Goal: Transaction & Acquisition: Book appointment/travel/reservation

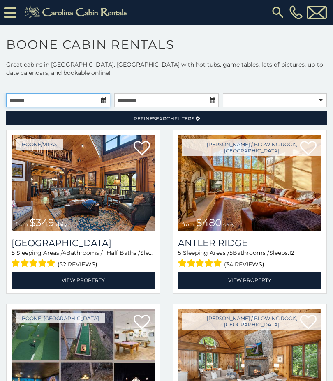
click at [100, 101] on input "text" at bounding box center [58, 100] width 104 height 14
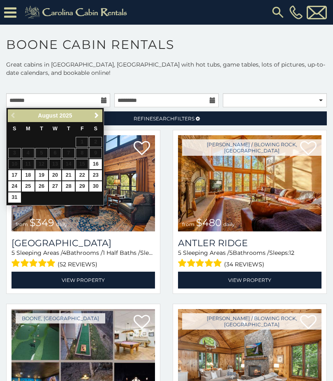
click at [93, 116] on span "Next" at bounding box center [96, 115] width 7 height 7
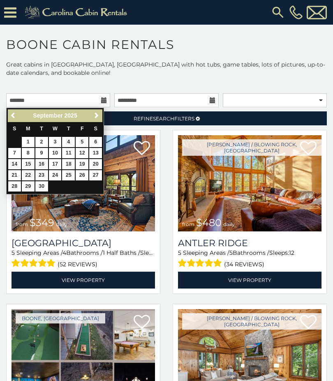
click at [96, 117] on span "Next" at bounding box center [96, 115] width 7 height 7
click at [120, 73] on p "Great cabins in Boone, NC with hot tubs, game tables, lots of pictures, up-to-d…" at bounding box center [166, 68] width 333 height 16
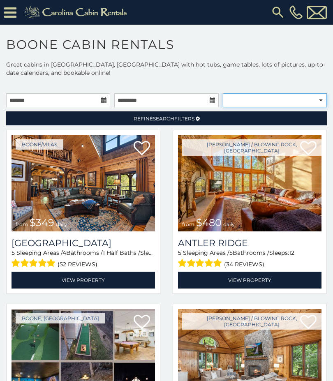
click at [322, 104] on select "**********" at bounding box center [275, 100] width 104 height 14
click at [194, 124] on link "Refine Search Filters" at bounding box center [166, 118] width 321 height 14
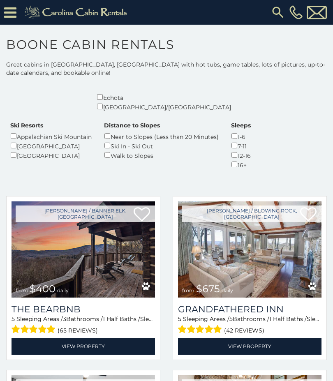
scroll to position [239, 0]
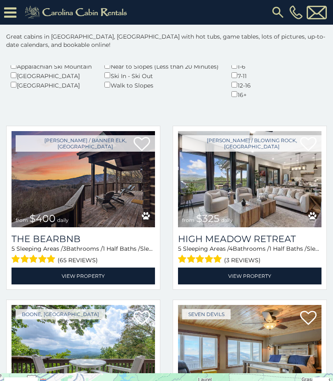
scroll to position [296, 0]
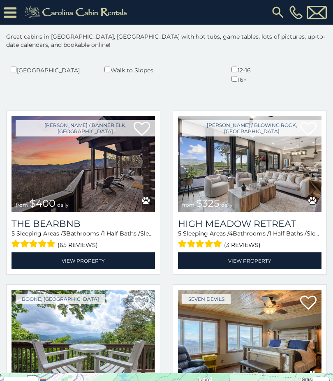
click at [85, 167] on img at bounding box center [83, 164] width 143 height 96
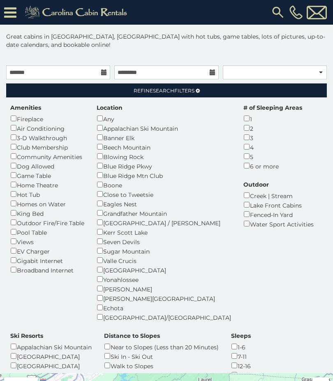
scroll to position [0, 0]
click at [194, 94] on span "Refine Search Filters" at bounding box center [164, 91] width 61 height 6
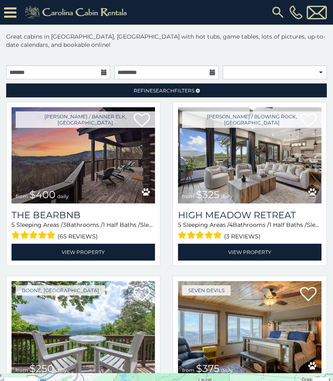
click at [192, 92] on span "Refine Search Filters" at bounding box center [164, 91] width 61 height 6
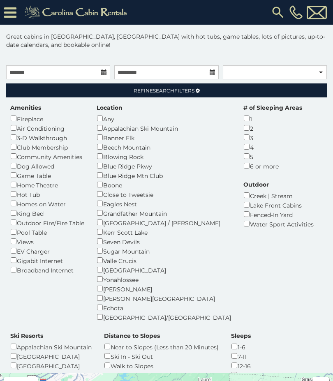
click at [99, 256] on div "Valle Crucis" at bounding box center [164, 260] width 134 height 9
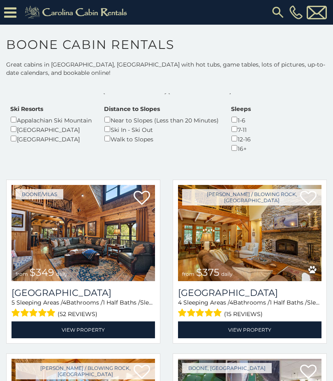
scroll to position [255, 0]
click at [68, 226] on img at bounding box center [83, 233] width 143 height 96
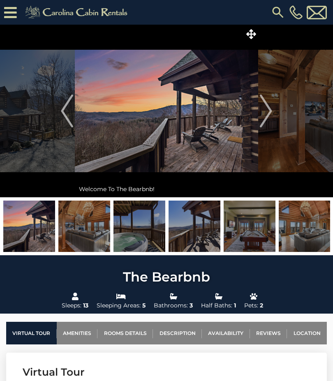
click at [249, 37] on icon at bounding box center [251, 34] width 10 height 10
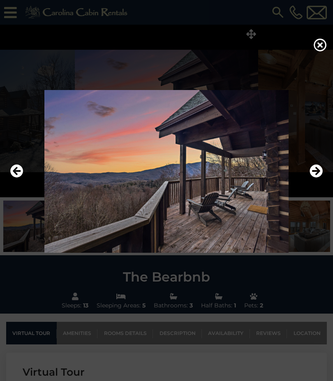
click at [317, 178] on icon "Next" at bounding box center [315, 170] width 13 height 13
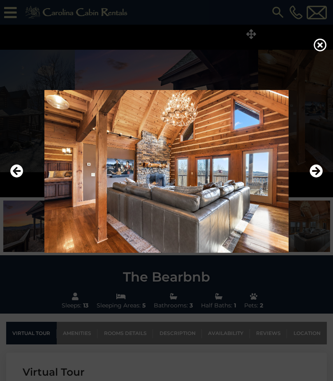
click at [313, 178] on icon "Next" at bounding box center [315, 170] width 13 height 13
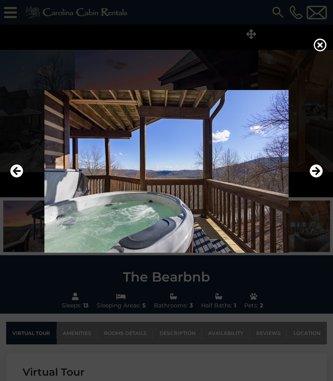
click at [317, 181] on button "Next" at bounding box center [315, 171] width 13 height 19
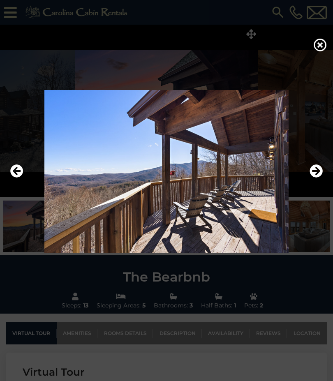
click at [313, 181] on button "Next" at bounding box center [315, 171] width 13 height 19
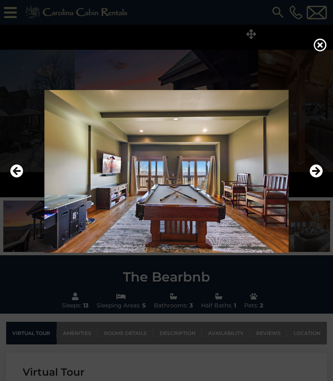
click at [313, 178] on icon "Next" at bounding box center [315, 170] width 13 height 13
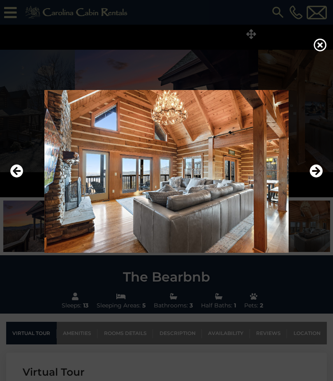
click at [315, 178] on icon "Next" at bounding box center [315, 170] width 13 height 13
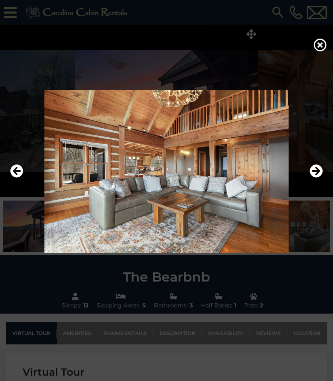
click at [315, 178] on icon "Next" at bounding box center [315, 170] width 13 height 13
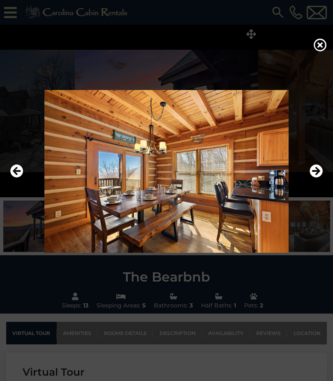
click at [311, 178] on icon "Next" at bounding box center [315, 170] width 13 height 13
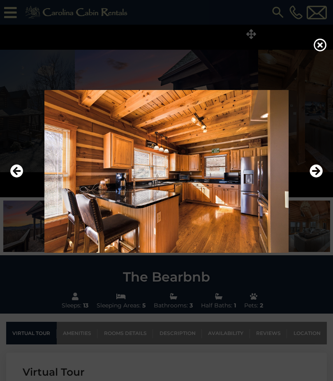
click at [317, 178] on icon "Next" at bounding box center [315, 170] width 13 height 13
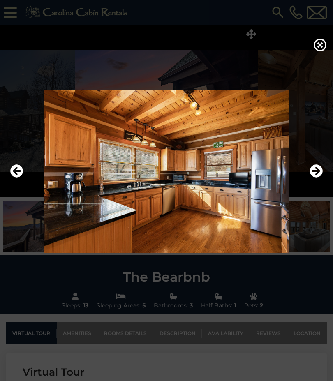
click at [317, 178] on icon "Next" at bounding box center [315, 170] width 13 height 13
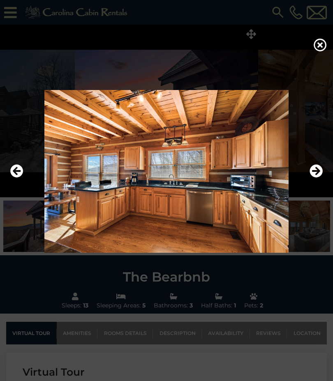
click at [318, 178] on icon "Next" at bounding box center [315, 170] width 13 height 13
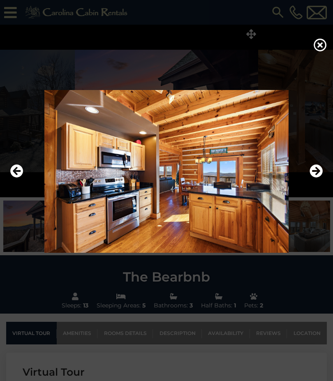
click at [320, 178] on icon "Next" at bounding box center [315, 170] width 13 height 13
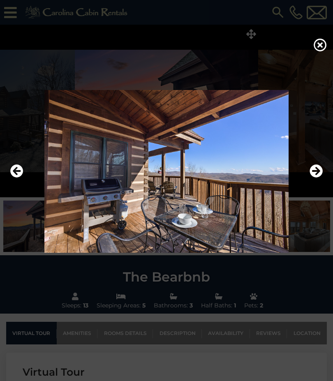
click at [316, 178] on icon "Next" at bounding box center [315, 170] width 13 height 13
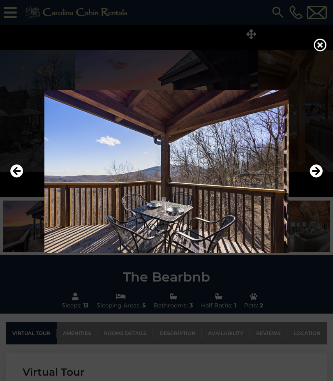
click at [318, 178] on icon "Next" at bounding box center [315, 170] width 13 height 13
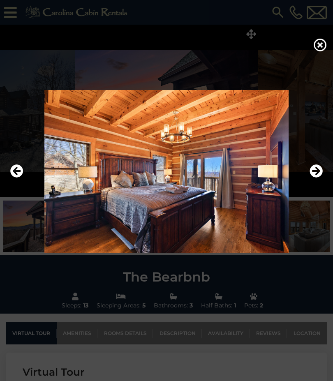
click at [317, 178] on icon "Next" at bounding box center [315, 170] width 13 height 13
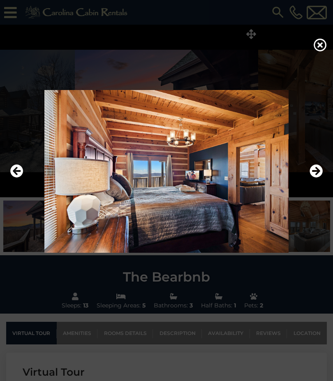
click at [317, 178] on icon "Next" at bounding box center [315, 170] width 13 height 13
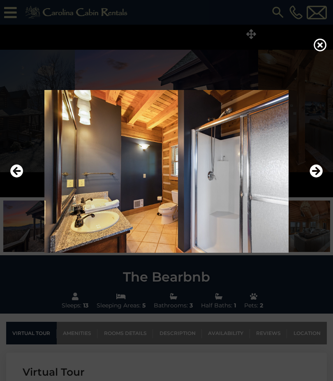
click at [315, 178] on icon "Next" at bounding box center [315, 170] width 13 height 13
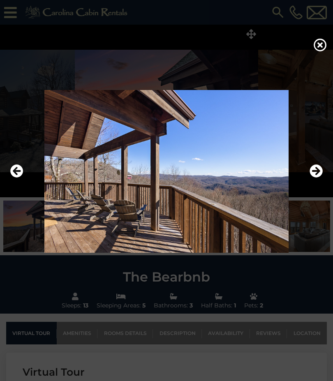
click at [314, 178] on icon "Next" at bounding box center [315, 170] width 13 height 13
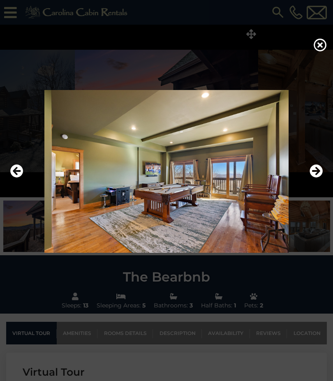
click at [315, 178] on icon "Next" at bounding box center [315, 170] width 13 height 13
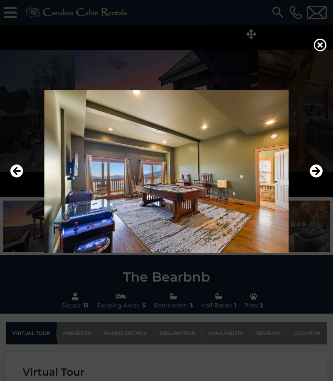
click at [317, 178] on icon "Next" at bounding box center [315, 170] width 13 height 13
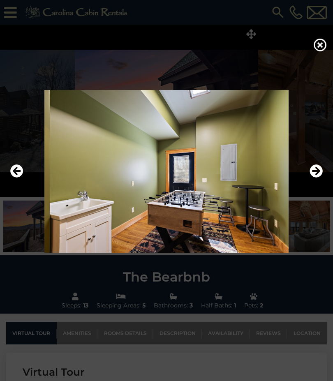
click at [312, 178] on icon "Next" at bounding box center [315, 170] width 13 height 13
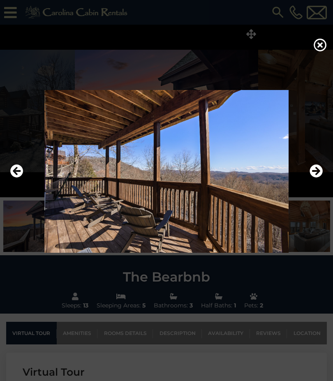
click at [315, 178] on icon "Next" at bounding box center [315, 170] width 13 height 13
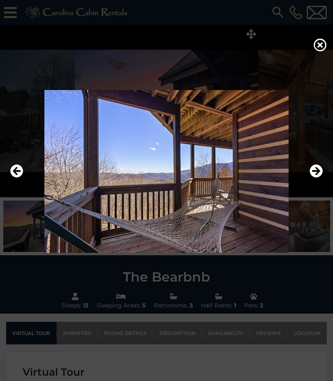
click at [316, 178] on icon "Next" at bounding box center [315, 170] width 13 height 13
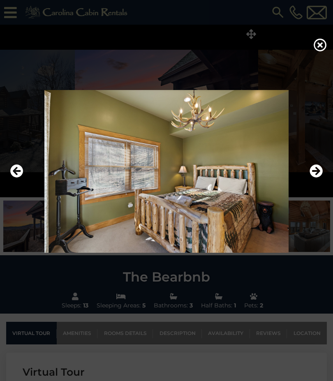
click at [315, 178] on icon "Next" at bounding box center [315, 170] width 13 height 13
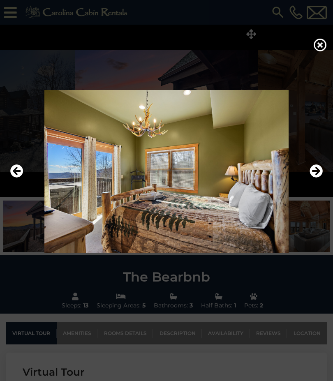
click at [315, 178] on icon "Next" at bounding box center [315, 170] width 13 height 13
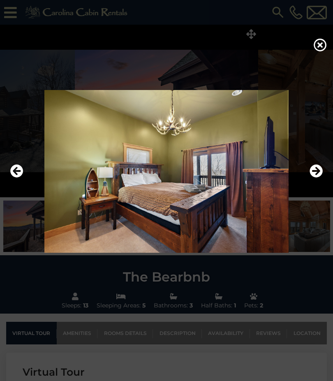
click at [316, 178] on icon "Next" at bounding box center [315, 170] width 13 height 13
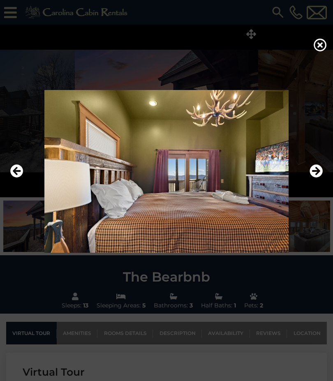
click at [318, 178] on icon "Next" at bounding box center [315, 170] width 13 height 13
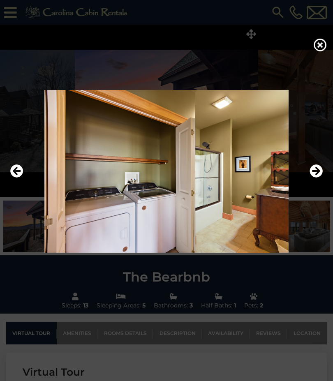
click at [318, 178] on icon "Next" at bounding box center [315, 170] width 13 height 13
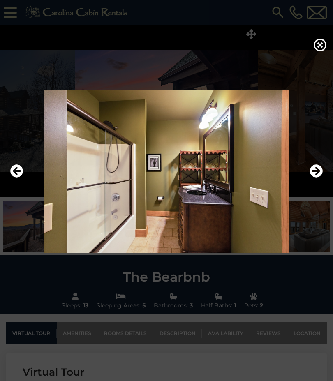
click at [317, 178] on icon "Next" at bounding box center [315, 170] width 13 height 13
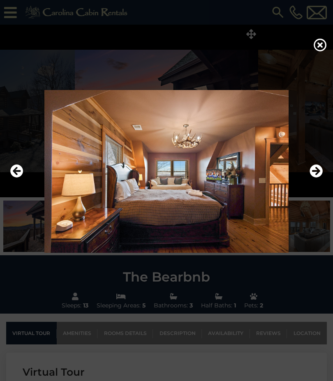
click at [315, 178] on icon "Next" at bounding box center [315, 170] width 13 height 13
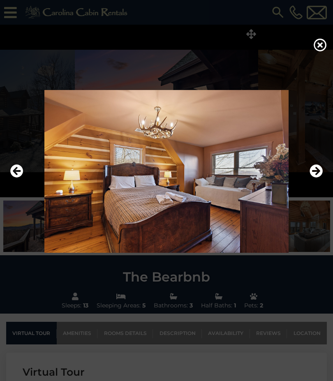
click at [316, 178] on icon "Next" at bounding box center [315, 170] width 13 height 13
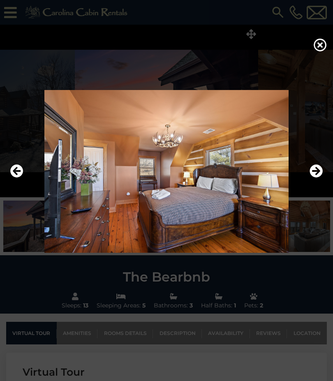
click at [312, 178] on icon "Next" at bounding box center [315, 170] width 13 height 13
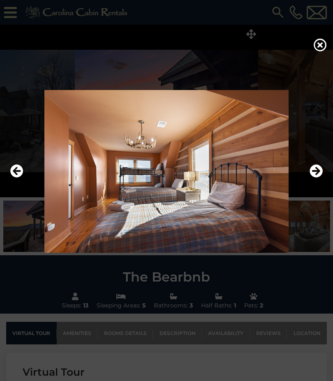
click at [313, 178] on icon "Next" at bounding box center [315, 170] width 13 height 13
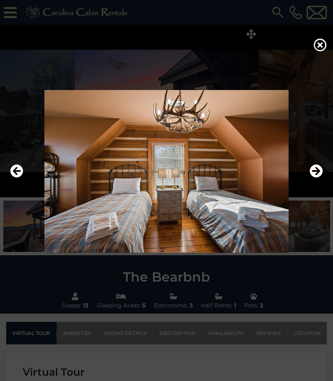
click at [316, 178] on icon "Next" at bounding box center [315, 170] width 13 height 13
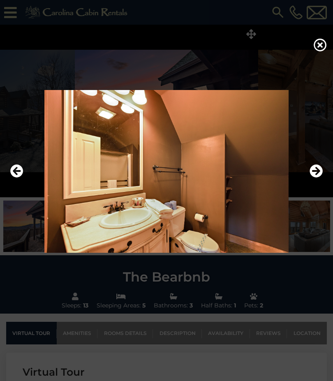
click at [317, 178] on icon "Next" at bounding box center [315, 170] width 13 height 13
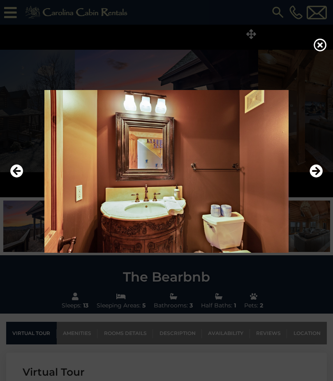
click at [314, 178] on icon "Next" at bounding box center [315, 170] width 13 height 13
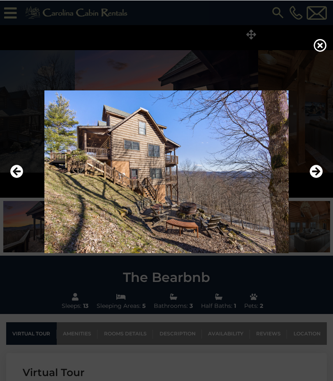
scroll to position [6, 0]
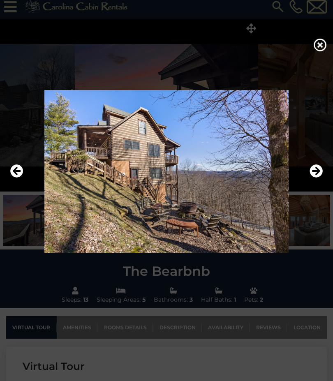
click at [318, 178] on icon "Next" at bounding box center [315, 170] width 13 height 13
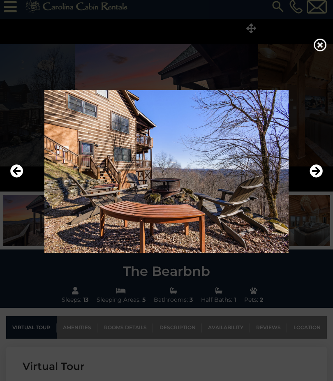
click at [316, 178] on icon "Next" at bounding box center [315, 170] width 13 height 13
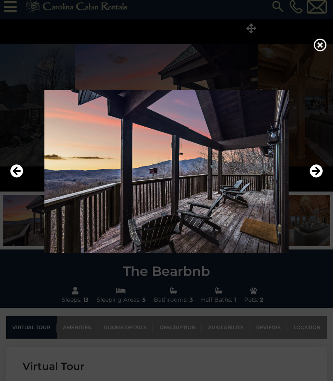
click at [313, 178] on icon "Next" at bounding box center [315, 170] width 13 height 13
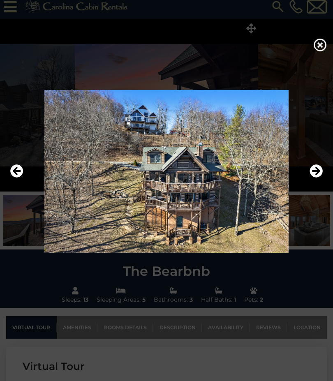
click at [314, 178] on icon "Next" at bounding box center [315, 170] width 13 height 13
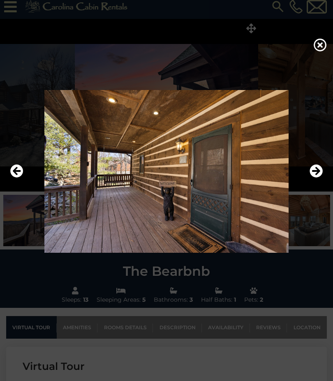
click at [316, 178] on icon "Next" at bounding box center [315, 170] width 13 height 13
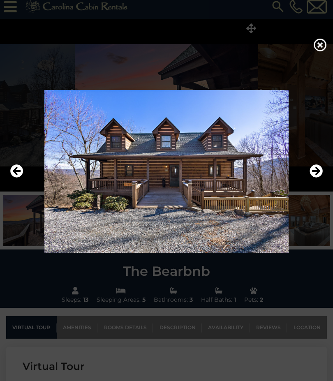
click at [318, 178] on icon "Next" at bounding box center [315, 170] width 13 height 13
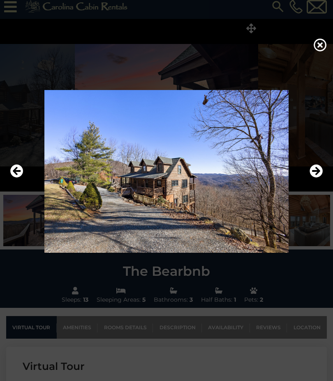
click at [318, 178] on icon "Next" at bounding box center [315, 170] width 13 height 13
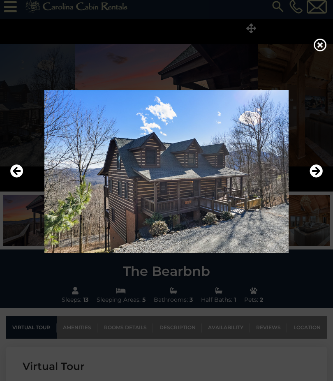
click at [317, 178] on icon "Next" at bounding box center [315, 170] width 13 height 13
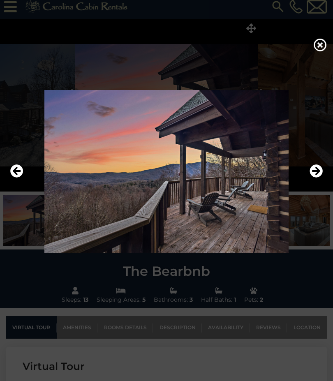
click at [315, 42] on div at bounding box center [166, 190] width 333 height 381
click at [318, 45] on icon at bounding box center [320, 44] width 13 height 13
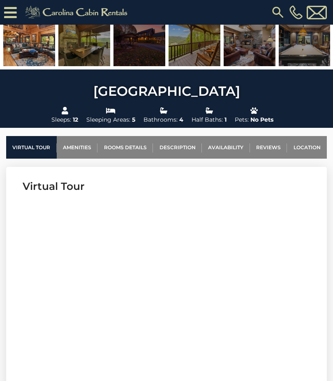
scroll to position [202, 0]
click at [268, 150] on link "Reviews" at bounding box center [268, 147] width 37 height 23
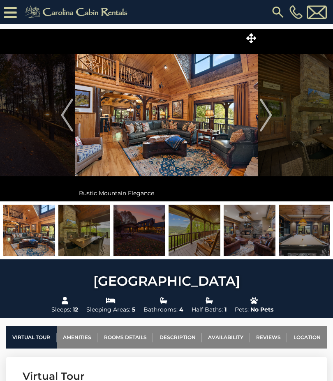
scroll to position [0, 0]
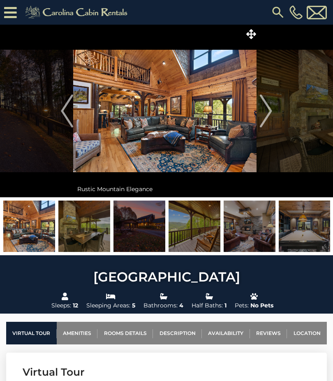
click at [265, 142] on button "Next" at bounding box center [266, 111] width 16 height 173
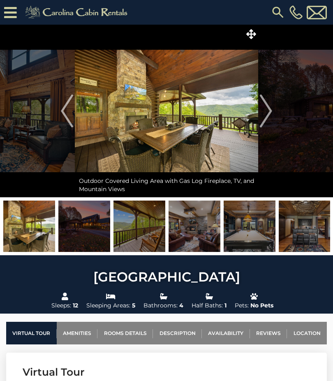
click at [253, 42] on img at bounding box center [166, 111] width 183 height 173
click at [255, 37] on icon at bounding box center [251, 34] width 10 height 10
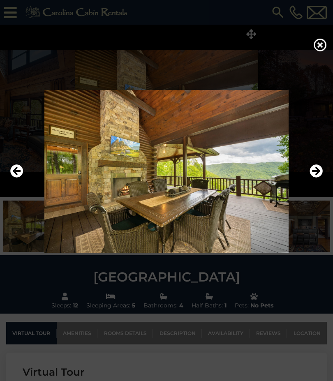
click at [19, 178] on icon "Previous" at bounding box center [16, 170] width 13 height 13
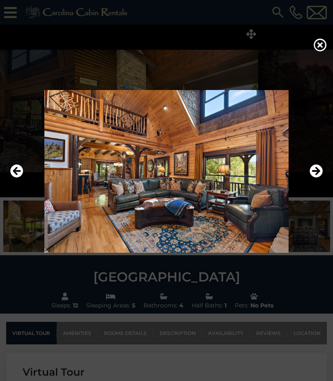
click at [314, 178] on icon "Next" at bounding box center [315, 170] width 13 height 13
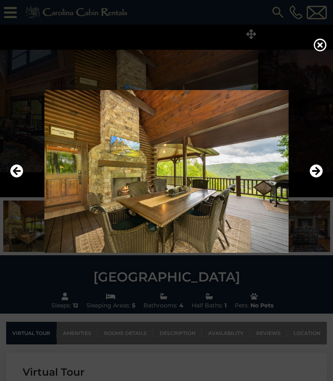
click at [315, 178] on icon "Next" at bounding box center [315, 170] width 13 height 13
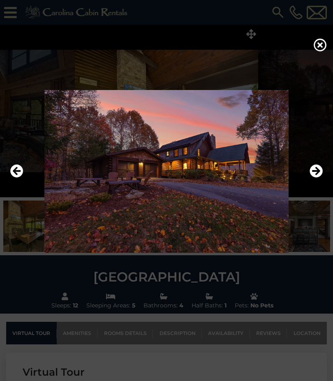
click at [21, 178] on icon "Previous" at bounding box center [16, 170] width 13 height 13
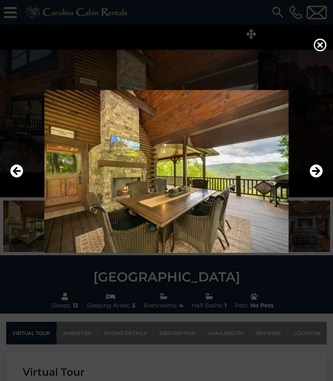
click at [317, 178] on icon "Next" at bounding box center [315, 170] width 13 height 13
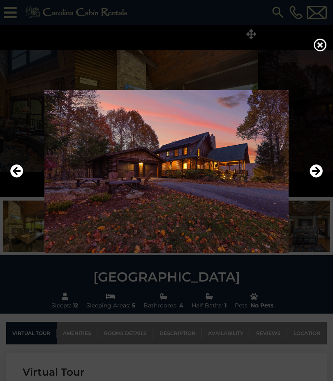
click at [315, 178] on icon "Next" at bounding box center [315, 170] width 13 height 13
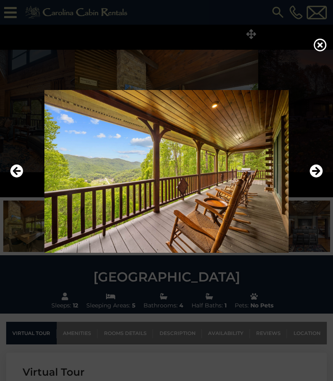
click at [318, 178] on icon "Next" at bounding box center [315, 170] width 13 height 13
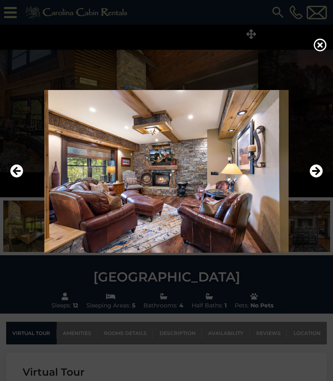
click at [316, 178] on icon "Next" at bounding box center [315, 170] width 13 height 13
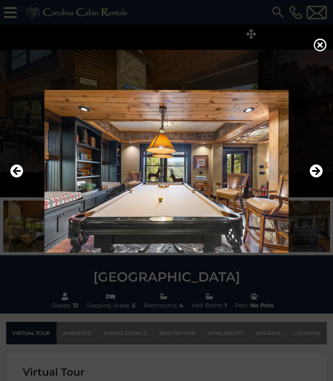
click at [312, 178] on icon "Next" at bounding box center [315, 170] width 13 height 13
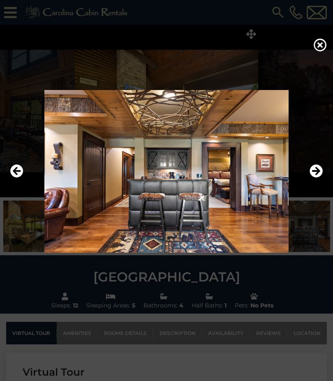
click at [281, 232] on img at bounding box center [166, 171] width 316 height 163
click at [321, 178] on icon "Next" at bounding box center [315, 170] width 13 height 13
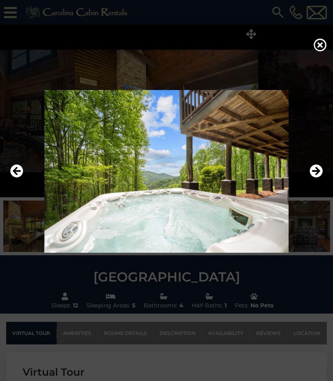
click at [316, 178] on icon "Next" at bounding box center [315, 170] width 13 height 13
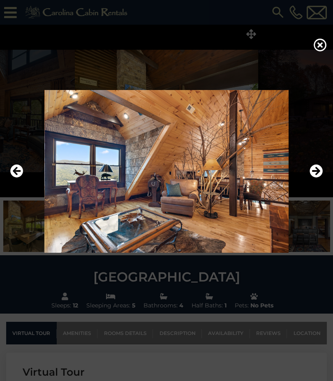
click at [316, 178] on icon "Next" at bounding box center [315, 170] width 13 height 13
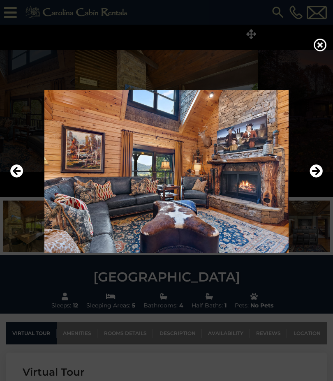
click at [312, 178] on icon "Next" at bounding box center [315, 170] width 13 height 13
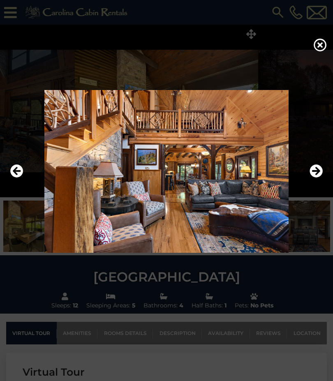
click at [316, 178] on icon "Next" at bounding box center [315, 170] width 13 height 13
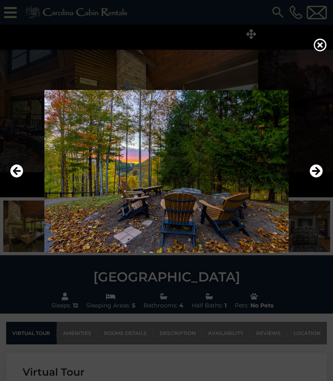
click at [321, 178] on icon "Next" at bounding box center [315, 170] width 13 height 13
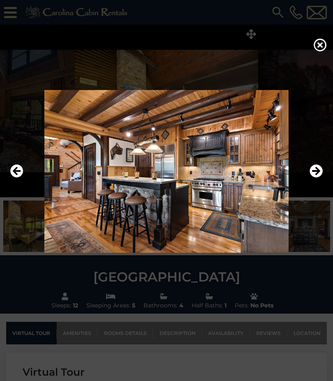
click at [317, 178] on icon "Next" at bounding box center [315, 170] width 13 height 13
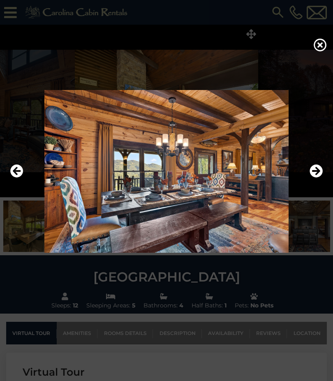
click at [313, 178] on icon "Next" at bounding box center [315, 170] width 13 height 13
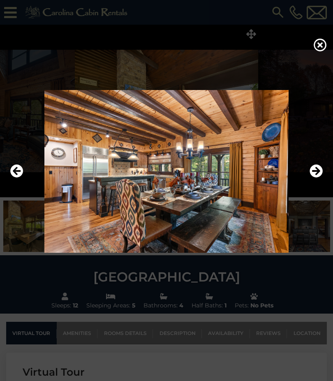
click at [315, 178] on icon "Next" at bounding box center [315, 170] width 13 height 13
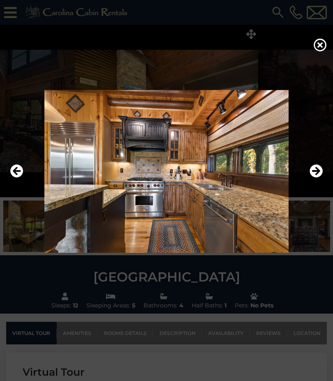
click at [308, 191] on img at bounding box center [166, 171] width 316 height 163
click at [317, 178] on icon "Next" at bounding box center [315, 170] width 13 height 13
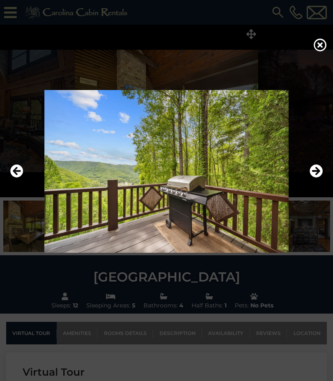
click at [319, 178] on icon "Next" at bounding box center [315, 170] width 13 height 13
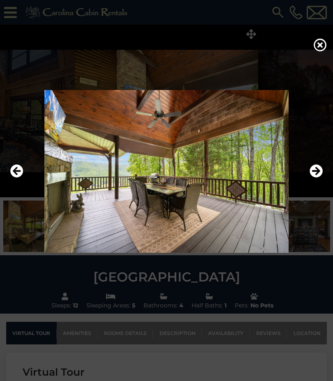
click at [314, 178] on icon "Next" at bounding box center [315, 170] width 13 height 13
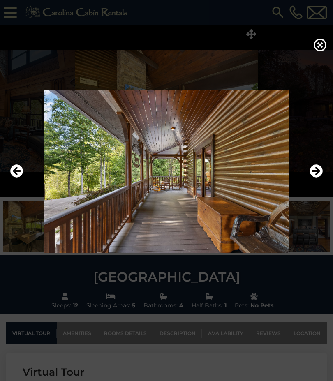
click at [317, 178] on icon "Next" at bounding box center [315, 170] width 13 height 13
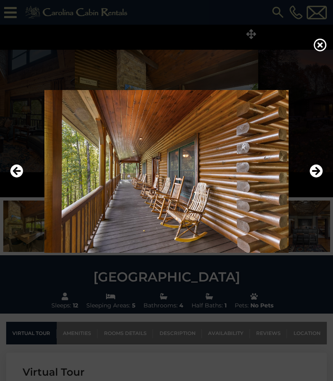
click at [311, 178] on icon "Next" at bounding box center [315, 170] width 13 height 13
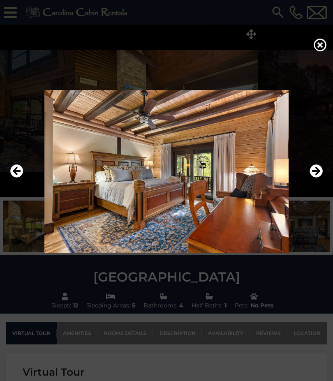
click at [319, 178] on icon "Next" at bounding box center [315, 170] width 13 height 13
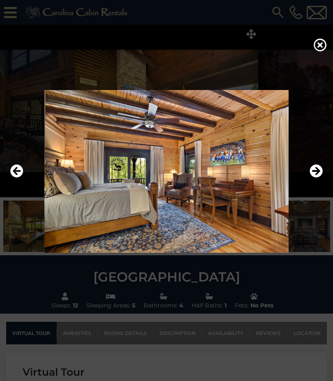
click at [314, 178] on icon "Next" at bounding box center [315, 170] width 13 height 13
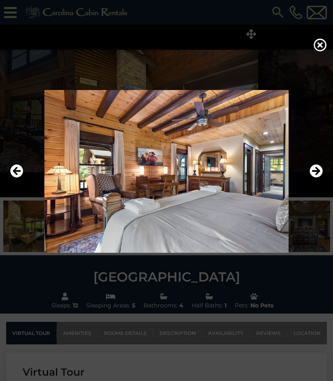
click at [317, 178] on icon "Next" at bounding box center [315, 170] width 13 height 13
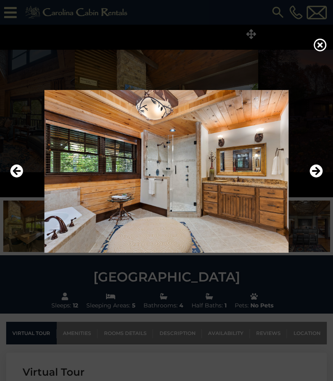
click at [315, 178] on icon "Next" at bounding box center [315, 170] width 13 height 13
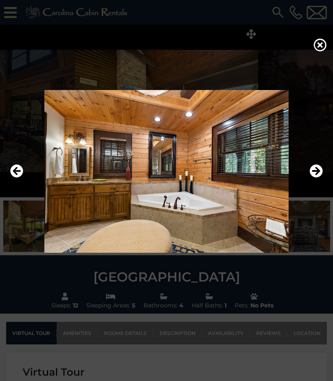
click at [314, 181] on button "Next" at bounding box center [315, 171] width 13 height 19
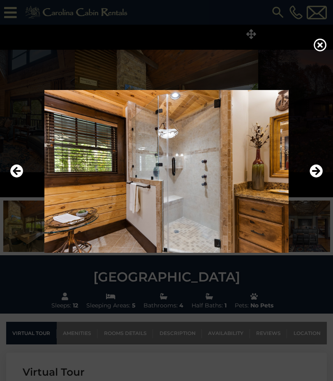
click at [316, 178] on icon "Next" at bounding box center [315, 170] width 13 height 13
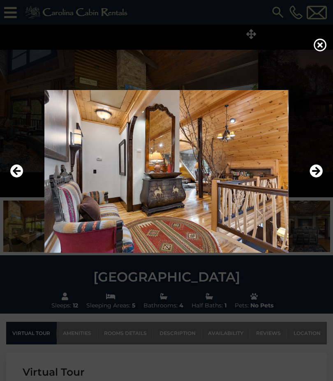
click at [322, 178] on icon "Next" at bounding box center [315, 170] width 13 height 13
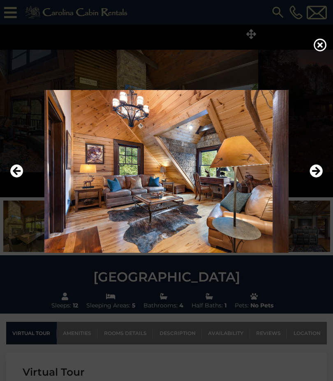
click at [320, 178] on icon "Next" at bounding box center [315, 170] width 13 height 13
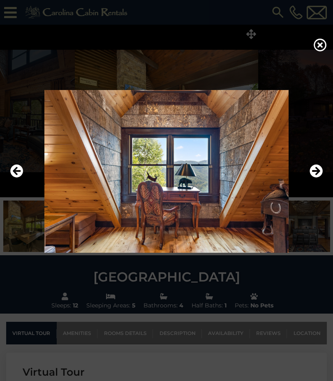
click at [320, 178] on icon "Next" at bounding box center [315, 170] width 13 height 13
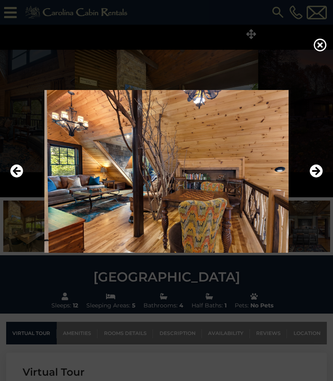
click at [320, 178] on icon "Next" at bounding box center [315, 170] width 13 height 13
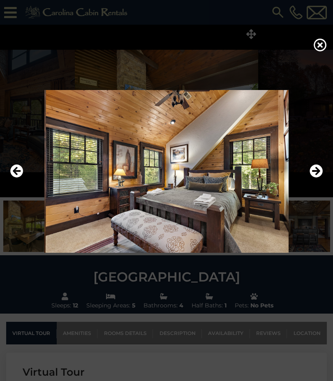
click at [324, 185] on img at bounding box center [166, 171] width 316 height 163
click at [318, 178] on icon "Next" at bounding box center [315, 170] width 13 height 13
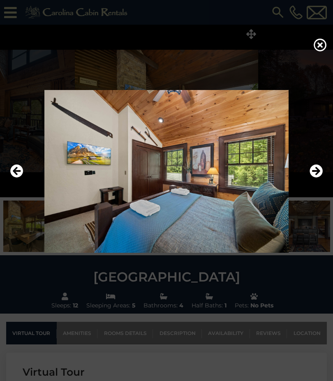
click at [319, 178] on icon "Next" at bounding box center [315, 170] width 13 height 13
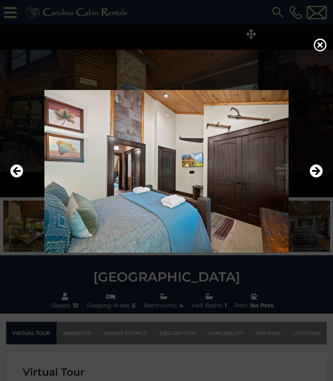
click at [319, 178] on icon "Next" at bounding box center [315, 170] width 13 height 13
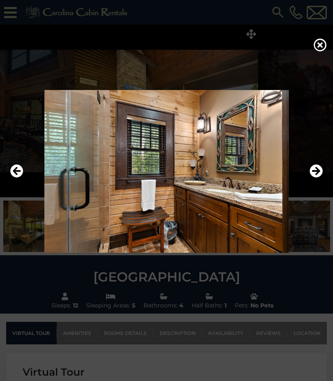
click at [320, 178] on icon "Next" at bounding box center [315, 170] width 13 height 13
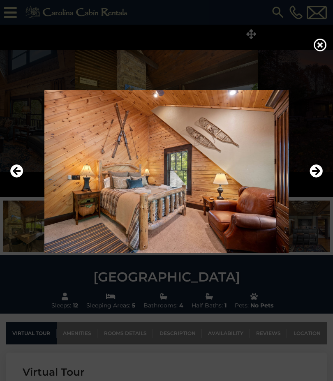
click at [321, 178] on icon "Next" at bounding box center [315, 170] width 13 height 13
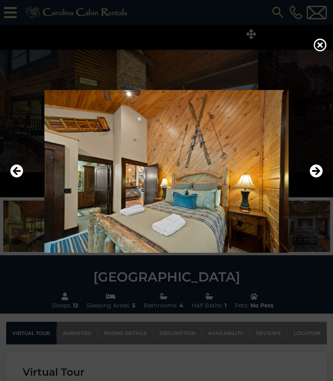
click at [321, 178] on icon "Next" at bounding box center [315, 170] width 13 height 13
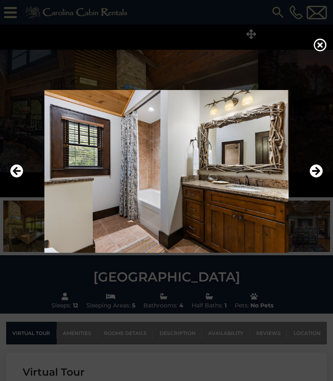
click at [319, 178] on icon "Next" at bounding box center [315, 170] width 13 height 13
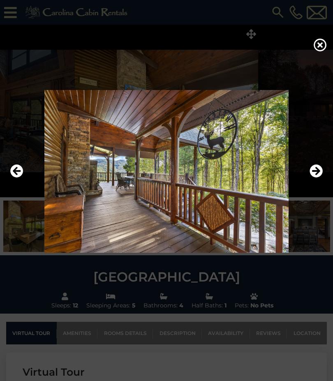
click at [318, 178] on icon "Next" at bounding box center [315, 170] width 13 height 13
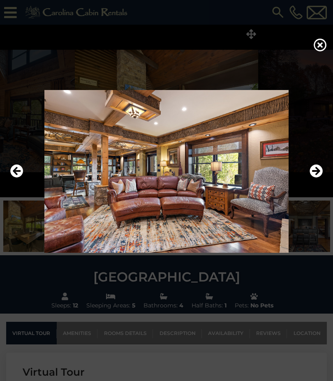
click at [318, 178] on icon "Next" at bounding box center [315, 170] width 13 height 13
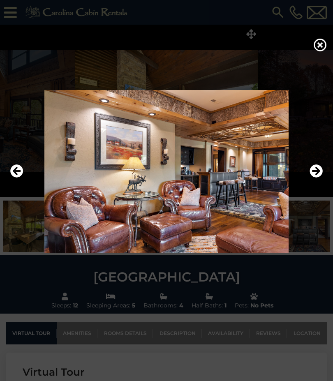
click at [318, 178] on icon "Next" at bounding box center [315, 170] width 13 height 13
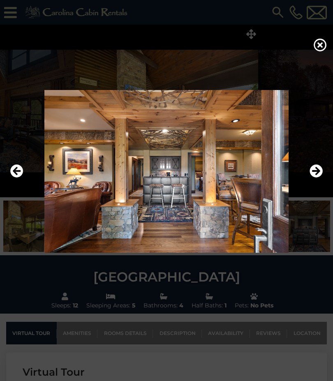
click at [318, 178] on icon "Next" at bounding box center [315, 170] width 13 height 13
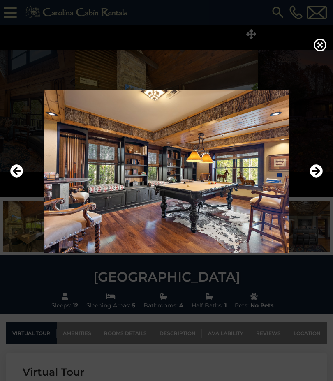
click at [319, 178] on icon "Next" at bounding box center [315, 170] width 13 height 13
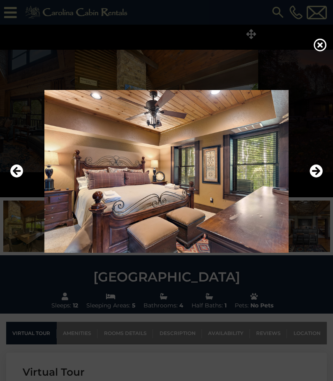
click at [318, 178] on icon "Next" at bounding box center [315, 170] width 13 height 13
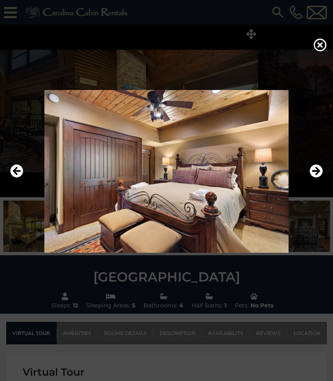
click at [322, 178] on icon "Next" at bounding box center [315, 170] width 13 height 13
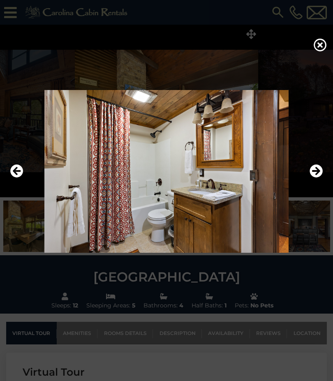
click at [319, 178] on icon "Next" at bounding box center [315, 170] width 13 height 13
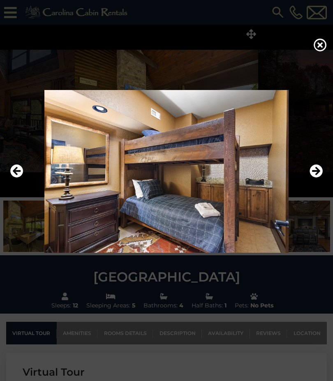
click at [21, 178] on icon "Previous" at bounding box center [16, 170] width 13 height 13
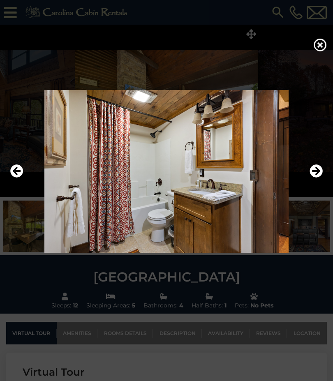
click at [324, 184] on img at bounding box center [166, 171] width 316 height 163
click at [321, 178] on icon "Next" at bounding box center [315, 170] width 13 height 13
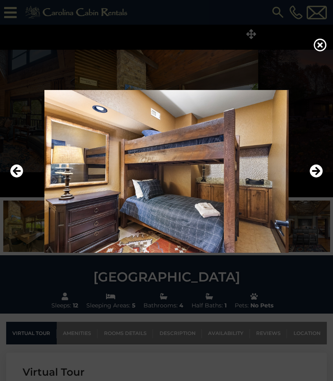
click at [318, 178] on icon "Next" at bounding box center [315, 170] width 13 height 13
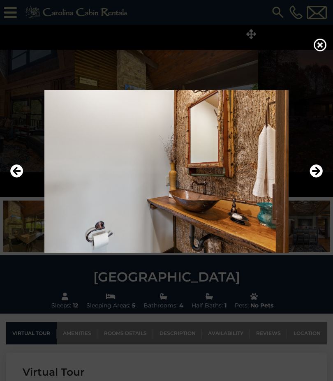
click at [319, 178] on icon "Next" at bounding box center [315, 170] width 13 height 13
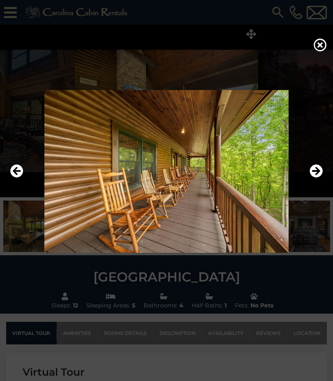
click at [318, 178] on icon "Next" at bounding box center [315, 170] width 13 height 13
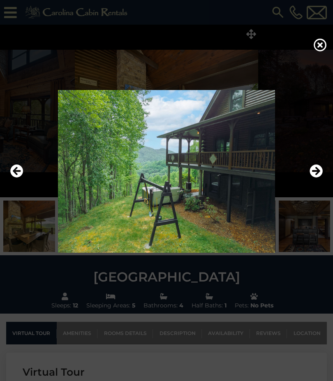
click at [317, 178] on icon "Next" at bounding box center [315, 170] width 13 height 13
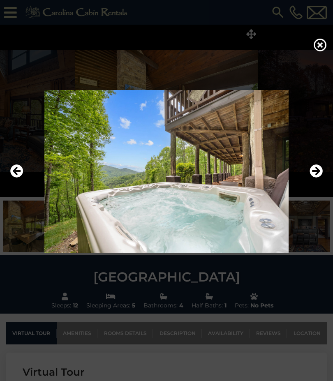
click at [23, 178] on icon "Previous" at bounding box center [16, 170] width 13 height 13
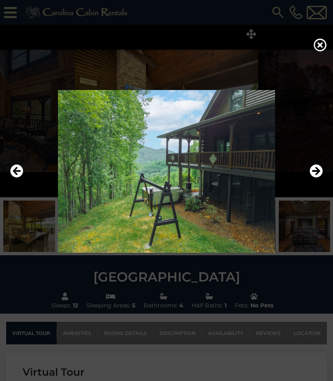
click at [317, 178] on icon "Next" at bounding box center [315, 170] width 13 height 13
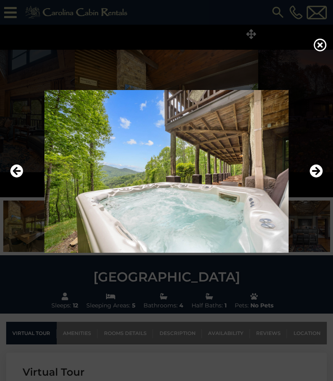
click at [314, 178] on icon "Next" at bounding box center [315, 170] width 13 height 13
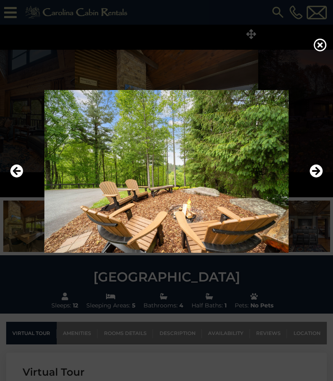
click at [316, 178] on icon "Next" at bounding box center [315, 170] width 13 height 13
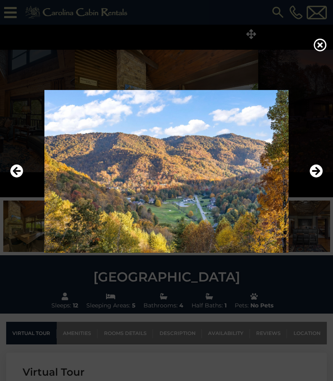
click at [314, 178] on icon "Next" at bounding box center [315, 170] width 13 height 13
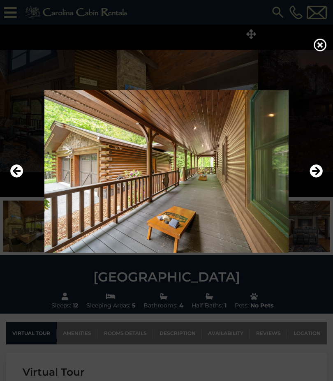
click at [316, 178] on icon "Next" at bounding box center [315, 170] width 13 height 13
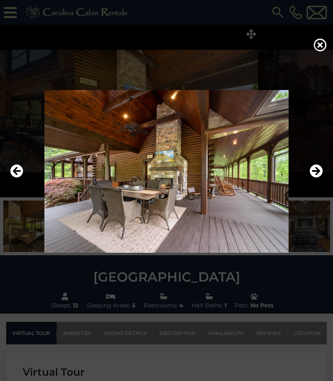
click at [311, 181] on button "Next" at bounding box center [315, 171] width 13 height 19
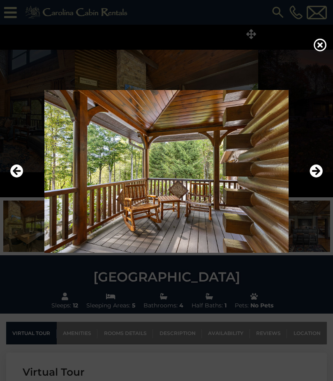
click at [314, 178] on icon "Next" at bounding box center [315, 170] width 13 height 13
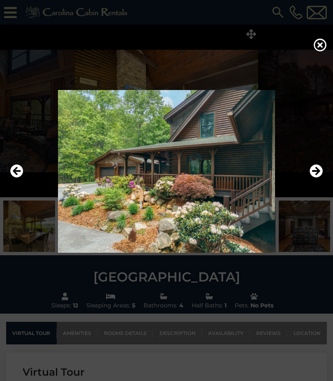
click at [315, 178] on icon "Next" at bounding box center [315, 170] width 13 height 13
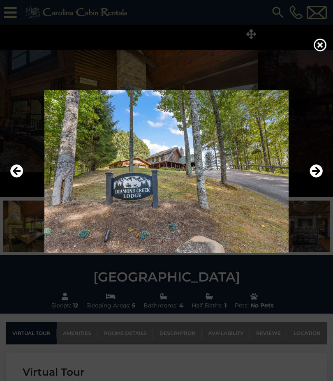
click at [317, 178] on icon "Next" at bounding box center [315, 170] width 13 height 13
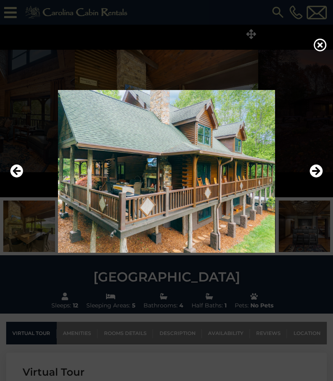
click at [316, 178] on icon "Next" at bounding box center [315, 170] width 13 height 13
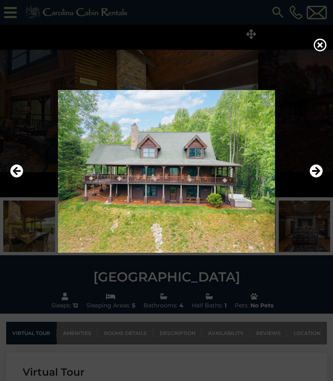
click at [19, 178] on icon "Previous" at bounding box center [16, 170] width 13 height 13
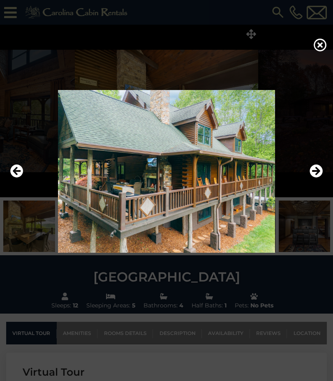
click at [321, 178] on icon "Next" at bounding box center [315, 170] width 13 height 13
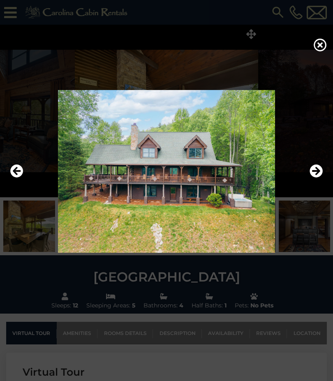
click at [318, 178] on icon "Next" at bounding box center [315, 170] width 13 height 13
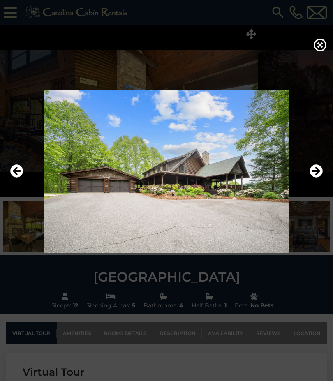
click at [318, 178] on icon "Next" at bounding box center [315, 170] width 13 height 13
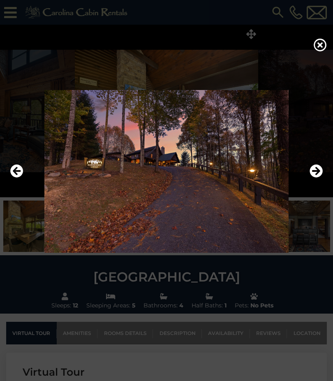
click at [307, 187] on img at bounding box center [166, 171] width 316 height 163
click at [319, 178] on icon "Next" at bounding box center [315, 170] width 13 height 13
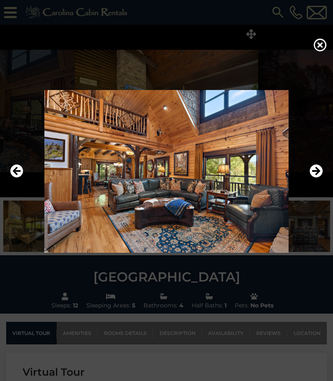
click at [316, 178] on icon "Next" at bounding box center [315, 170] width 13 height 13
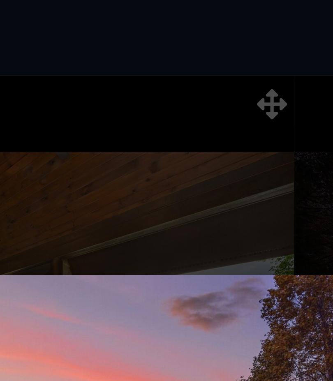
click at [88, 34] on div at bounding box center [166, 190] width 333 height 381
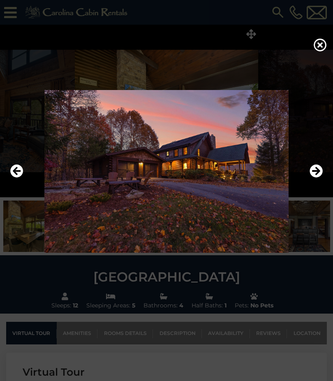
click at [317, 51] on icon at bounding box center [320, 44] width 13 height 13
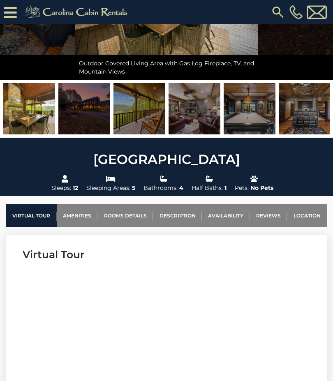
scroll to position [134, 0]
click at [184, 220] on link "Description" at bounding box center [177, 215] width 49 height 23
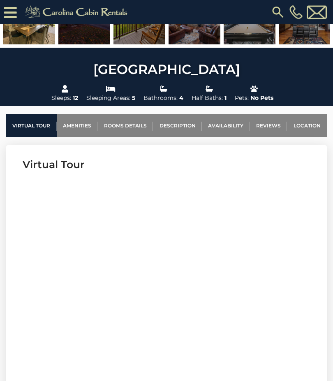
scroll to position [214, 0]
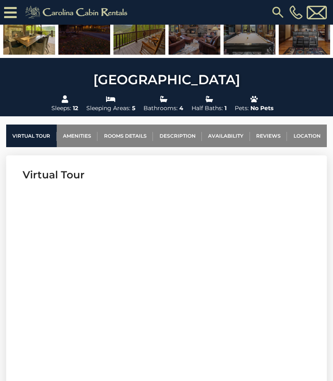
click at [130, 140] on link "Rooms Details" at bounding box center [124, 136] width 55 height 23
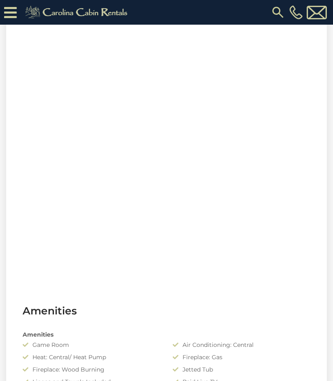
scroll to position [496, 0]
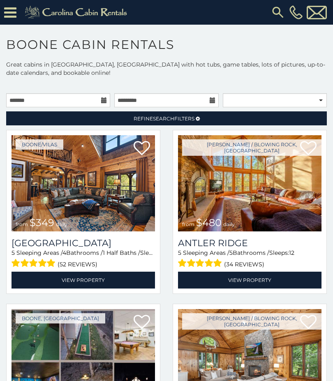
click at [293, 197] on img at bounding box center [249, 183] width 143 height 96
click at [291, 196] on img at bounding box center [249, 183] width 143 height 96
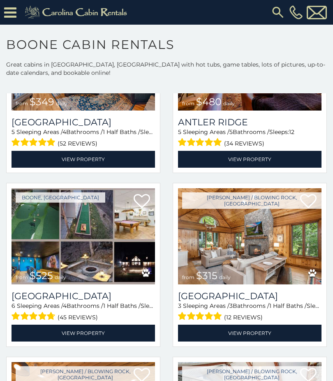
scroll to position [192, 0]
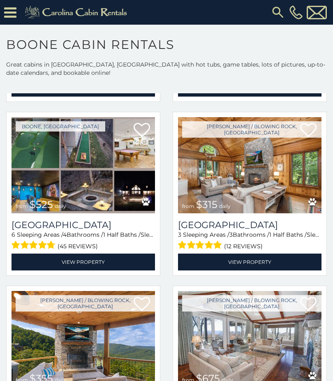
click at [297, 189] on img at bounding box center [249, 165] width 143 height 96
click at [307, 182] on img at bounding box center [249, 165] width 143 height 96
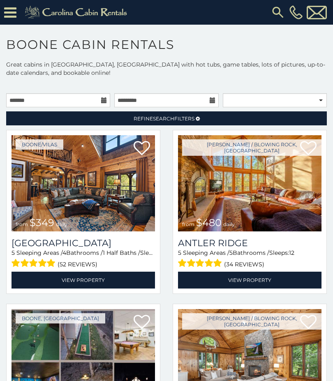
scroll to position [0, 0]
click at [191, 120] on span "Refine Search Filters" at bounding box center [164, 118] width 61 height 6
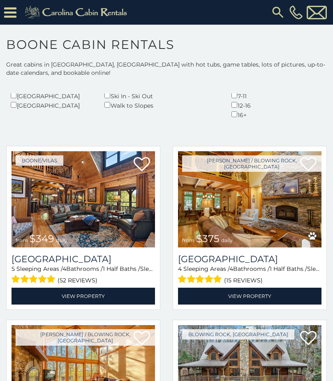
scroll to position [289, 0]
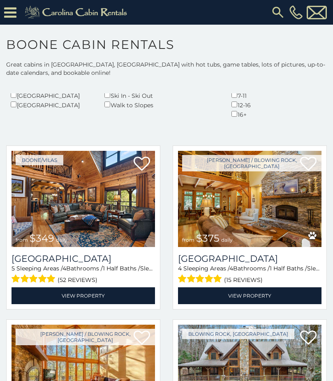
click at [120, 194] on img at bounding box center [83, 199] width 143 height 96
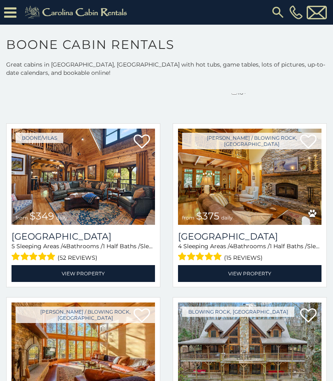
scroll to position [313, 0]
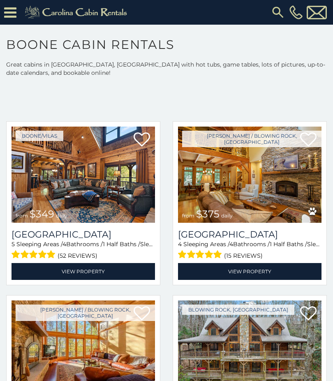
click at [289, 180] on img at bounding box center [249, 175] width 143 height 96
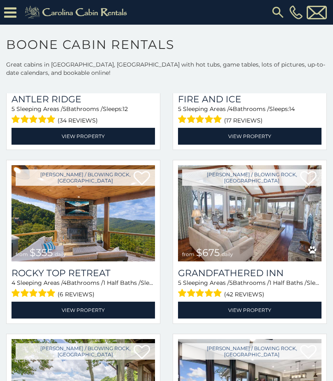
scroll to position [622, 0]
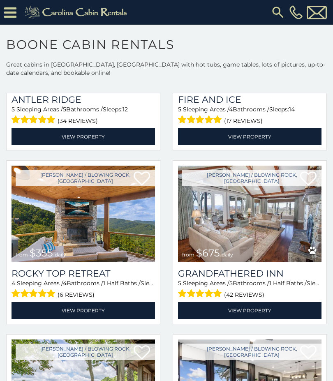
click at [265, 209] on img at bounding box center [249, 214] width 143 height 96
click at [275, 195] on img at bounding box center [249, 214] width 143 height 96
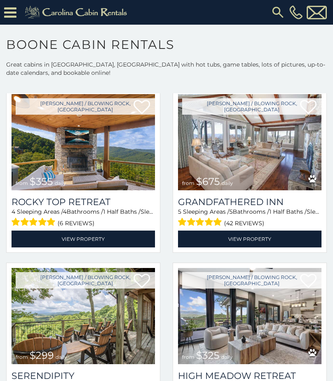
scroll to position [694, 0]
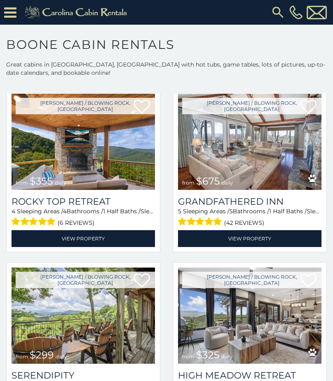
click at [125, 141] on img at bounding box center [83, 142] width 143 height 96
click at [134, 155] on img at bounding box center [83, 142] width 143 height 96
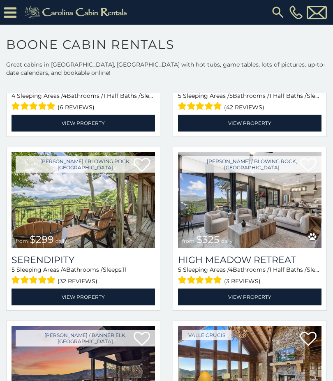
scroll to position [806, 0]
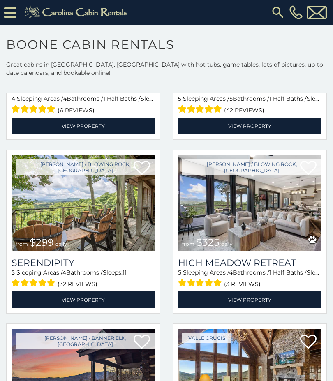
click at [127, 190] on img at bounding box center [83, 203] width 143 height 96
click at [111, 187] on img at bounding box center [83, 203] width 143 height 96
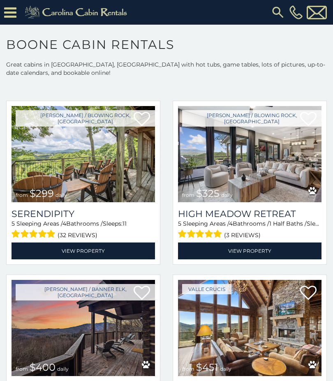
scroll to position [856, 0]
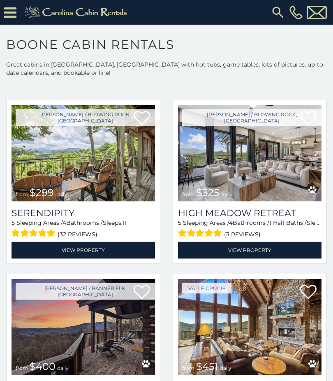
click at [273, 166] on img at bounding box center [249, 153] width 143 height 96
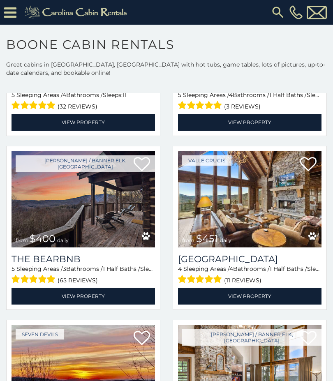
scroll to position [987, 0]
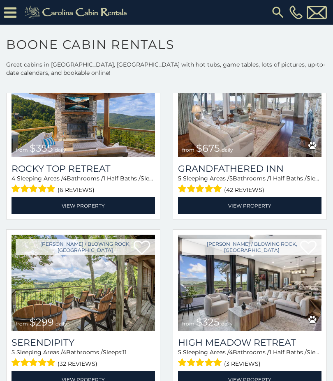
scroll to position [726, 0]
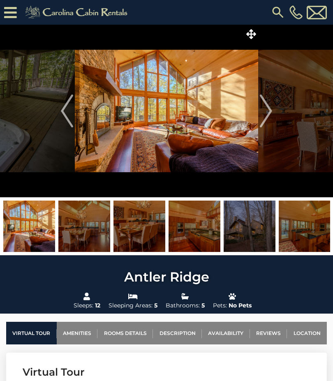
click at [212, 144] on img at bounding box center [166, 111] width 183 height 173
click at [267, 114] on img "Next" at bounding box center [266, 111] width 12 height 33
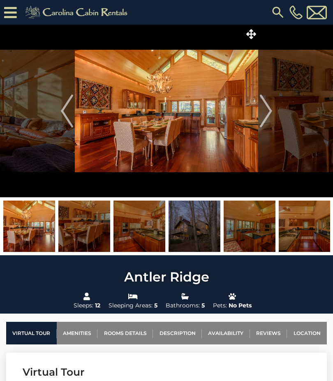
click at [250, 36] on icon at bounding box center [251, 34] width 10 height 10
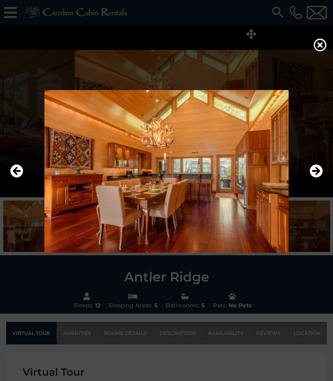
click at [21, 178] on icon "Previous" at bounding box center [16, 170] width 13 height 13
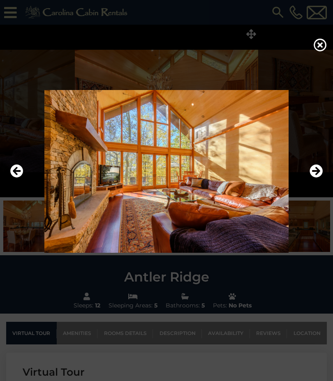
click at [316, 178] on icon "Next" at bounding box center [315, 170] width 13 height 13
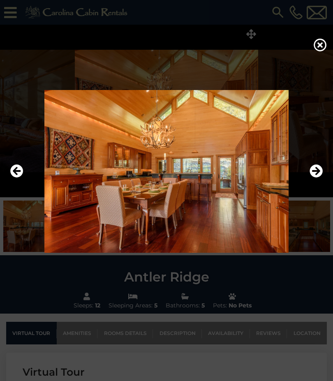
click at [316, 178] on icon "Next" at bounding box center [315, 170] width 13 height 13
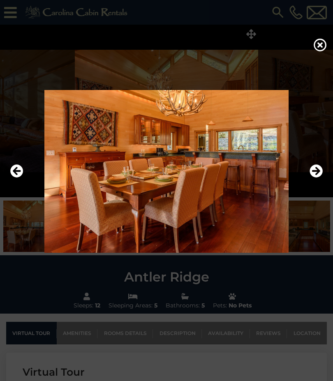
click at [313, 178] on icon "Next" at bounding box center [315, 170] width 13 height 13
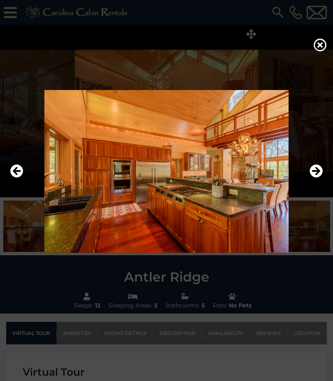
click at [315, 178] on icon "Next" at bounding box center [315, 170] width 13 height 13
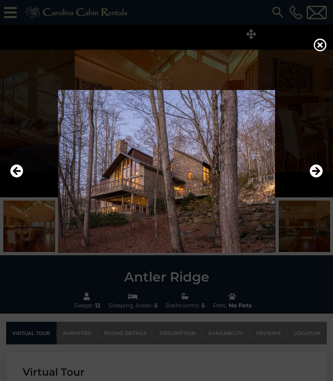
click at [311, 178] on icon "Next" at bounding box center [315, 170] width 13 height 13
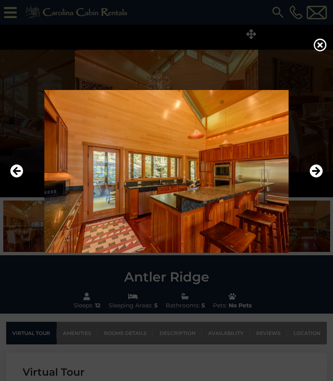
click at [315, 178] on icon "Next" at bounding box center [315, 170] width 13 height 13
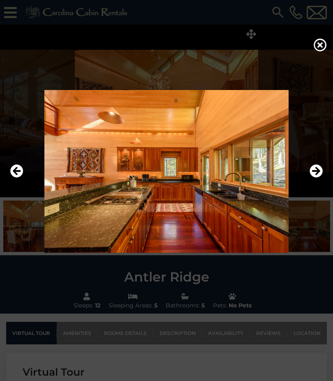
click at [316, 178] on icon "Next" at bounding box center [315, 170] width 13 height 13
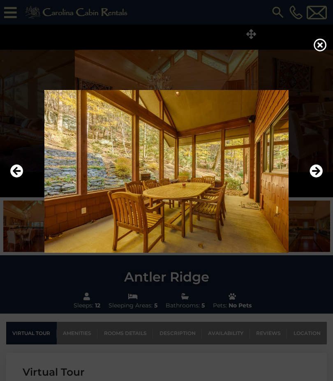
click at [308, 189] on img at bounding box center [166, 171] width 316 height 163
click at [320, 178] on icon "Next" at bounding box center [315, 170] width 13 height 13
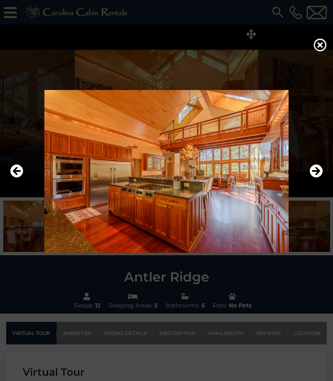
click at [315, 178] on icon "Next" at bounding box center [315, 170] width 13 height 13
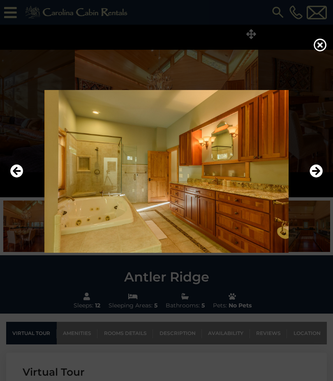
click at [303, 194] on img at bounding box center [166, 171] width 316 height 163
click at [312, 178] on icon "Next" at bounding box center [315, 170] width 13 height 13
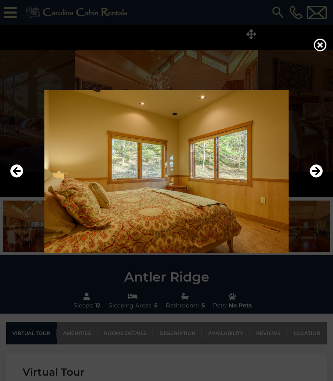
click at [316, 178] on icon "Next" at bounding box center [315, 170] width 13 height 13
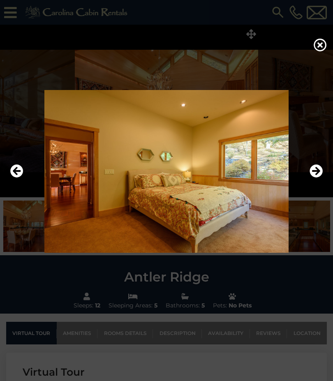
click at [291, 183] on img at bounding box center [166, 171] width 316 height 163
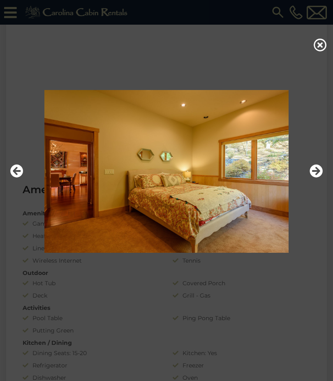
scroll to position [431, 0]
click at [318, 178] on icon "Next" at bounding box center [315, 170] width 13 height 13
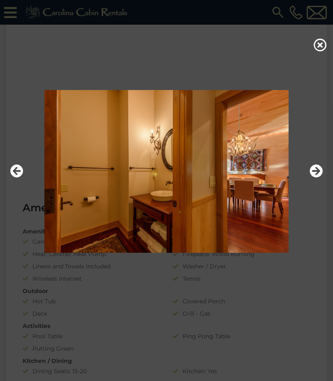
click at [318, 178] on icon "Next" at bounding box center [315, 170] width 13 height 13
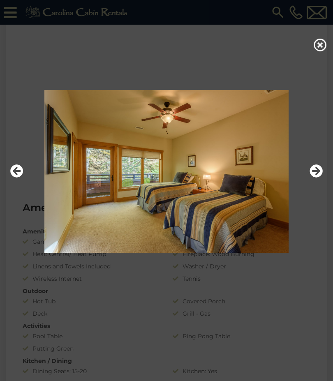
scroll to position [435, 0]
click at [316, 178] on icon "Next" at bounding box center [315, 170] width 13 height 13
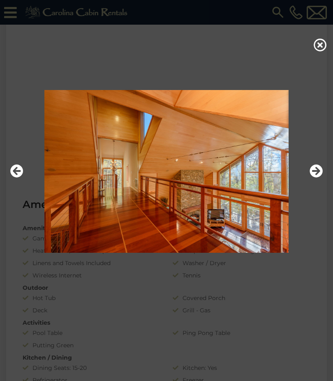
click at [316, 181] on button "Next" at bounding box center [315, 171] width 13 height 19
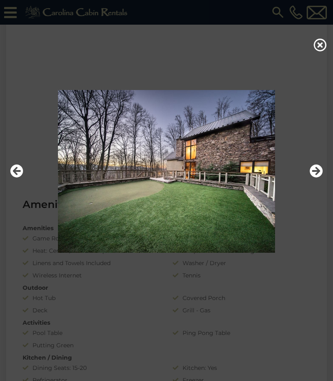
click at [315, 178] on icon "Next" at bounding box center [315, 170] width 13 height 13
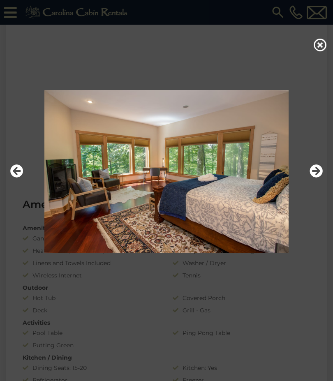
click at [315, 178] on icon "Next" at bounding box center [315, 170] width 13 height 13
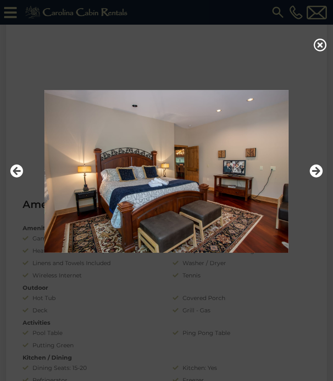
click at [313, 178] on icon "Next" at bounding box center [315, 170] width 13 height 13
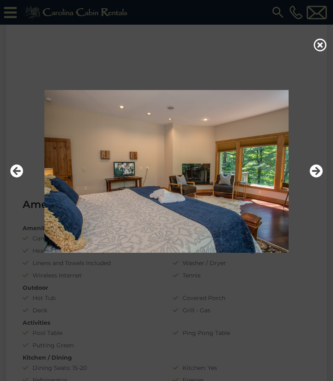
click at [315, 178] on icon "Next" at bounding box center [315, 170] width 13 height 13
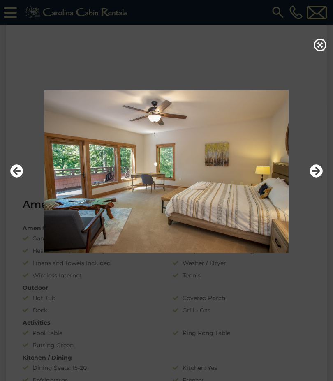
click at [317, 178] on icon "Next" at bounding box center [315, 170] width 13 height 13
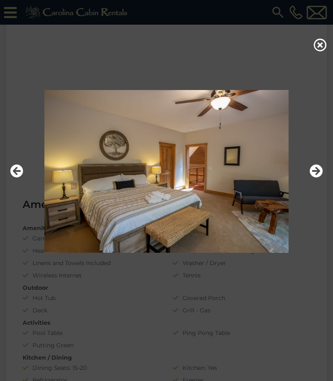
click at [315, 178] on icon "Next" at bounding box center [315, 170] width 13 height 13
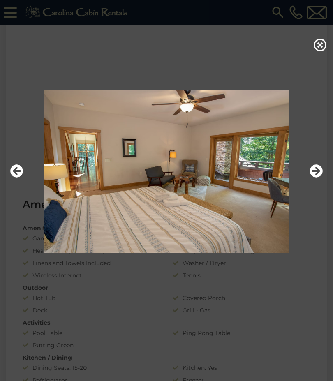
click at [315, 178] on icon "Next" at bounding box center [315, 170] width 13 height 13
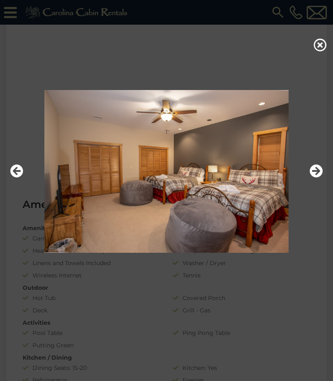
click at [316, 178] on icon "Next" at bounding box center [315, 170] width 13 height 13
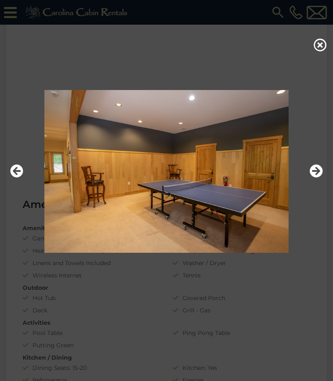
click at [314, 178] on icon "Next" at bounding box center [315, 170] width 13 height 13
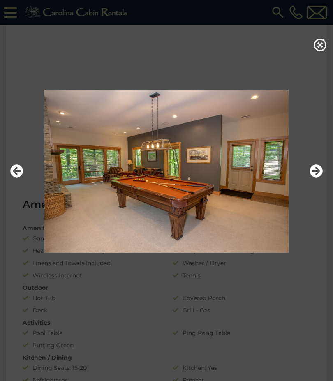
click at [315, 178] on icon "Next" at bounding box center [315, 170] width 13 height 13
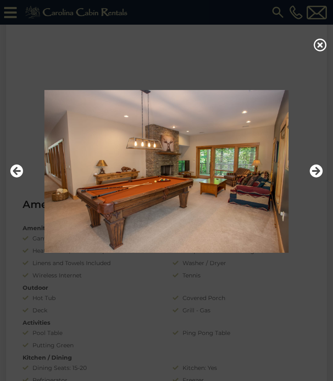
click at [314, 178] on icon "Next" at bounding box center [315, 170] width 13 height 13
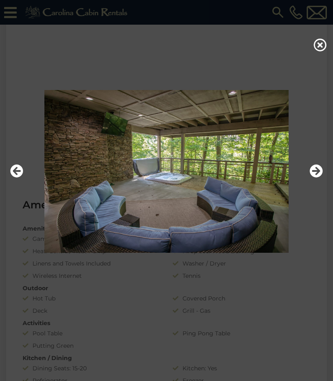
scroll to position [434, 0]
click at [314, 178] on icon "Next" at bounding box center [315, 170] width 13 height 13
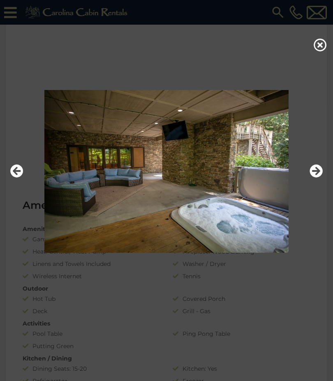
click at [315, 178] on icon "Next" at bounding box center [315, 170] width 13 height 13
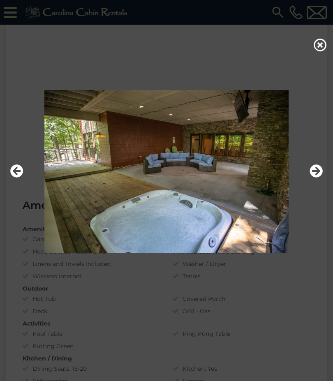
click at [320, 178] on icon "Next" at bounding box center [315, 170] width 13 height 13
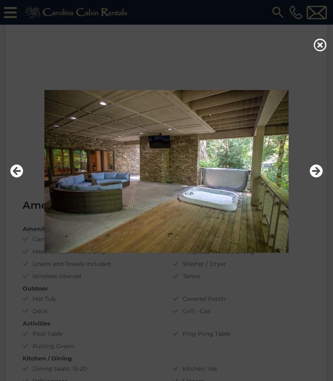
click at [317, 178] on icon "Next" at bounding box center [315, 170] width 13 height 13
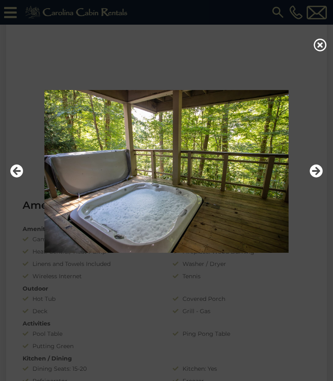
click at [318, 178] on icon "Next" at bounding box center [315, 170] width 13 height 13
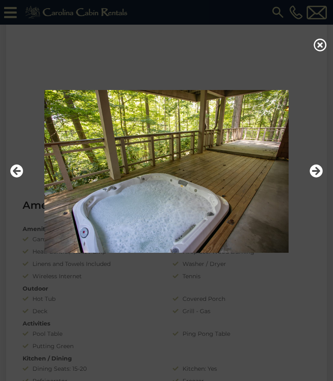
click at [316, 178] on icon "Next" at bounding box center [315, 170] width 13 height 13
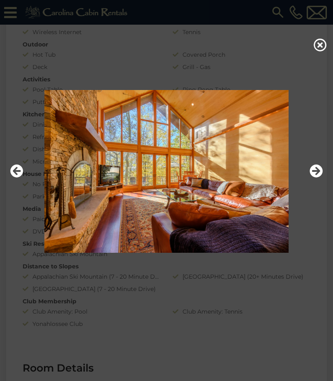
scroll to position [694, 0]
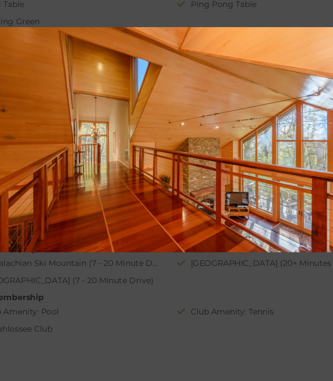
click at [107, 185] on img at bounding box center [166, 171] width 316 height 163
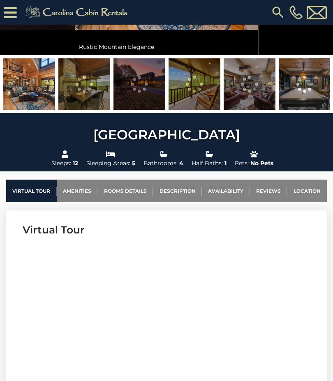
click at [226, 193] on link "Availability" at bounding box center [226, 191] width 48 height 23
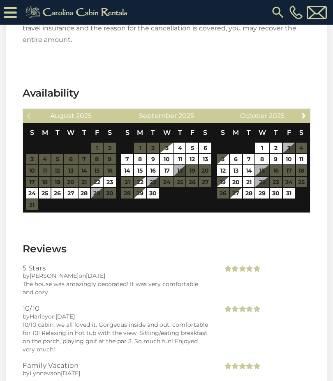
scroll to position [2060, 0]
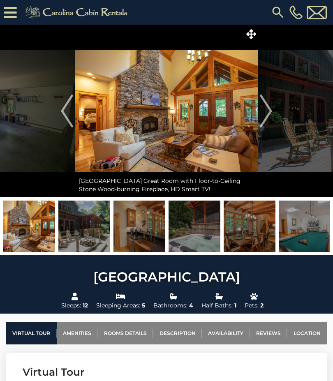
click at [252, 38] on icon at bounding box center [251, 34] width 10 height 10
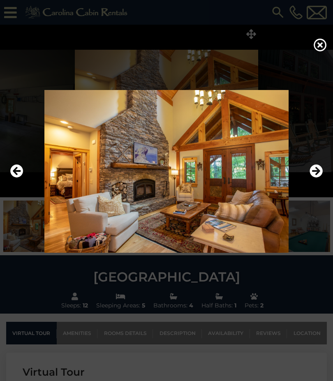
click at [318, 178] on icon "Next" at bounding box center [315, 170] width 13 height 13
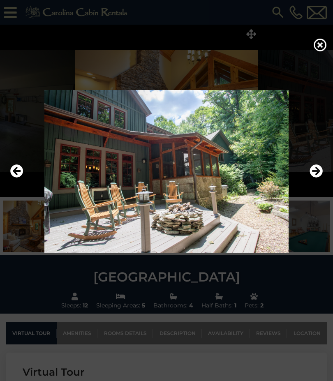
click at [315, 178] on icon "Next" at bounding box center [315, 170] width 13 height 13
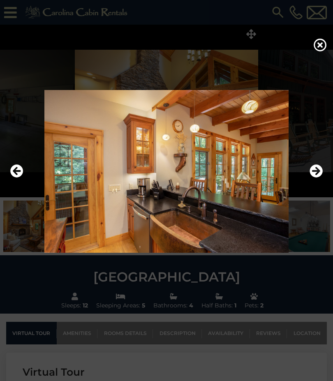
click at [315, 178] on icon "Next" at bounding box center [315, 170] width 13 height 13
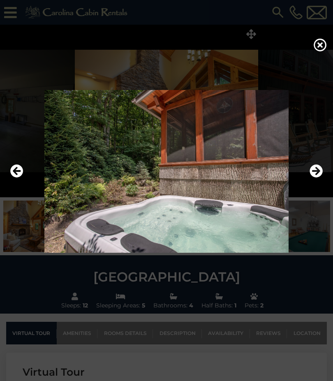
click at [316, 178] on icon "Next" at bounding box center [315, 170] width 13 height 13
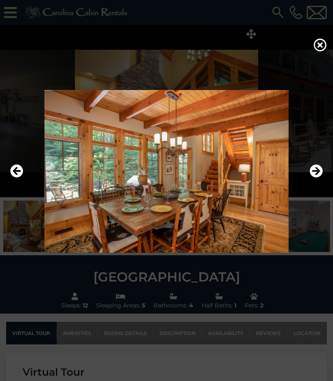
click at [313, 178] on icon "Next" at bounding box center [315, 170] width 13 height 13
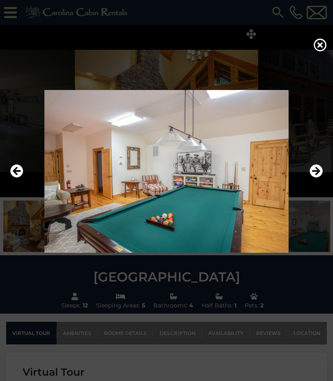
click at [305, 188] on img at bounding box center [166, 171] width 316 height 163
click at [313, 178] on icon "Next" at bounding box center [315, 170] width 13 height 13
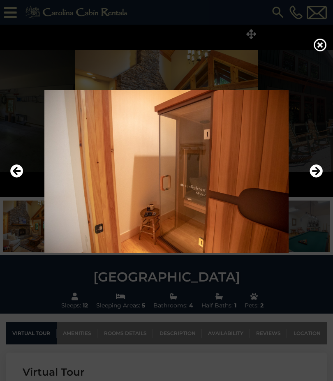
click at [320, 181] on button "Next" at bounding box center [315, 171] width 13 height 19
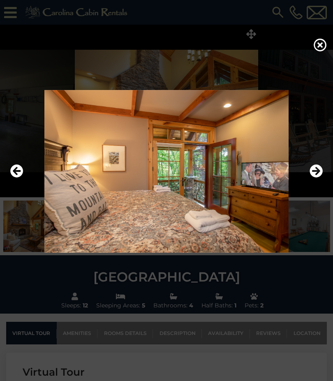
click at [316, 178] on icon "Next" at bounding box center [315, 170] width 13 height 13
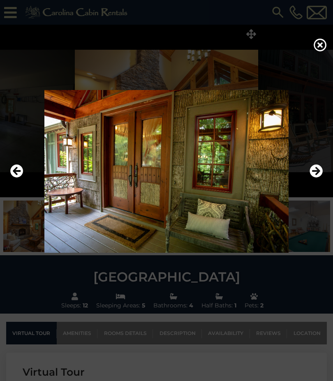
click at [320, 178] on icon "Next" at bounding box center [315, 170] width 13 height 13
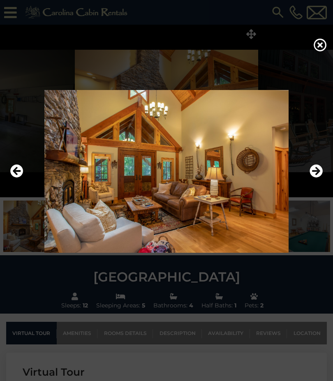
click at [316, 178] on icon "Next" at bounding box center [315, 170] width 13 height 13
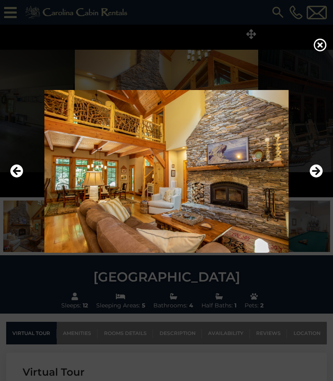
click at [320, 178] on icon "Next" at bounding box center [315, 170] width 13 height 13
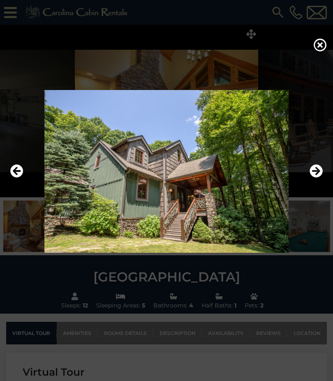
click at [319, 178] on icon "Next" at bounding box center [315, 170] width 13 height 13
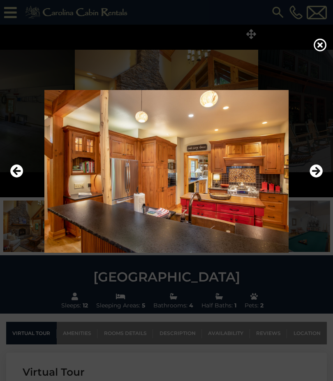
click at [318, 178] on icon "Next" at bounding box center [315, 170] width 13 height 13
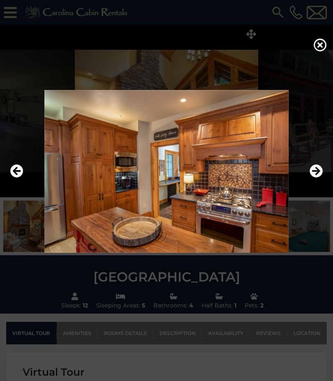
click at [318, 178] on icon "Next" at bounding box center [315, 170] width 13 height 13
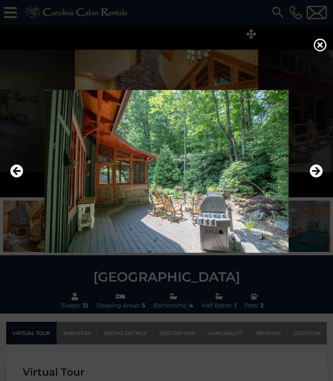
click at [318, 178] on icon "Next" at bounding box center [315, 170] width 13 height 13
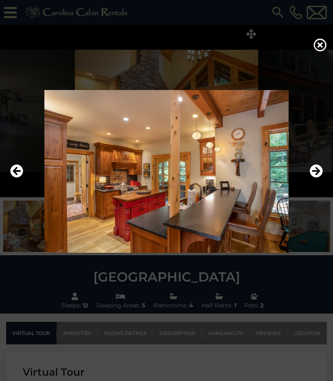
click at [316, 178] on icon "Next" at bounding box center [315, 170] width 13 height 13
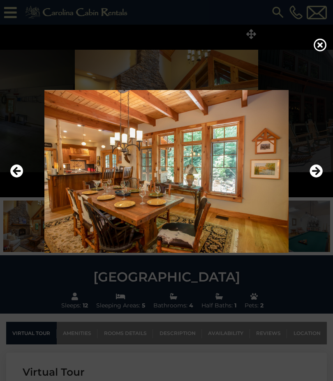
click at [318, 178] on icon "Next" at bounding box center [315, 170] width 13 height 13
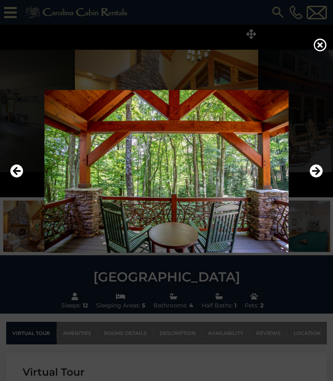
click at [314, 178] on icon "Next" at bounding box center [315, 170] width 13 height 13
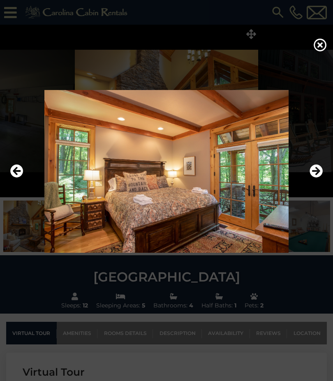
click at [316, 178] on icon "Next" at bounding box center [315, 170] width 13 height 13
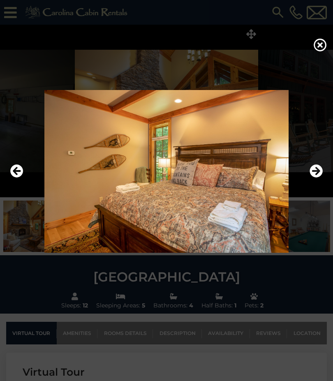
click at [317, 178] on icon "Next" at bounding box center [315, 170] width 13 height 13
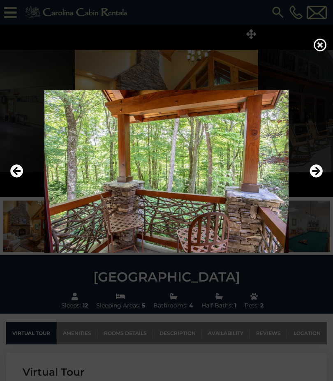
click at [320, 178] on icon "Next" at bounding box center [315, 170] width 13 height 13
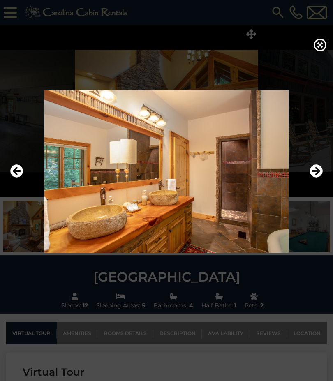
click at [320, 178] on icon "Next" at bounding box center [315, 170] width 13 height 13
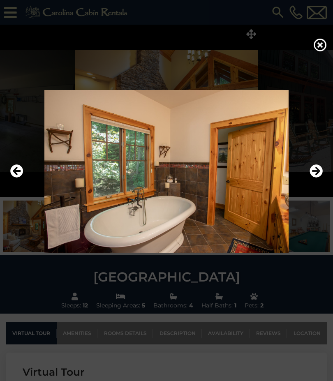
click at [323, 188] on img at bounding box center [166, 171] width 316 height 163
click at [316, 178] on icon "Next" at bounding box center [315, 170] width 13 height 13
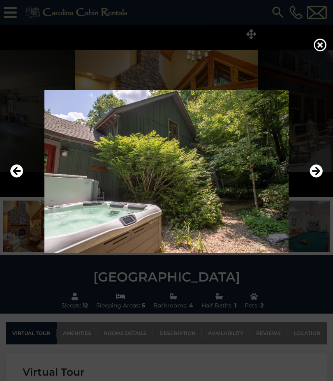
click at [315, 178] on icon "Next" at bounding box center [315, 170] width 13 height 13
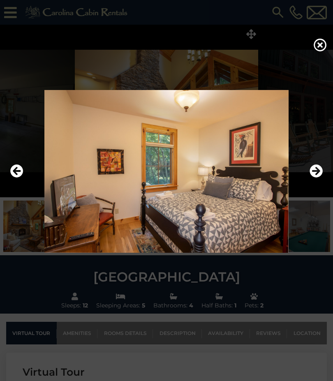
click at [316, 178] on icon "Next" at bounding box center [315, 170] width 13 height 13
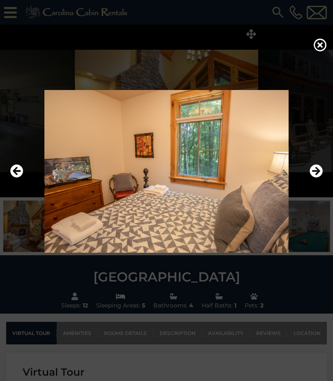
click at [316, 178] on icon "Next" at bounding box center [315, 170] width 13 height 13
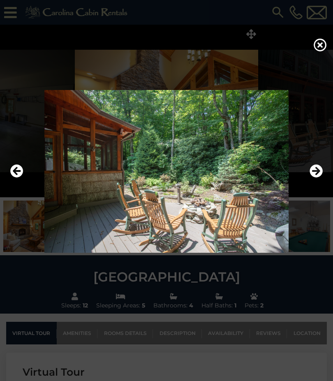
click at [317, 178] on icon "Next" at bounding box center [315, 170] width 13 height 13
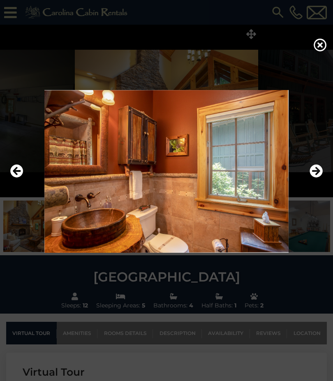
click at [316, 178] on icon "Next" at bounding box center [315, 170] width 13 height 13
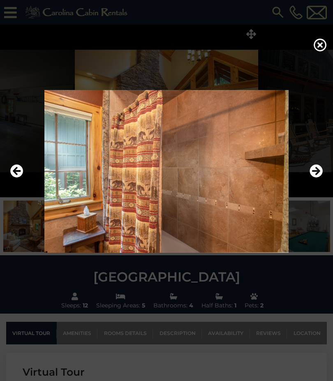
click at [315, 178] on icon "Next" at bounding box center [315, 170] width 13 height 13
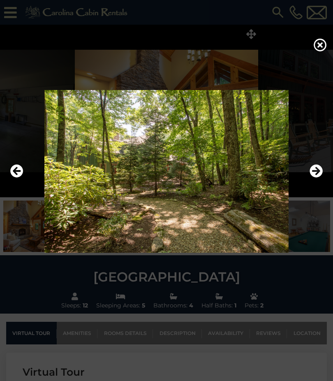
click at [317, 178] on icon "Next" at bounding box center [315, 170] width 13 height 13
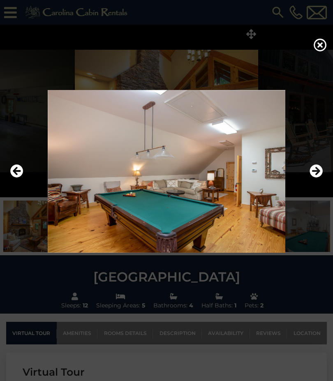
click at [316, 178] on icon "Next" at bounding box center [315, 170] width 13 height 13
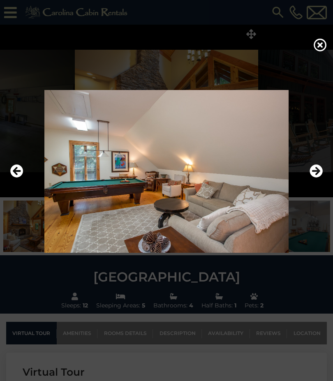
click at [313, 178] on icon "Next" at bounding box center [315, 170] width 13 height 13
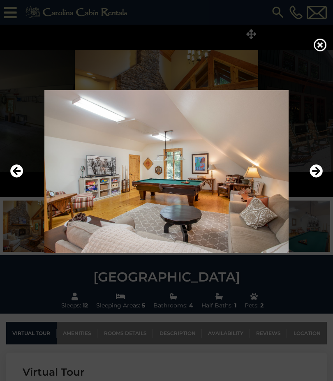
click at [316, 178] on icon "Next" at bounding box center [315, 170] width 13 height 13
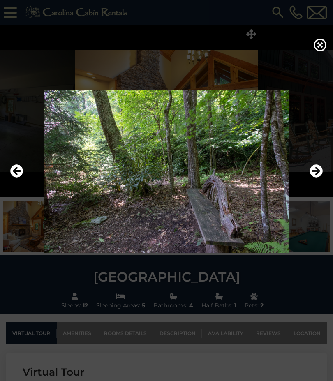
click at [316, 178] on icon "Next" at bounding box center [315, 170] width 13 height 13
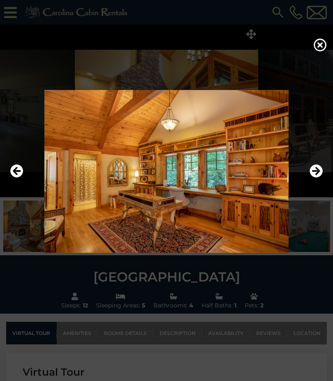
click at [318, 178] on icon "Next" at bounding box center [315, 170] width 13 height 13
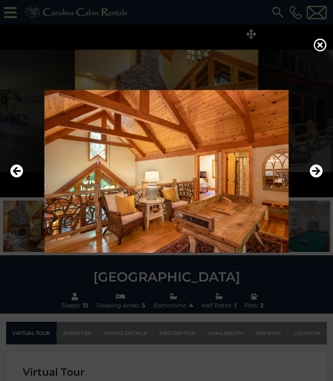
click at [318, 178] on icon "Next" at bounding box center [315, 170] width 13 height 13
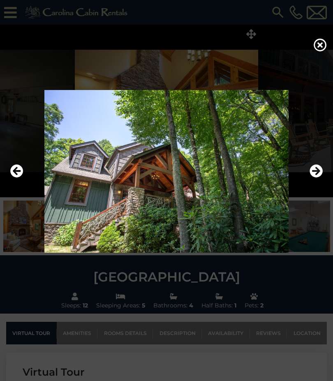
click at [314, 178] on icon "Next" at bounding box center [315, 170] width 13 height 13
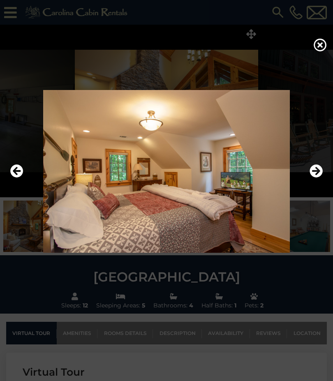
click at [314, 178] on icon "Next" at bounding box center [315, 170] width 13 height 13
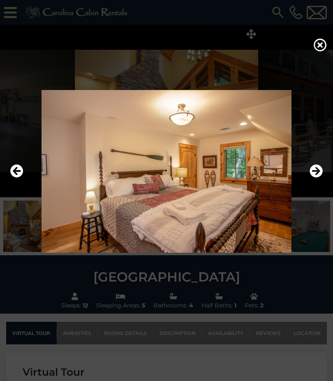
click at [314, 178] on icon "Next" at bounding box center [315, 170] width 13 height 13
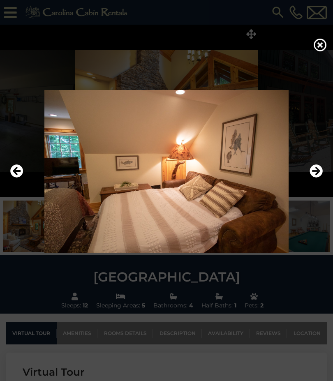
click at [312, 178] on icon "Next" at bounding box center [315, 170] width 13 height 13
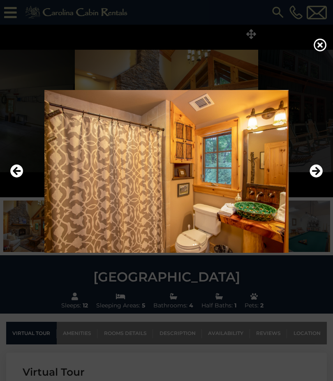
click at [312, 178] on icon "Next" at bounding box center [315, 170] width 13 height 13
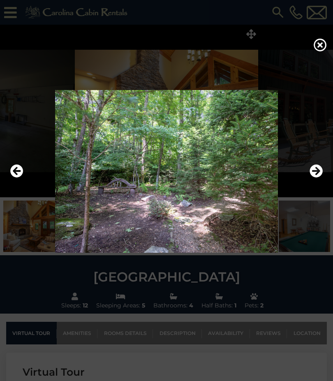
click at [315, 178] on icon "Next" at bounding box center [315, 170] width 13 height 13
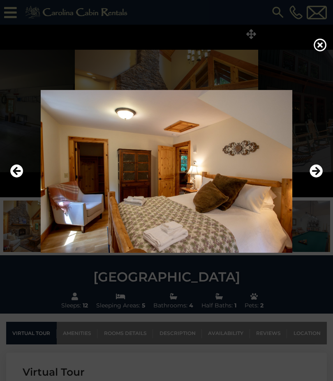
click at [317, 178] on icon "Next" at bounding box center [315, 170] width 13 height 13
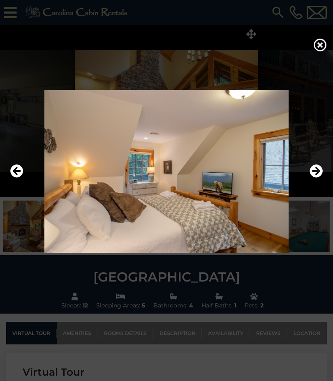
click at [318, 178] on icon "Next" at bounding box center [315, 170] width 13 height 13
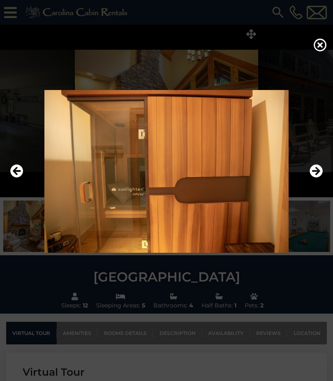
click at [318, 178] on icon "Next" at bounding box center [315, 170] width 13 height 13
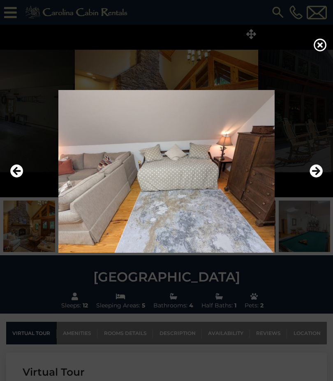
click at [317, 178] on icon "Next" at bounding box center [315, 170] width 13 height 13
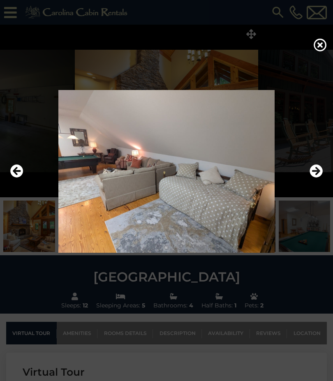
click at [313, 181] on button "Next" at bounding box center [315, 171] width 13 height 19
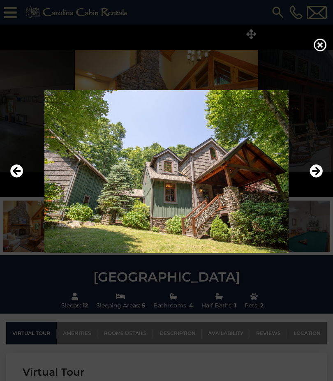
click at [323, 185] on img at bounding box center [166, 171] width 316 height 163
click at [319, 178] on icon "Next" at bounding box center [315, 170] width 13 height 13
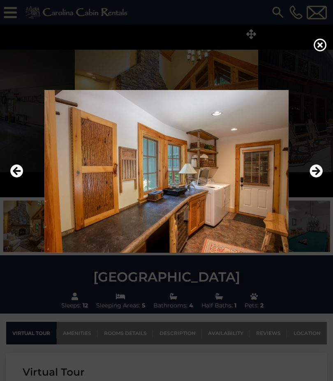
click at [322, 51] on icon at bounding box center [320, 44] width 13 height 13
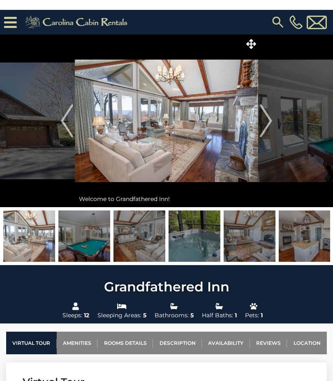
click at [268, 104] on img "Next" at bounding box center [266, 111] width 12 height 33
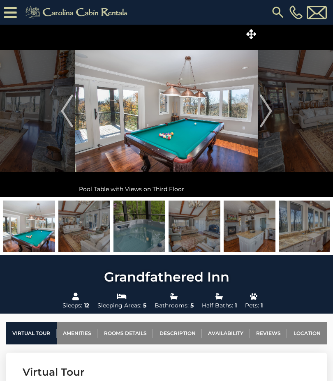
click at [255, 40] on span at bounding box center [251, 34] width 14 height 14
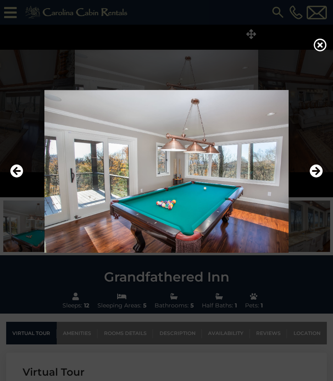
click at [314, 178] on icon "Next" at bounding box center [315, 170] width 13 height 13
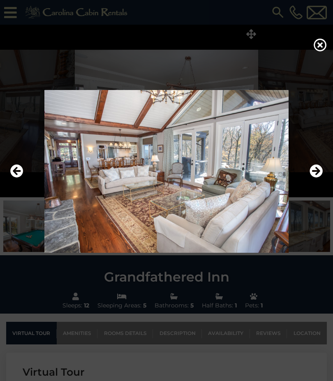
click at [318, 178] on icon "Next" at bounding box center [315, 170] width 13 height 13
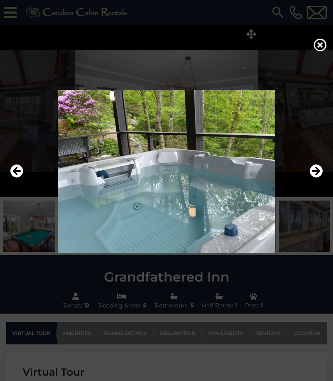
click at [314, 178] on icon "Next" at bounding box center [315, 170] width 13 height 13
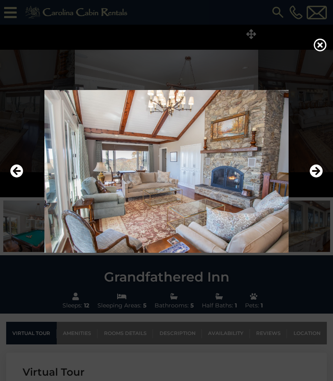
click at [312, 178] on icon "Next" at bounding box center [315, 170] width 13 height 13
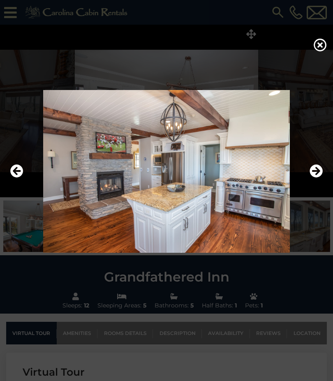
click at [315, 178] on icon "Next" at bounding box center [315, 170] width 13 height 13
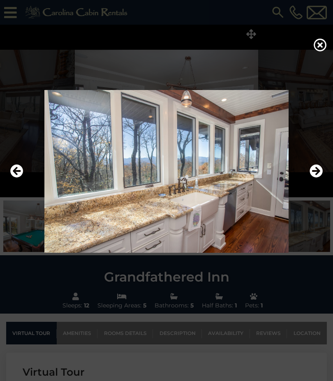
click at [306, 197] on img at bounding box center [166, 171] width 316 height 163
click at [317, 178] on icon "Next" at bounding box center [315, 170] width 13 height 13
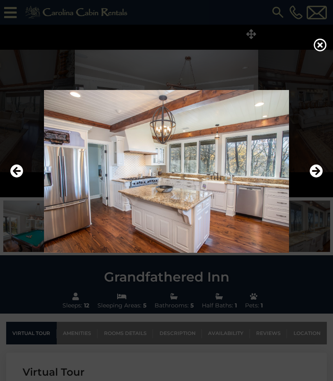
click at [312, 178] on icon "Next" at bounding box center [315, 170] width 13 height 13
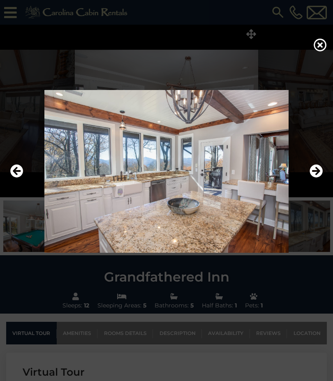
click at [312, 178] on icon "Next" at bounding box center [315, 170] width 13 height 13
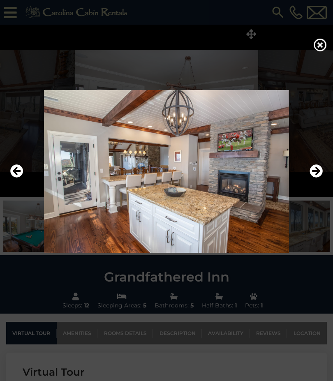
click at [314, 178] on icon "Next" at bounding box center [315, 170] width 13 height 13
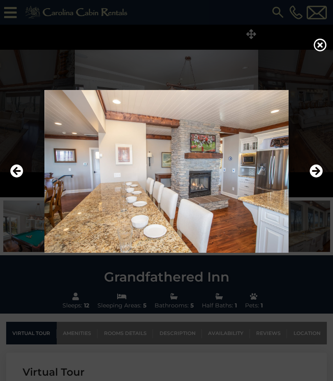
click at [315, 178] on icon "Next" at bounding box center [315, 170] width 13 height 13
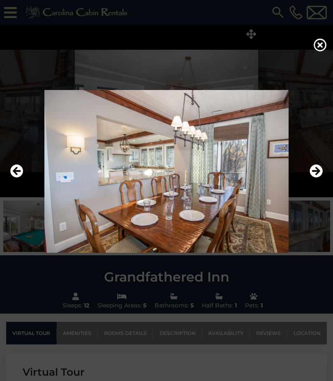
click at [314, 178] on icon "Next" at bounding box center [315, 170] width 13 height 13
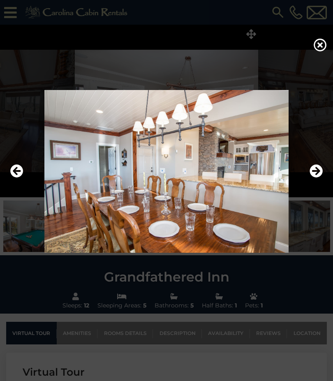
click at [316, 178] on icon "Next" at bounding box center [315, 170] width 13 height 13
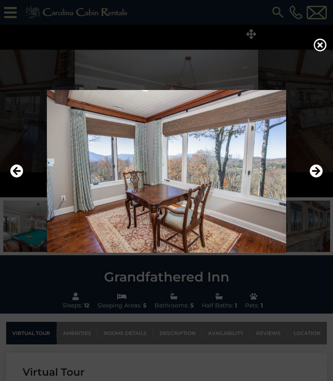
click at [317, 178] on icon "Next" at bounding box center [315, 170] width 13 height 13
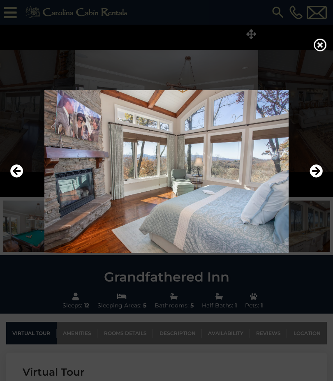
click at [314, 178] on icon "Next" at bounding box center [315, 170] width 13 height 13
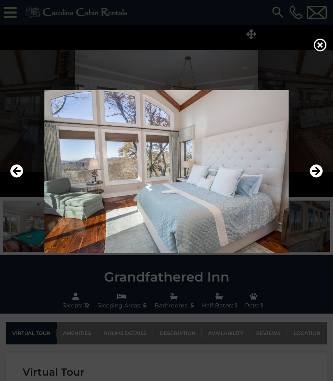
click at [313, 178] on icon "Next" at bounding box center [315, 170] width 13 height 13
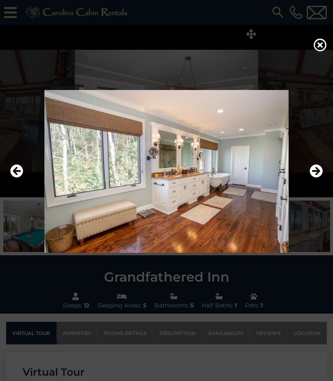
click at [310, 178] on icon "Next" at bounding box center [315, 170] width 13 height 13
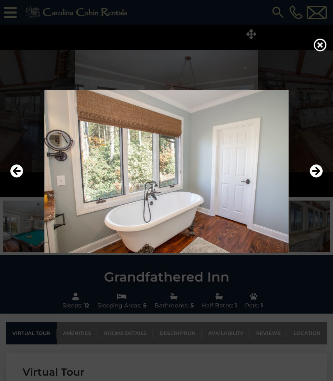
click at [308, 192] on img at bounding box center [166, 171] width 316 height 163
click at [312, 178] on icon "Next" at bounding box center [315, 170] width 13 height 13
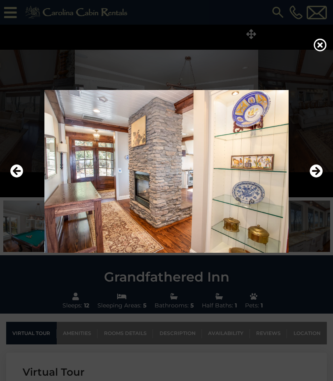
click at [318, 178] on icon "Next" at bounding box center [315, 170] width 13 height 13
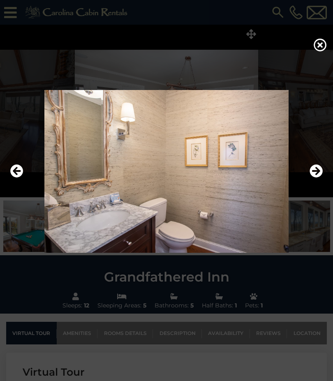
click at [315, 178] on icon "Next" at bounding box center [315, 170] width 13 height 13
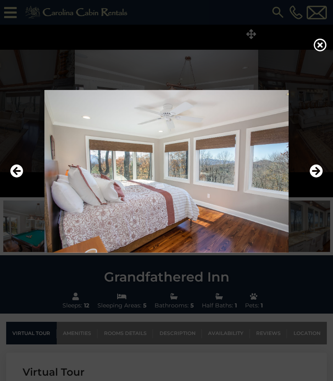
click at [316, 178] on icon "Next" at bounding box center [315, 170] width 13 height 13
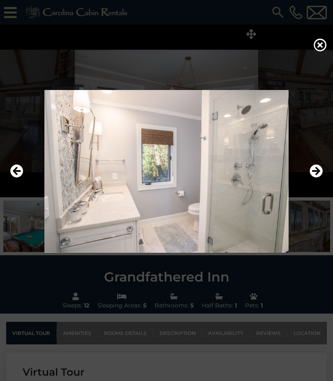
click at [313, 178] on icon "Next" at bounding box center [315, 170] width 13 height 13
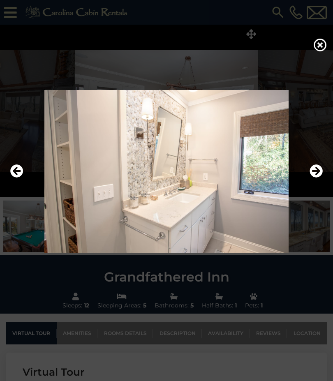
click at [314, 178] on icon "Next" at bounding box center [315, 170] width 13 height 13
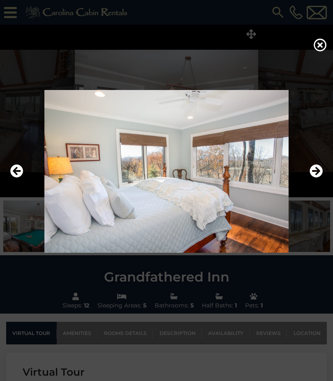
click at [317, 178] on icon "Next" at bounding box center [315, 170] width 13 height 13
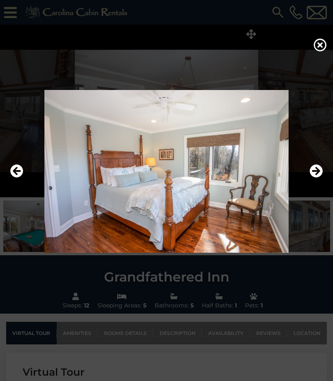
click at [316, 178] on icon "Next" at bounding box center [315, 170] width 13 height 13
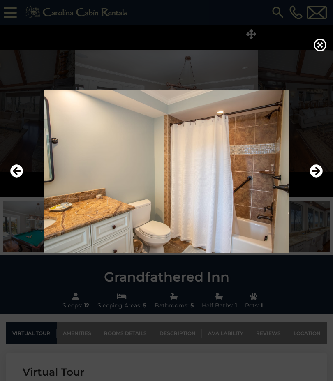
click at [315, 178] on icon "Next" at bounding box center [315, 170] width 13 height 13
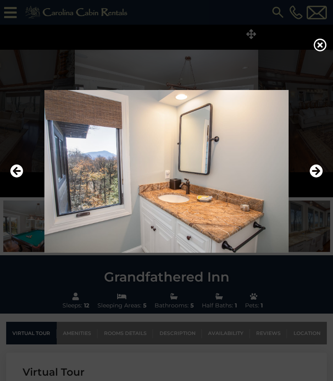
click at [313, 178] on icon "Next" at bounding box center [315, 170] width 13 height 13
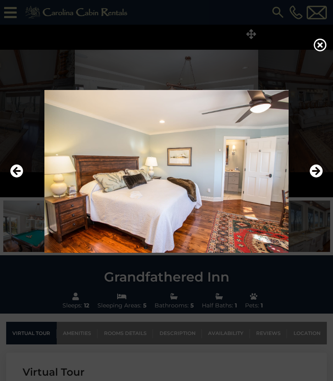
click at [22, 178] on icon "Previous" at bounding box center [16, 170] width 13 height 13
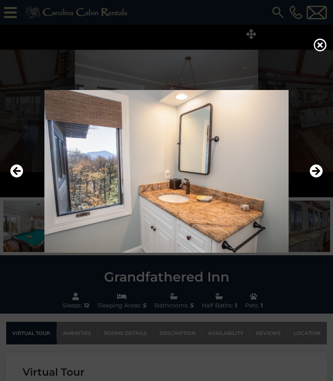
click at [320, 178] on icon "Next" at bounding box center [315, 170] width 13 height 13
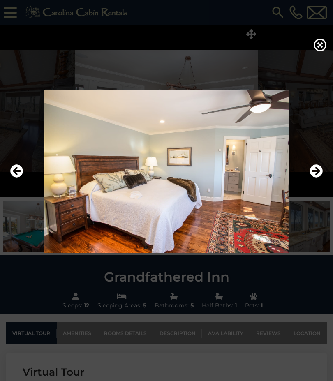
click at [318, 178] on icon "Next" at bounding box center [315, 170] width 13 height 13
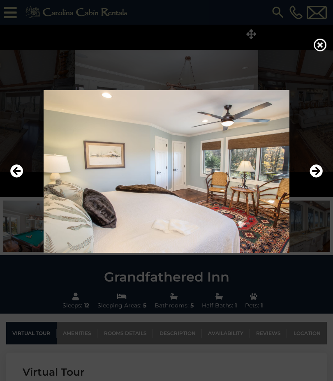
click at [316, 178] on icon "Next" at bounding box center [315, 170] width 13 height 13
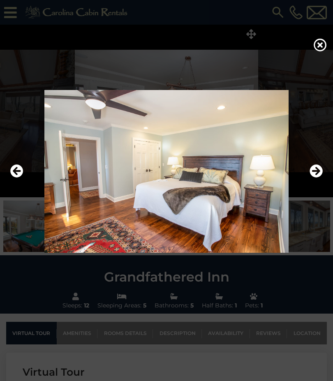
click at [316, 178] on icon "Next" at bounding box center [315, 170] width 13 height 13
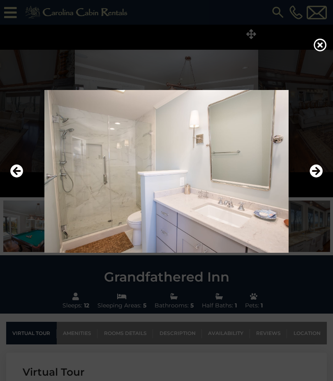
click at [318, 178] on icon "Next" at bounding box center [315, 170] width 13 height 13
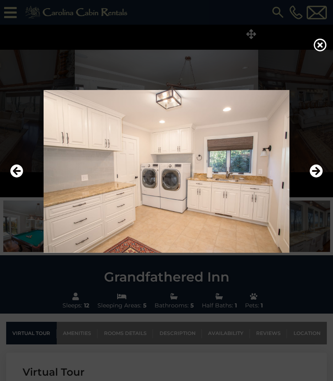
click at [317, 178] on icon "Next" at bounding box center [315, 170] width 13 height 13
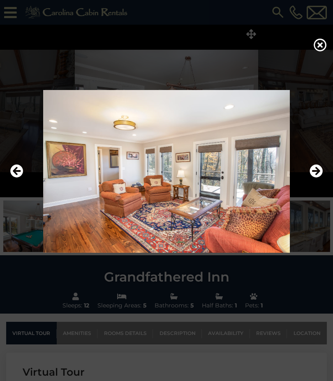
click at [317, 178] on icon "Next" at bounding box center [315, 170] width 13 height 13
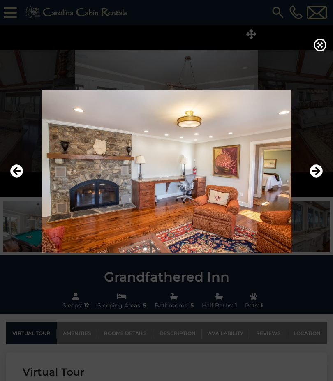
click at [313, 181] on button "Next" at bounding box center [315, 171] width 13 height 19
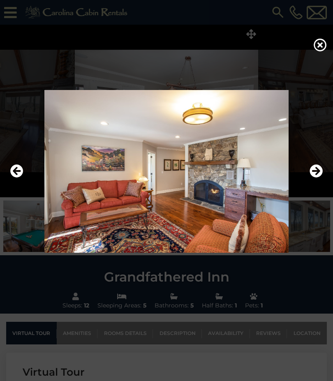
click at [315, 178] on icon "Next" at bounding box center [315, 170] width 13 height 13
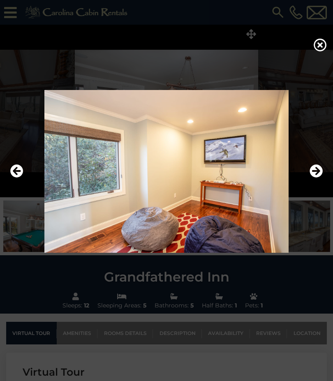
click at [316, 178] on icon "Next" at bounding box center [315, 170] width 13 height 13
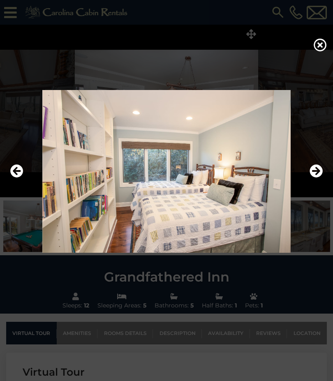
click at [314, 178] on icon "Next" at bounding box center [315, 170] width 13 height 13
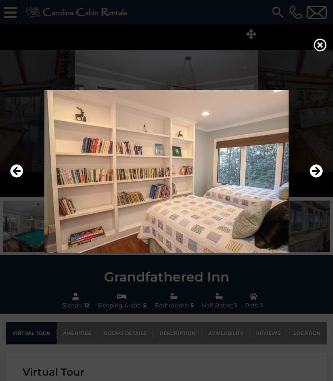
click at [313, 178] on icon "Next" at bounding box center [315, 170] width 13 height 13
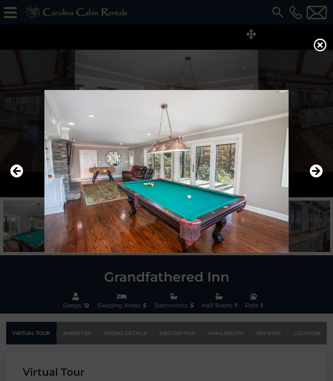
click at [315, 178] on icon "Next" at bounding box center [315, 170] width 13 height 13
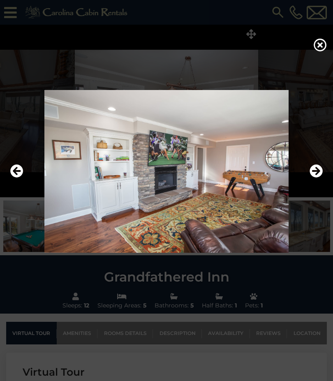
click at [316, 178] on icon "Next" at bounding box center [315, 170] width 13 height 13
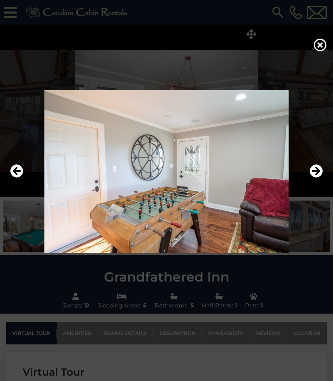
click at [308, 194] on img at bounding box center [166, 171] width 316 height 163
click at [316, 178] on icon "Next" at bounding box center [315, 170] width 13 height 13
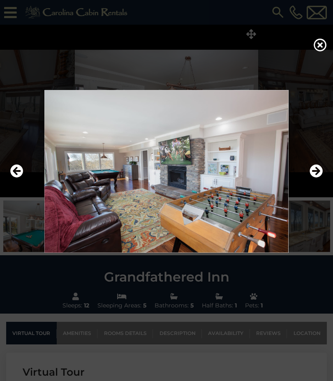
click at [309, 187] on img at bounding box center [166, 171] width 316 height 163
click at [314, 178] on icon "Next" at bounding box center [315, 170] width 13 height 13
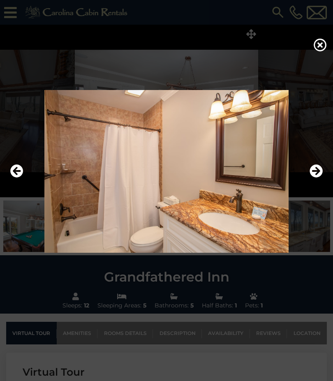
click at [320, 178] on icon "Next" at bounding box center [315, 170] width 13 height 13
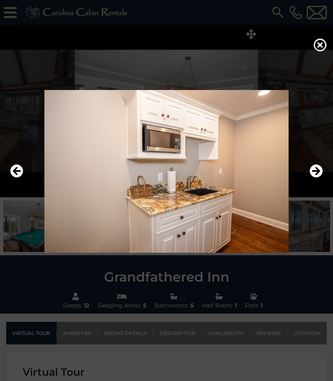
click at [310, 181] on button "Next" at bounding box center [315, 171] width 13 height 19
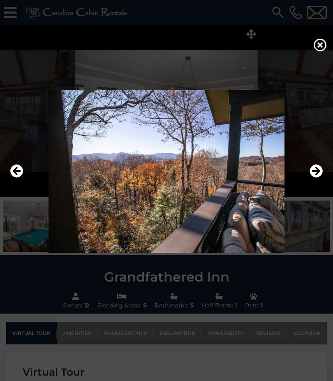
click at [318, 178] on icon "Next" at bounding box center [315, 170] width 13 height 13
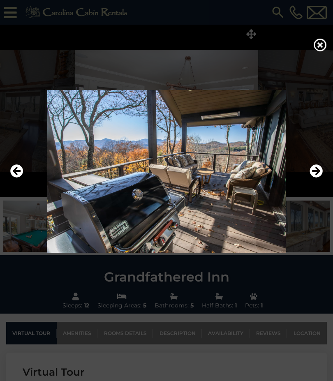
click at [310, 178] on icon "Next" at bounding box center [315, 170] width 13 height 13
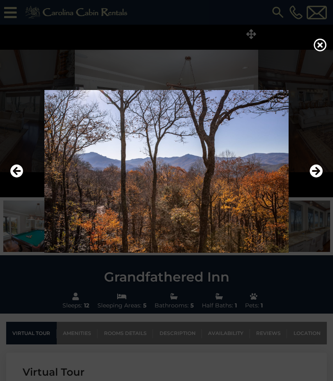
click at [314, 181] on button "Next" at bounding box center [315, 171] width 13 height 19
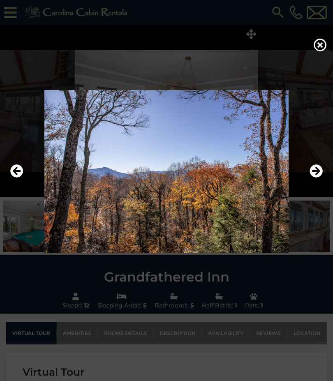
click at [314, 178] on icon "Next" at bounding box center [315, 170] width 13 height 13
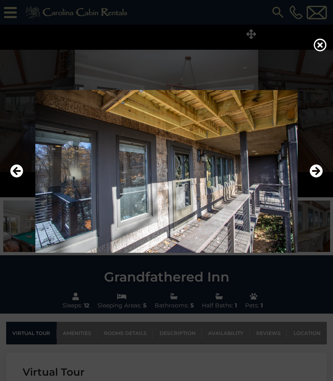
click at [314, 178] on icon "Next" at bounding box center [315, 170] width 13 height 13
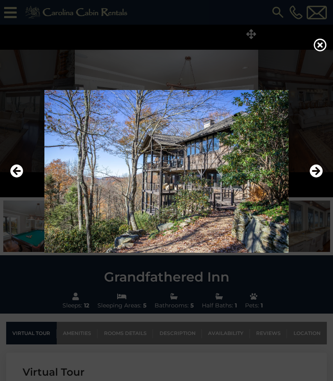
click at [316, 178] on icon "Next" at bounding box center [315, 170] width 13 height 13
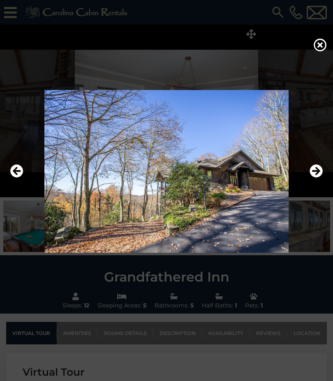
click at [316, 178] on icon "Next" at bounding box center [315, 170] width 13 height 13
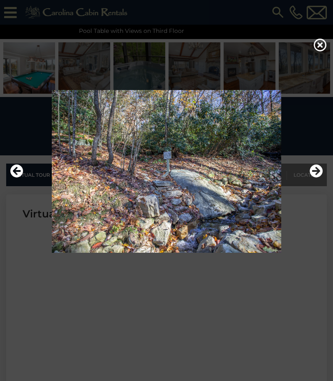
scroll to position [169, 0]
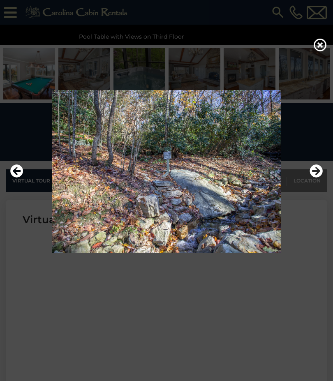
click at [321, 178] on icon "Next" at bounding box center [315, 170] width 13 height 13
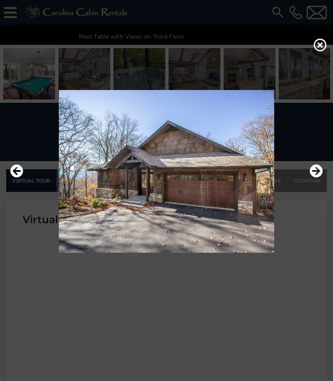
click at [322, 51] on icon at bounding box center [320, 44] width 13 height 13
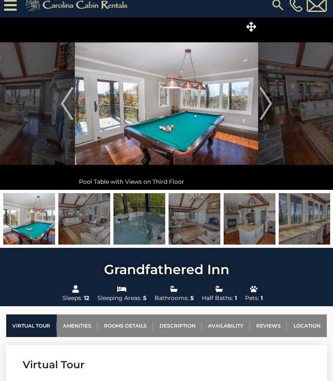
scroll to position [0, 0]
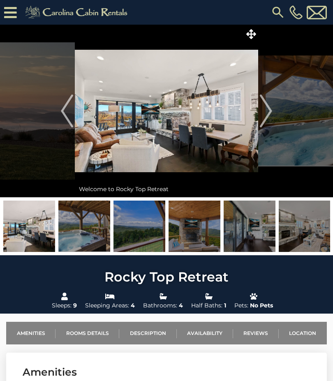
click at [269, 108] on img "Next" at bounding box center [266, 111] width 12 height 33
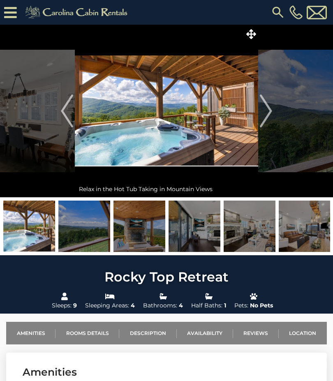
click at [252, 36] on icon at bounding box center [251, 34] width 10 height 10
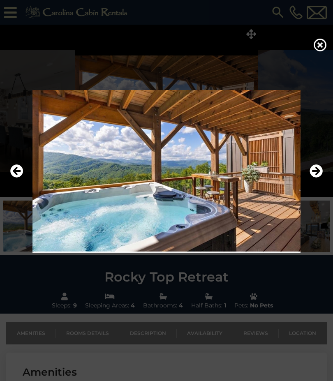
click at [310, 178] on icon "Next" at bounding box center [315, 170] width 13 height 13
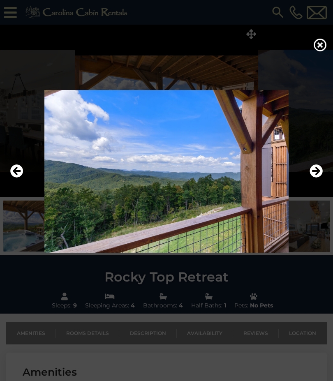
click at [313, 178] on icon "Next" at bounding box center [315, 170] width 13 height 13
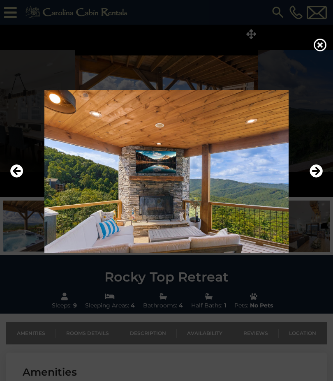
click at [316, 178] on icon "Next" at bounding box center [315, 170] width 13 height 13
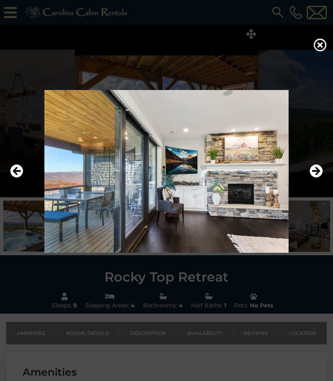
click at [311, 178] on icon "Next" at bounding box center [315, 170] width 13 height 13
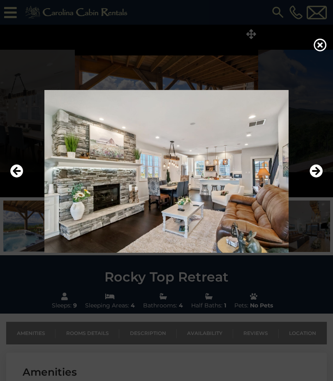
click at [310, 178] on icon "Next" at bounding box center [315, 170] width 13 height 13
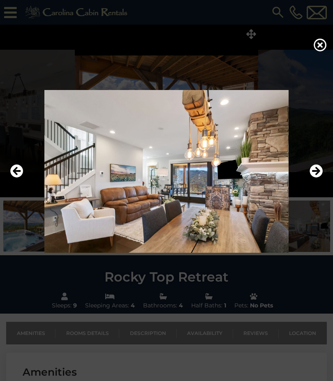
click at [316, 178] on icon "Next" at bounding box center [315, 170] width 13 height 13
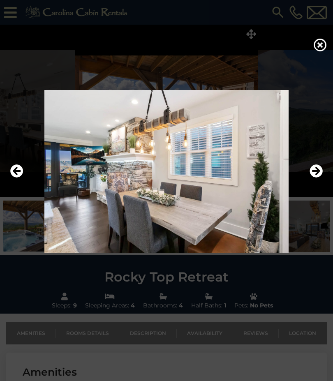
click at [313, 178] on icon "Next" at bounding box center [315, 170] width 13 height 13
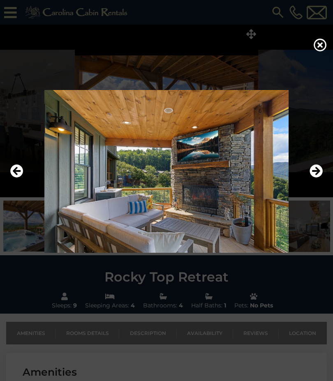
click at [320, 178] on icon "Next" at bounding box center [315, 170] width 13 height 13
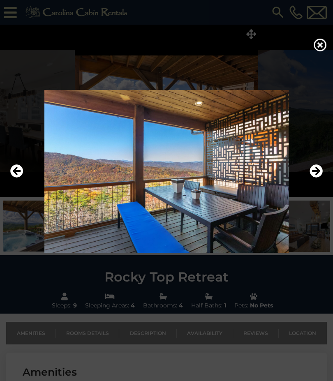
click at [317, 178] on icon "Next" at bounding box center [315, 170] width 13 height 13
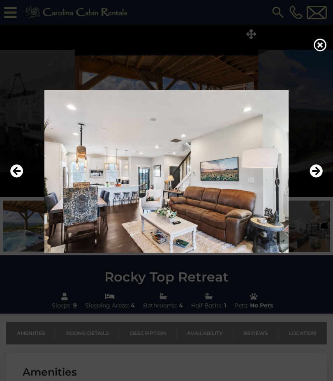
click at [312, 181] on button "Next" at bounding box center [315, 171] width 13 height 19
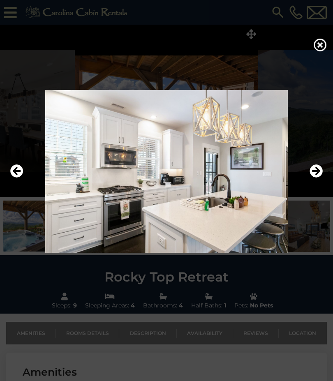
click at [311, 178] on icon "Next" at bounding box center [315, 170] width 13 height 13
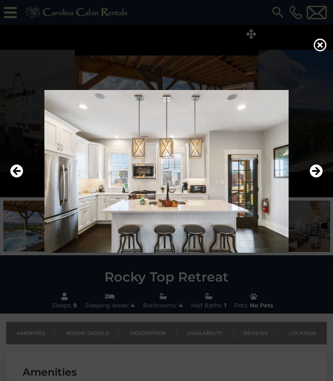
click at [314, 178] on icon "Next" at bounding box center [315, 170] width 13 height 13
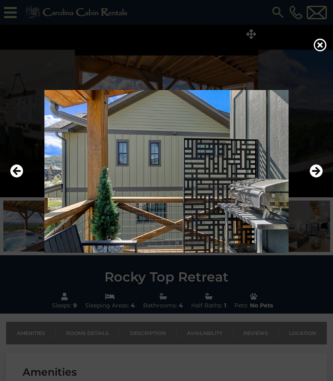
click at [315, 178] on icon "Next" at bounding box center [315, 170] width 13 height 13
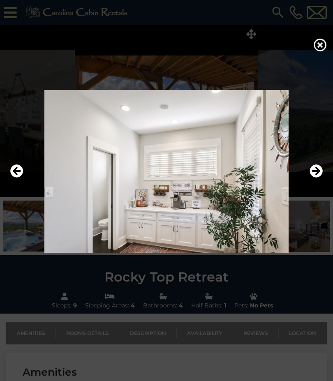
click at [314, 178] on icon "Next" at bounding box center [315, 170] width 13 height 13
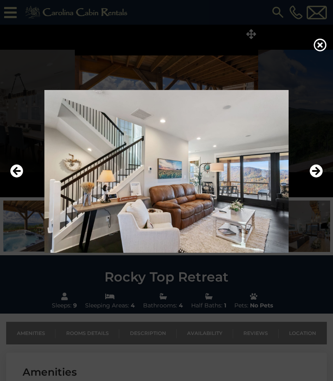
click at [316, 178] on icon "Next" at bounding box center [315, 170] width 13 height 13
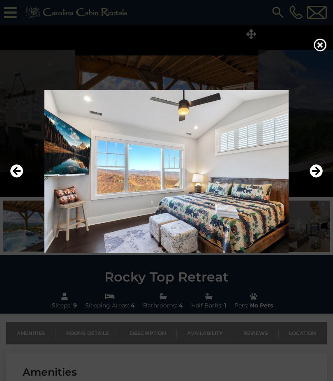
click at [318, 178] on icon "Next" at bounding box center [315, 170] width 13 height 13
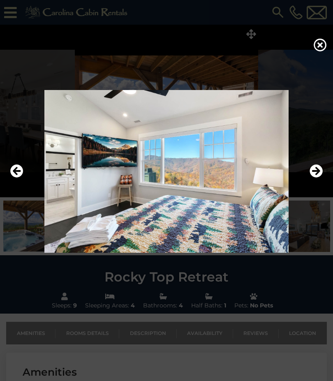
click at [316, 178] on icon "Next" at bounding box center [315, 170] width 13 height 13
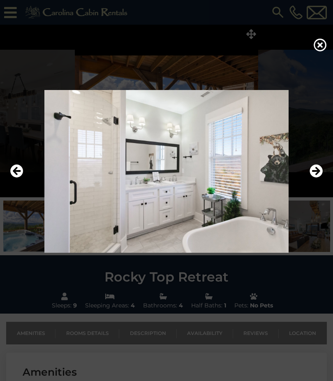
click at [315, 178] on icon "Next" at bounding box center [315, 170] width 13 height 13
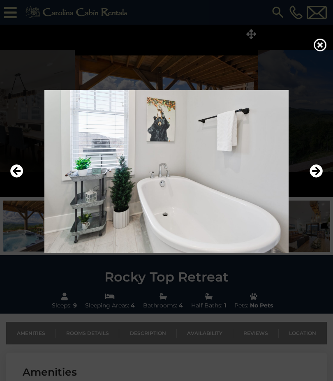
click at [314, 178] on icon "Next" at bounding box center [315, 170] width 13 height 13
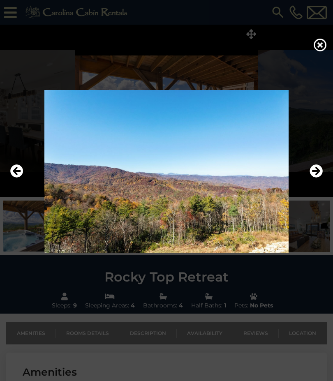
click at [318, 200] on img at bounding box center [166, 171] width 316 height 163
click at [318, 178] on icon "Next" at bounding box center [315, 170] width 13 height 13
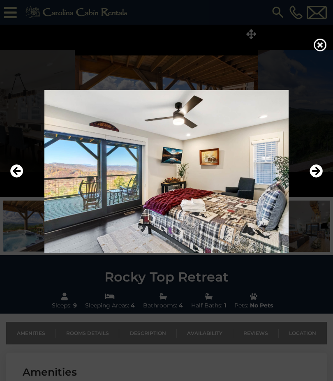
click at [316, 178] on icon "Next" at bounding box center [315, 170] width 13 height 13
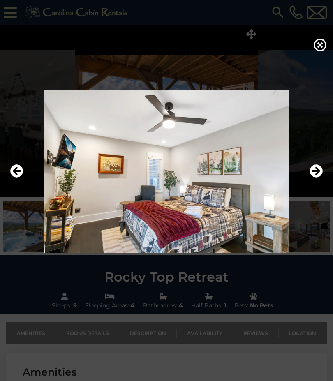
click at [316, 178] on icon "Next" at bounding box center [315, 170] width 13 height 13
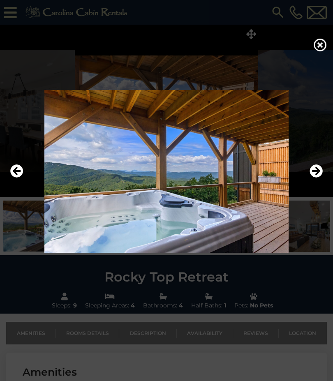
click at [318, 178] on icon "Next" at bounding box center [315, 170] width 13 height 13
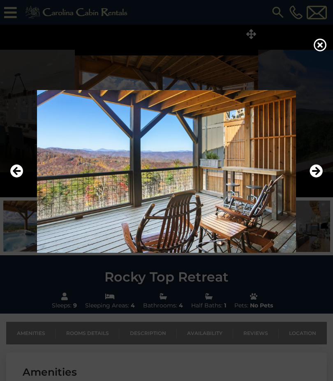
click at [316, 178] on icon "Next" at bounding box center [315, 170] width 13 height 13
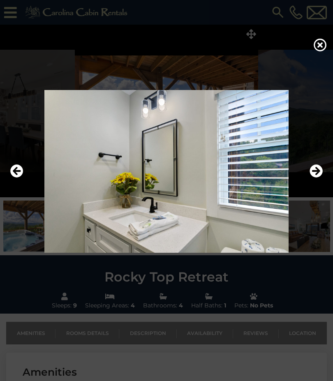
click at [314, 178] on icon "Next" at bounding box center [315, 170] width 13 height 13
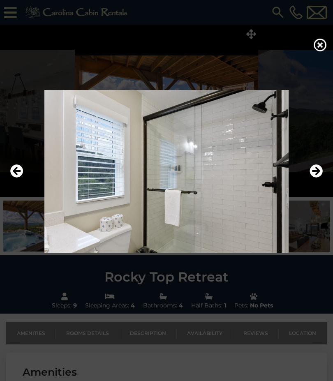
click at [314, 178] on icon "Next" at bounding box center [315, 170] width 13 height 13
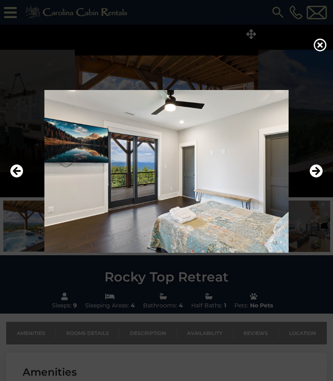
click at [314, 178] on icon "Next" at bounding box center [315, 170] width 13 height 13
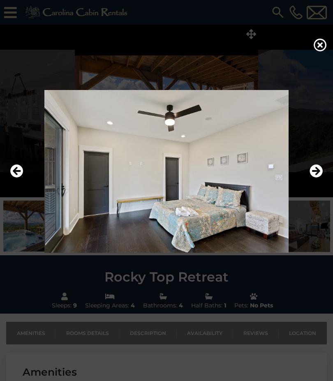
click at [313, 178] on icon "Next" at bounding box center [315, 170] width 13 height 13
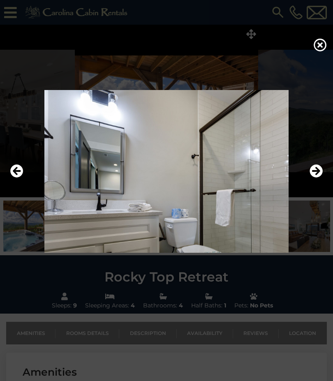
click at [314, 181] on button "Next" at bounding box center [315, 171] width 13 height 19
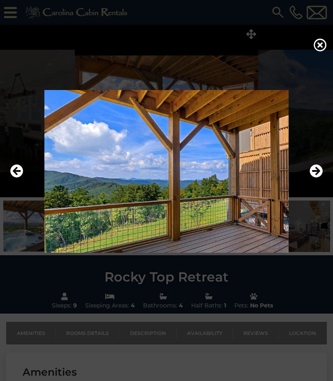
click at [312, 178] on icon "Next" at bounding box center [315, 170] width 13 height 13
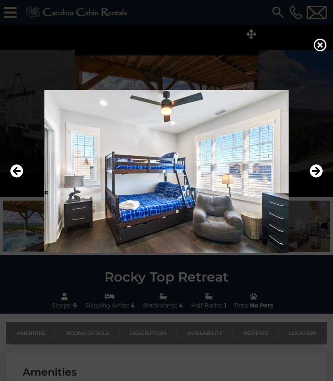
click at [324, 186] on img at bounding box center [166, 171] width 316 height 163
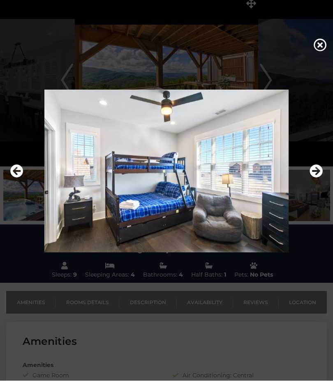
click at [311, 178] on icon "Next" at bounding box center [315, 170] width 13 height 13
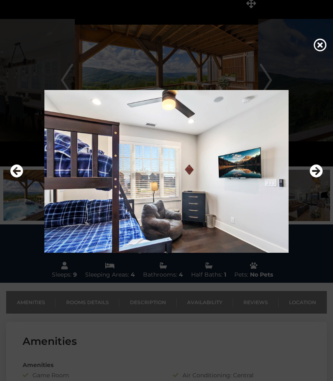
click at [316, 178] on icon "Next" at bounding box center [315, 170] width 13 height 13
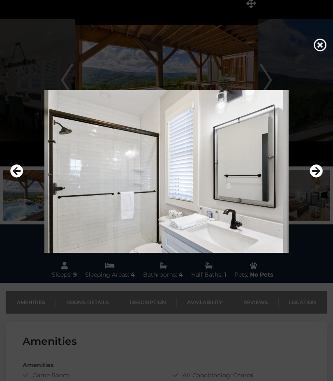
click at [314, 178] on icon "Next" at bounding box center [315, 170] width 13 height 13
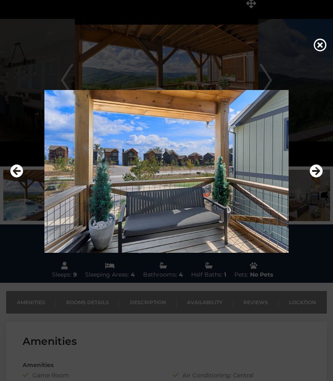
click at [311, 178] on icon "Next" at bounding box center [315, 170] width 13 height 13
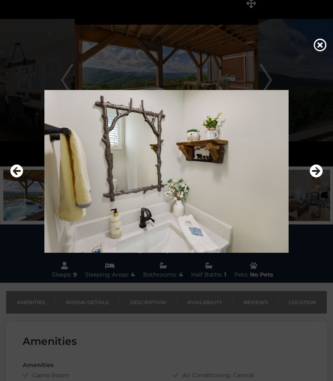
click at [318, 178] on icon "Next" at bounding box center [315, 170] width 13 height 13
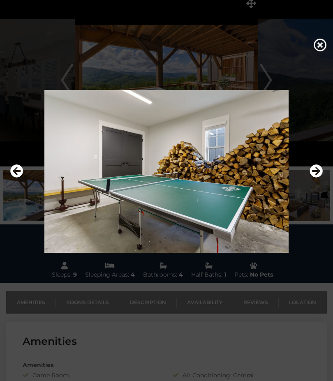
click at [316, 178] on icon "Next" at bounding box center [315, 170] width 13 height 13
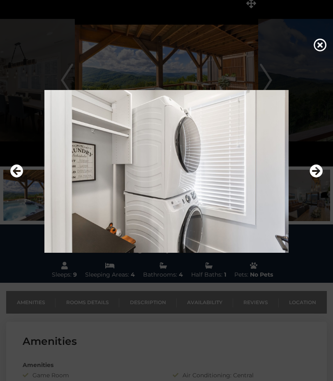
click at [309, 203] on img at bounding box center [166, 171] width 316 height 163
click at [309, 191] on img at bounding box center [166, 171] width 316 height 163
click at [316, 178] on icon "Next" at bounding box center [315, 170] width 13 height 13
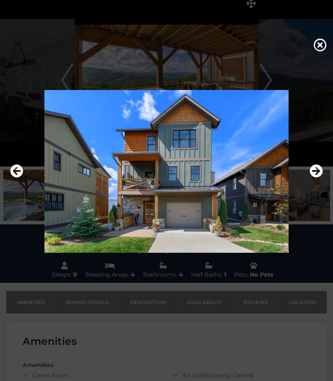
click at [317, 51] on icon at bounding box center [320, 44] width 13 height 13
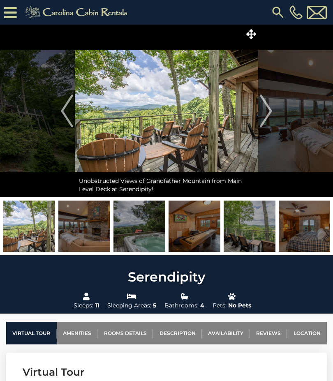
click at [268, 111] on img "Next" at bounding box center [266, 111] width 12 height 33
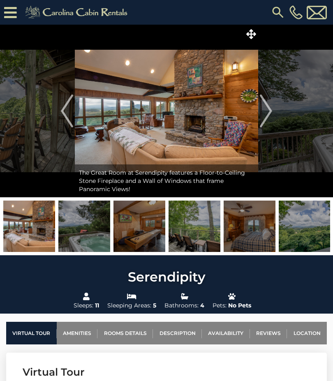
click at [246, 40] on span at bounding box center [251, 34] width 14 height 14
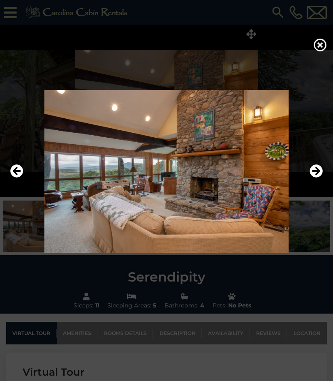
click at [318, 51] on icon at bounding box center [320, 44] width 13 height 13
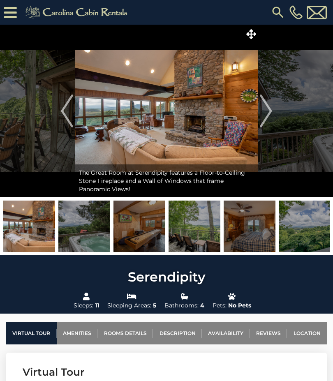
click at [268, 114] on img "Next" at bounding box center [266, 111] width 12 height 33
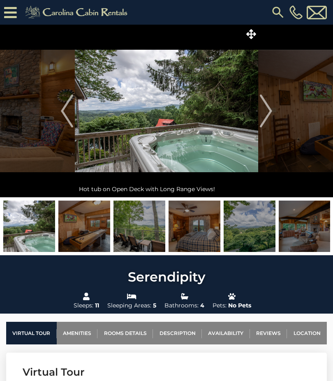
click at [265, 107] on img "Next" at bounding box center [266, 111] width 12 height 33
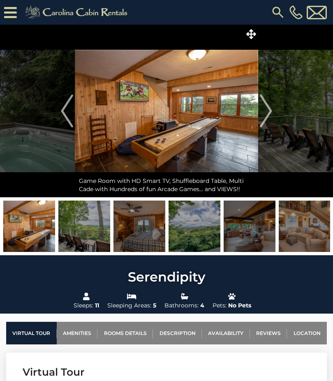
click at [256, 118] on img at bounding box center [166, 111] width 183 height 173
click at [268, 115] on img "Next" at bounding box center [266, 111] width 12 height 33
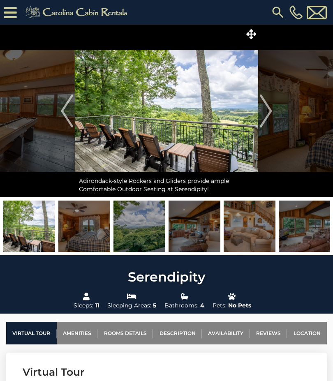
click at [254, 109] on img at bounding box center [166, 111] width 183 height 173
click at [268, 105] on img "Next" at bounding box center [266, 111] width 12 height 33
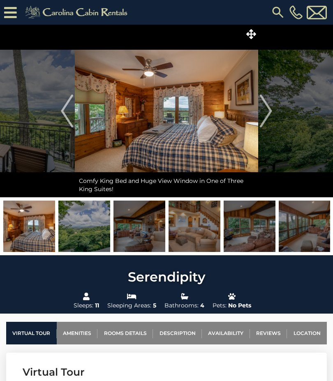
click at [265, 108] on img "Next" at bounding box center [266, 111] width 12 height 33
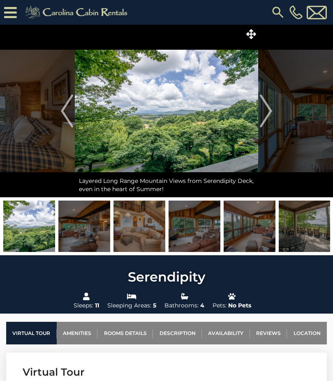
click at [71, 105] on img "Previous" at bounding box center [67, 111] width 12 height 33
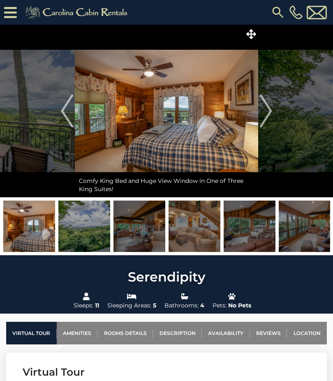
click at [270, 111] on img "Next" at bounding box center [266, 111] width 12 height 33
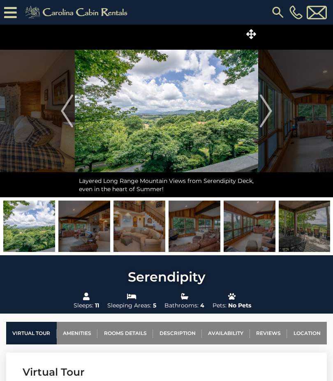
click at [270, 111] on img "Next" at bounding box center [266, 111] width 12 height 33
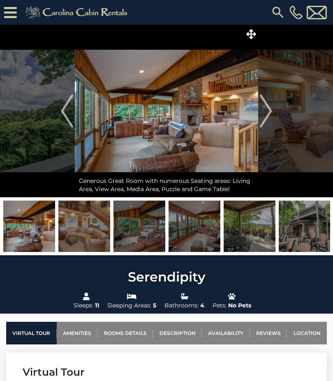
click at [268, 107] on img "Next" at bounding box center [266, 111] width 12 height 33
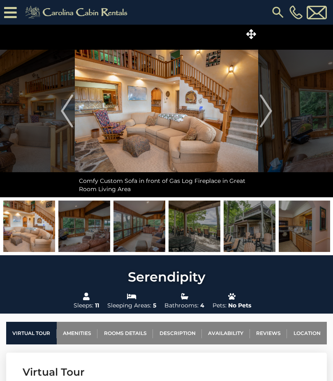
click at [264, 104] on img "Next" at bounding box center [266, 111] width 12 height 33
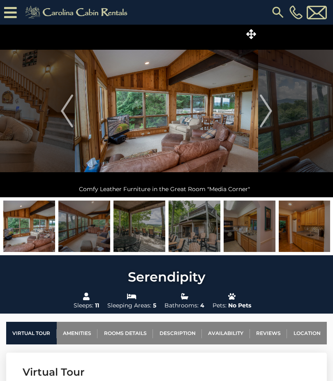
click at [268, 115] on img "Next" at bounding box center [266, 111] width 12 height 33
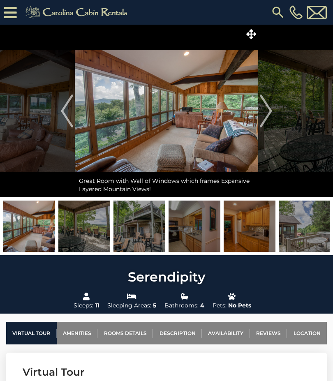
click at [265, 107] on img "Next" at bounding box center [266, 111] width 12 height 33
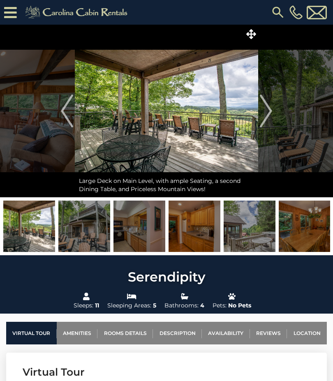
click at [258, 36] on button "Next" at bounding box center [266, 111] width 16 height 173
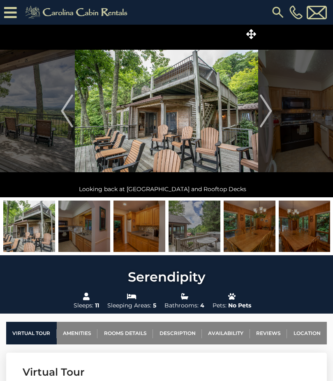
click at [255, 34] on icon at bounding box center [251, 34] width 10 height 10
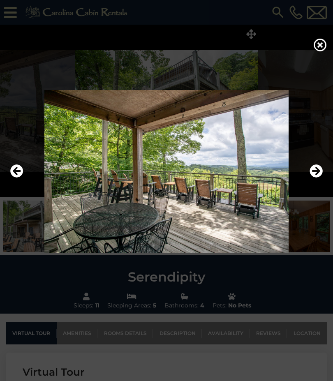
click at [314, 178] on icon "Next" at bounding box center [315, 170] width 13 height 13
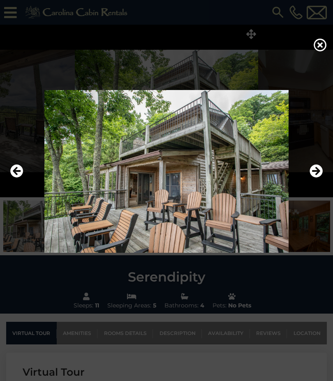
click at [306, 195] on img at bounding box center [166, 171] width 316 height 163
click at [313, 178] on icon "Next" at bounding box center [315, 170] width 13 height 13
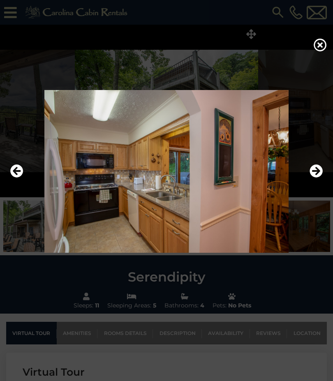
click at [312, 178] on icon "Next" at bounding box center [315, 170] width 13 height 13
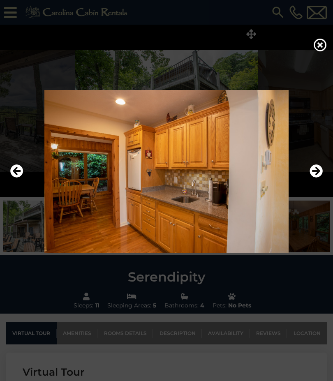
click at [318, 178] on icon "Next" at bounding box center [315, 170] width 13 height 13
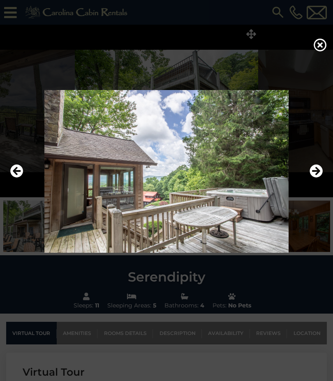
click at [320, 181] on button "Next" at bounding box center [315, 171] width 13 height 19
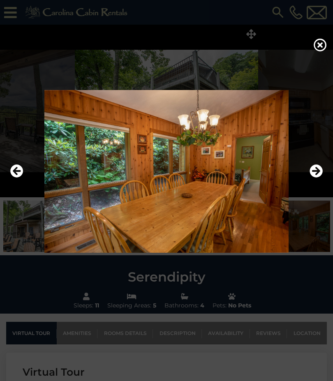
click at [314, 178] on icon "Next" at bounding box center [315, 170] width 13 height 13
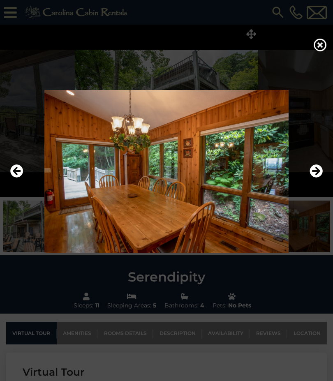
click at [323, 183] on img at bounding box center [166, 171] width 316 height 163
click at [312, 178] on icon "Next" at bounding box center [315, 170] width 13 height 13
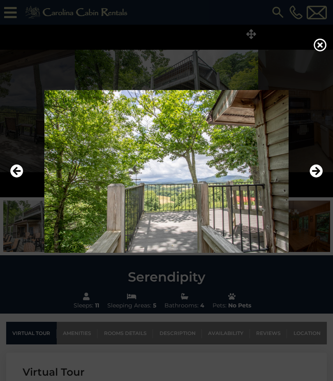
click at [308, 194] on img at bounding box center [166, 171] width 316 height 163
click at [315, 178] on icon "Next" at bounding box center [315, 170] width 13 height 13
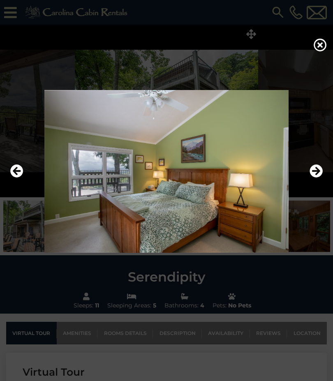
click at [305, 195] on img at bounding box center [166, 171] width 316 height 163
click at [314, 178] on icon "Next" at bounding box center [315, 170] width 13 height 13
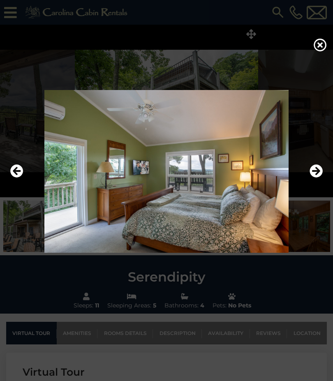
click at [318, 178] on icon "Next" at bounding box center [315, 170] width 13 height 13
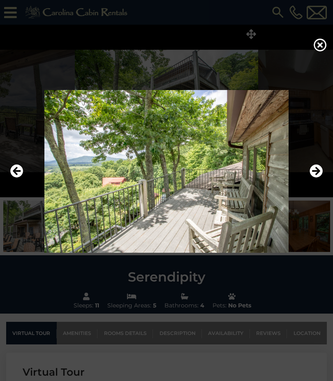
click at [317, 178] on icon "Next" at bounding box center [315, 170] width 13 height 13
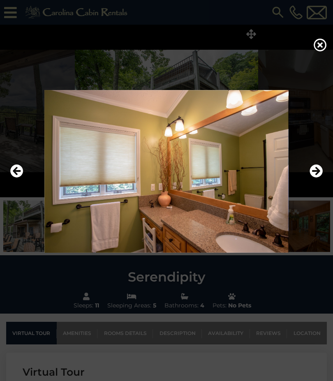
click at [314, 178] on icon "Next" at bounding box center [315, 170] width 13 height 13
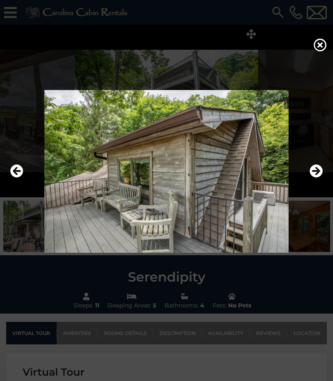
click at [308, 185] on img at bounding box center [166, 171] width 316 height 163
click at [317, 178] on icon "Next" at bounding box center [315, 170] width 13 height 13
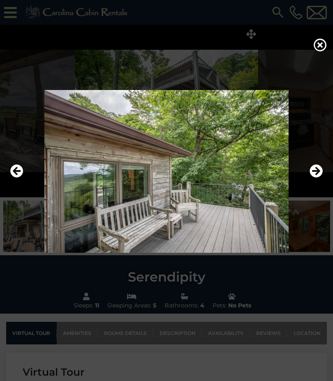
click at [316, 178] on icon "Next" at bounding box center [315, 170] width 13 height 13
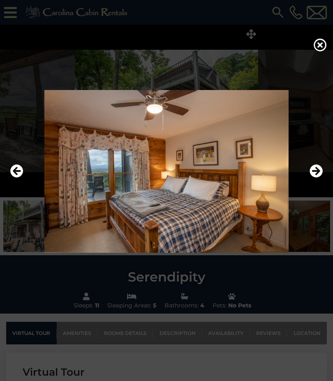
click at [318, 178] on icon "Next" at bounding box center [315, 170] width 13 height 13
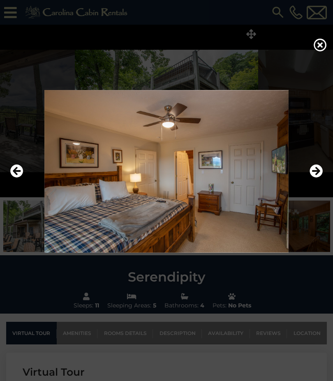
click at [318, 178] on icon "Next" at bounding box center [315, 170] width 13 height 13
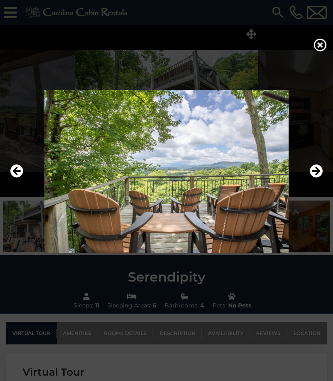
click at [20, 178] on icon "Previous" at bounding box center [16, 170] width 13 height 13
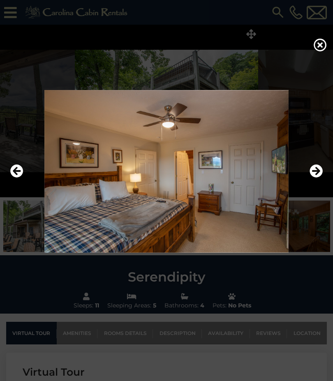
click at [316, 178] on icon "Next" at bounding box center [315, 170] width 13 height 13
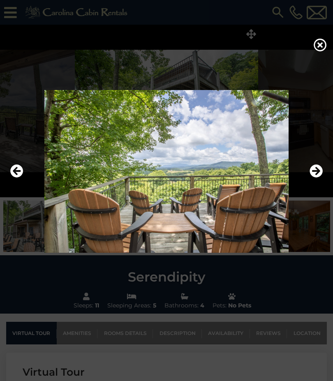
click at [319, 178] on icon "Next" at bounding box center [315, 170] width 13 height 13
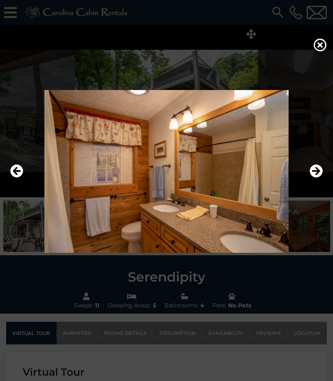
click at [316, 178] on icon "Next" at bounding box center [315, 170] width 13 height 13
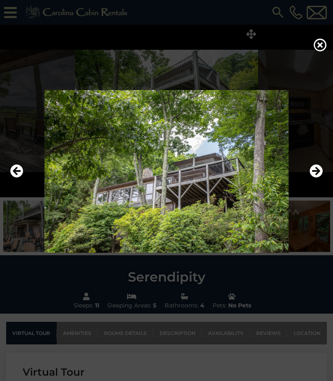
click at [311, 178] on icon "Next" at bounding box center [315, 170] width 13 height 13
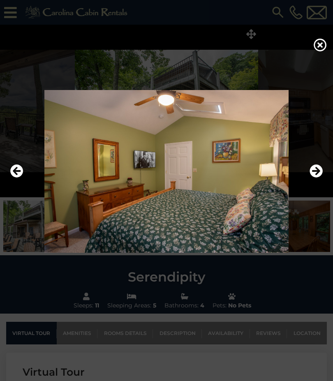
click at [317, 178] on icon "Next" at bounding box center [315, 170] width 13 height 13
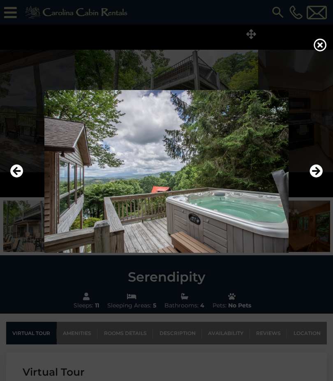
click at [315, 178] on icon "Next" at bounding box center [315, 170] width 13 height 13
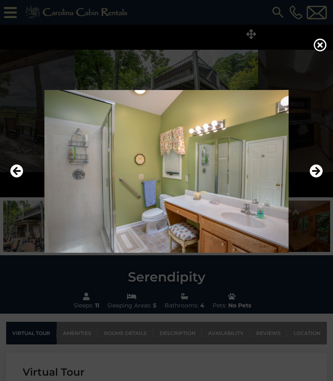
click at [318, 178] on icon "Next" at bounding box center [315, 170] width 13 height 13
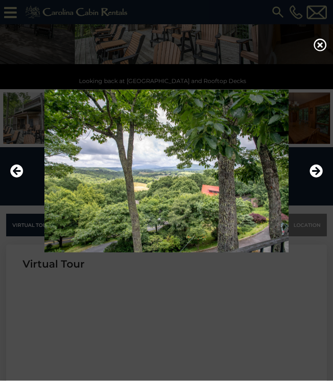
scroll to position [125, 0]
click at [319, 51] on icon at bounding box center [320, 44] width 13 height 13
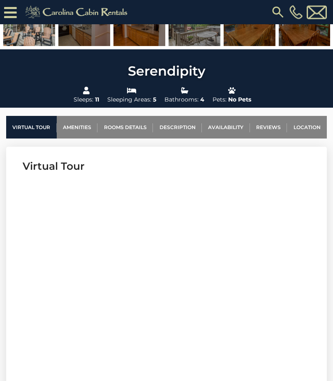
scroll to position [224, 0]
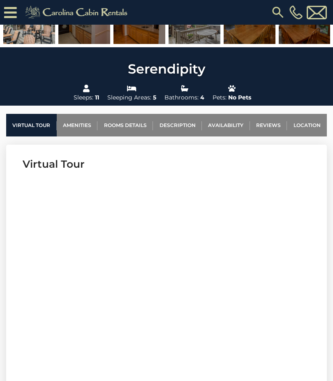
click at [129, 126] on link "Rooms Details" at bounding box center [124, 125] width 55 height 23
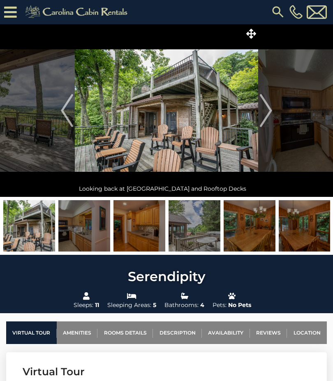
scroll to position [0, 0]
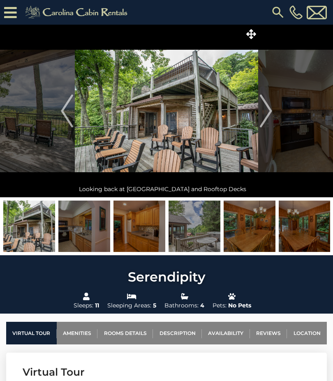
click at [229, 332] on link "Availability" at bounding box center [226, 333] width 48 height 23
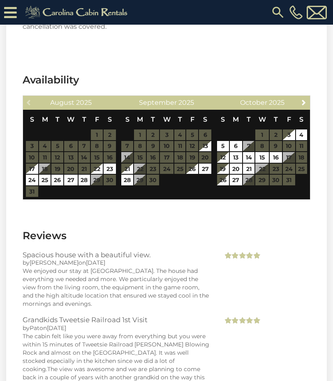
scroll to position [2408, 0]
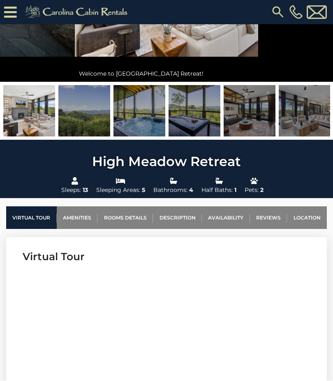
scroll to position [132, 0]
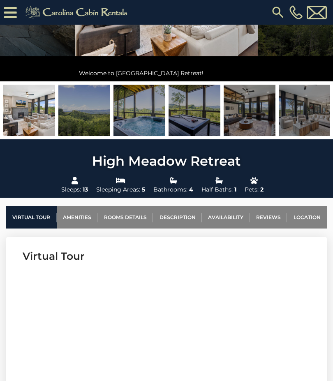
click at [133, 219] on link "Rooms Details" at bounding box center [124, 217] width 55 height 23
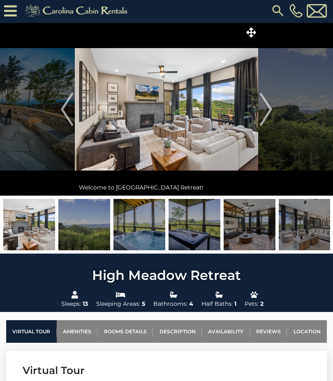
scroll to position [0, 0]
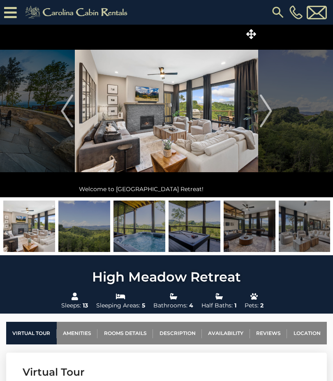
click at [230, 105] on img at bounding box center [166, 111] width 183 height 173
click at [256, 35] on span at bounding box center [251, 34] width 14 height 14
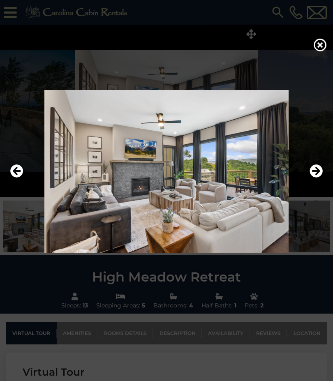
click at [318, 178] on icon "Next" at bounding box center [315, 170] width 13 height 13
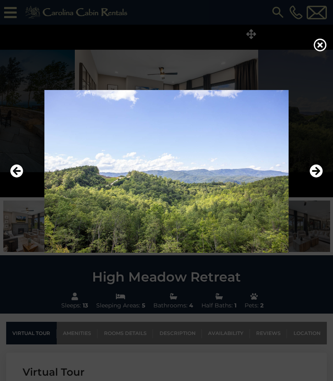
click at [319, 178] on icon "Next" at bounding box center [315, 170] width 13 height 13
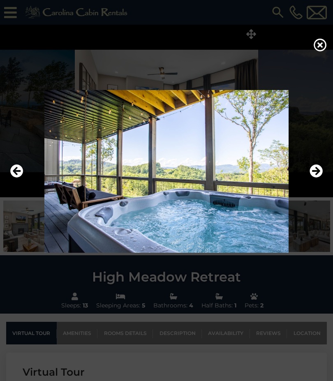
click at [318, 178] on icon "Next" at bounding box center [315, 170] width 13 height 13
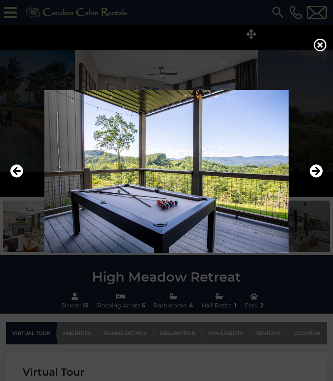
click at [320, 178] on icon "Next" at bounding box center [315, 170] width 13 height 13
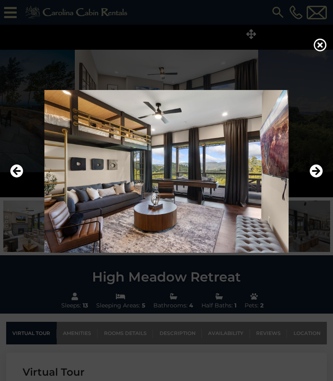
click at [20, 178] on icon "Previous" at bounding box center [16, 170] width 13 height 13
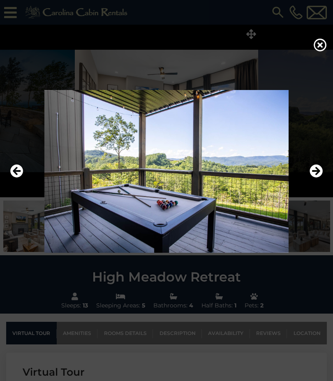
click at [319, 178] on icon "Next" at bounding box center [315, 170] width 13 height 13
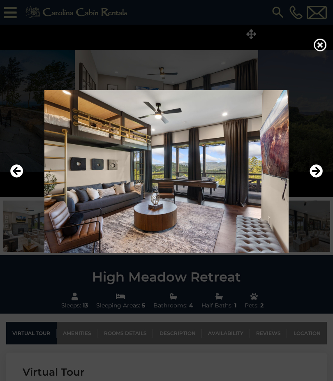
click at [319, 178] on icon "Next" at bounding box center [315, 170] width 13 height 13
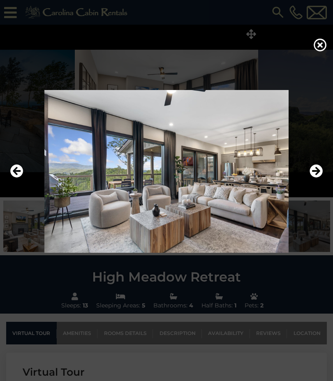
click at [318, 178] on icon "Next" at bounding box center [315, 170] width 13 height 13
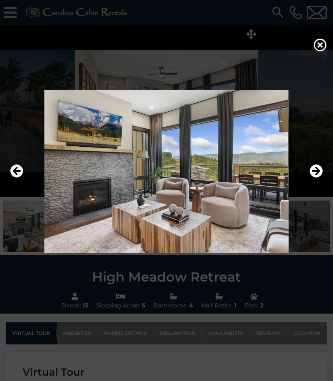
click at [317, 178] on icon "Next" at bounding box center [315, 170] width 13 height 13
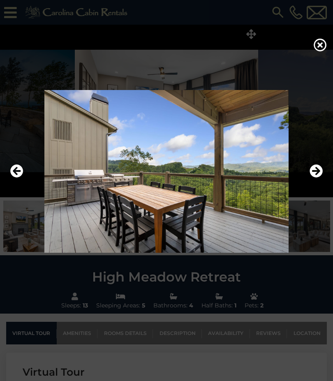
click at [318, 178] on icon "Next" at bounding box center [315, 170] width 13 height 13
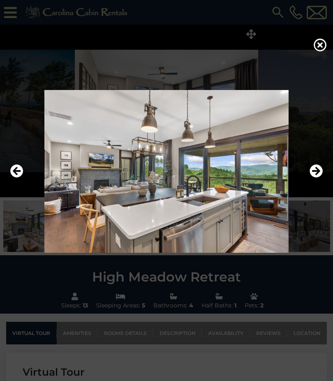
click at [316, 178] on icon "Next" at bounding box center [315, 170] width 13 height 13
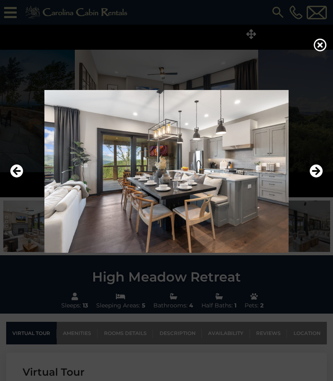
click at [314, 178] on icon "Next" at bounding box center [315, 170] width 13 height 13
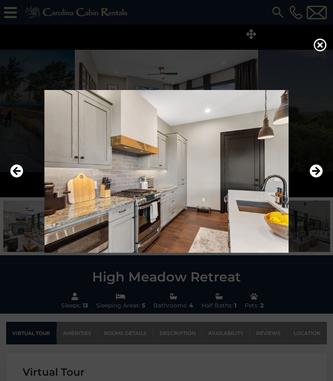
click at [318, 178] on icon "Next" at bounding box center [315, 170] width 13 height 13
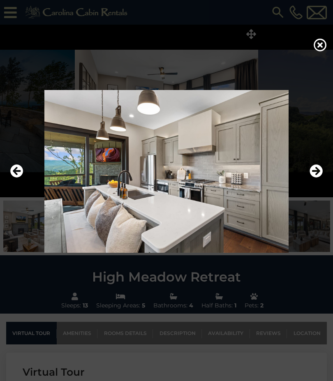
click at [321, 178] on icon "Next" at bounding box center [315, 170] width 13 height 13
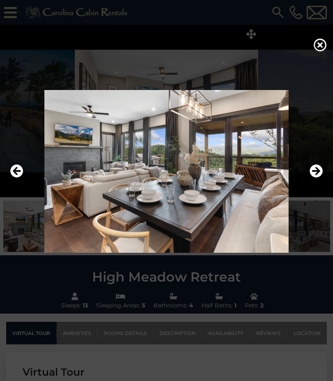
click at [317, 178] on icon "Next" at bounding box center [315, 170] width 13 height 13
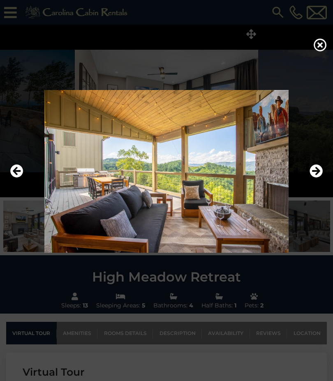
click at [316, 178] on icon "Next" at bounding box center [315, 170] width 13 height 13
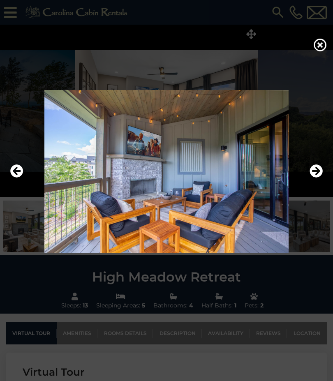
click at [317, 178] on icon "Next" at bounding box center [315, 170] width 13 height 13
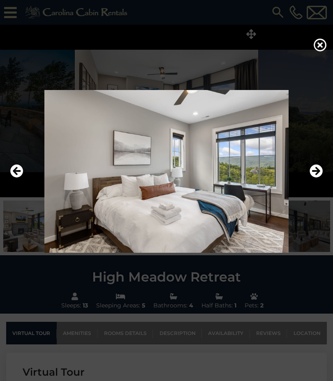
click at [321, 178] on icon "Next" at bounding box center [315, 170] width 13 height 13
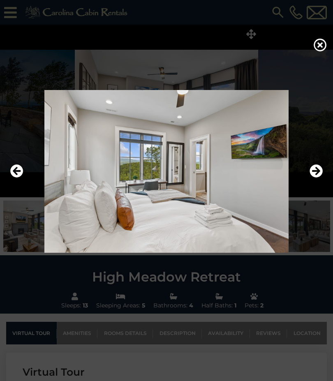
click at [320, 178] on icon "Next" at bounding box center [315, 170] width 13 height 13
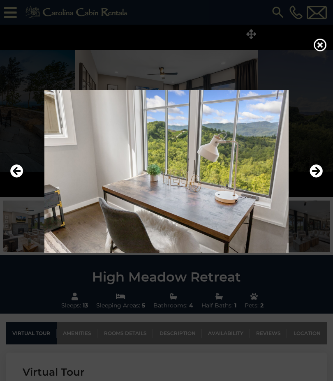
click at [320, 178] on icon "Next" at bounding box center [315, 170] width 13 height 13
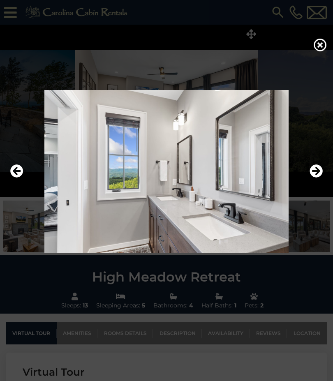
click at [317, 178] on icon "Next" at bounding box center [315, 170] width 13 height 13
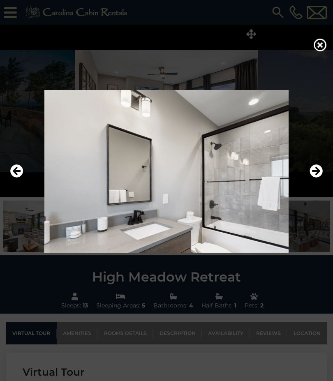
click at [318, 178] on icon "Next" at bounding box center [315, 170] width 13 height 13
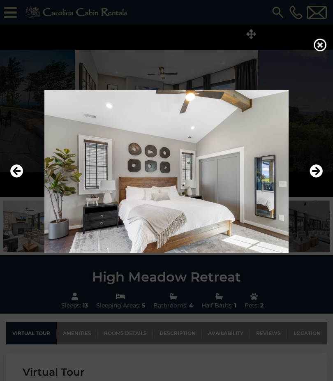
click at [319, 178] on icon "Next" at bounding box center [315, 170] width 13 height 13
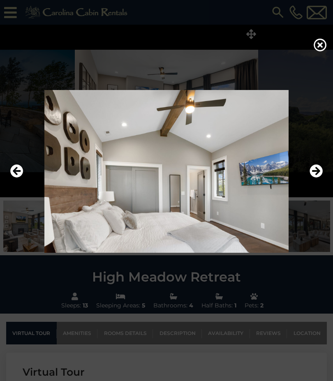
click at [316, 178] on icon "Next" at bounding box center [315, 170] width 13 height 13
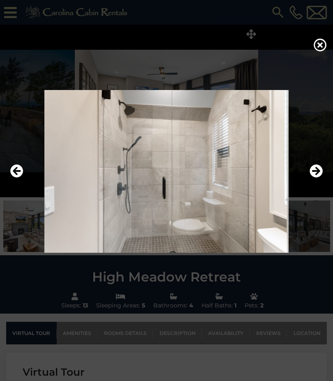
click at [317, 178] on icon "Next" at bounding box center [315, 170] width 13 height 13
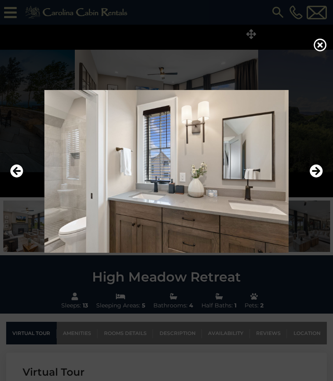
click at [316, 178] on icon "Next" at bounding box center [315, 170] width 13 height 13
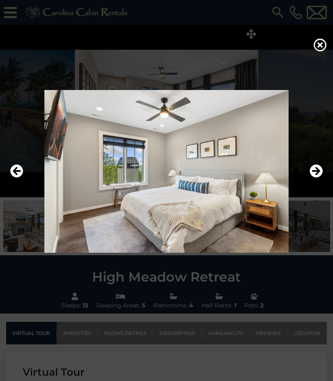
click at [316, 178] on icon "Next" at bounding box center [315, 170] width 13 height 13
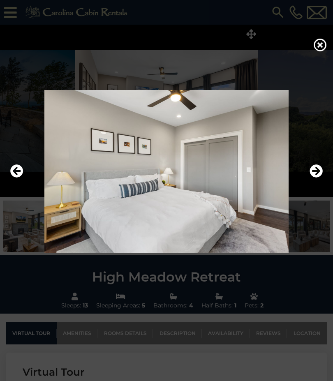
click at [321, 178] on icon "Next" at bounding box center [315, 170] width 13 height 13
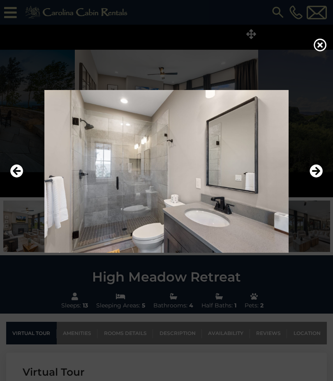
click at [318, 178] on icon "Next" at bounding box center [315, 170] width 13 height 13
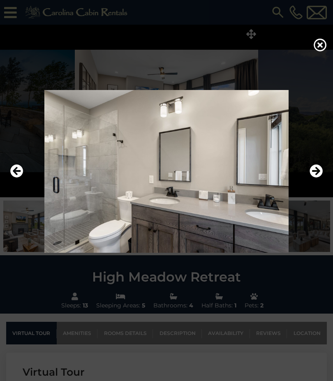
click at [319, 178] on icon "Next" at bounding box center [315, 170] width 13 height 13
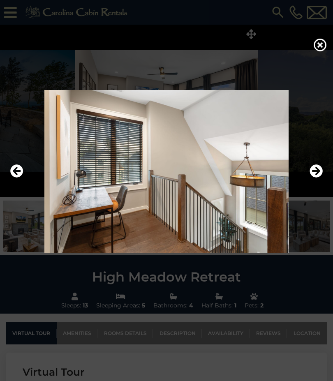
click at [320, 178] on icon "Next" at bounding box center [315, 170] width 13 height 13
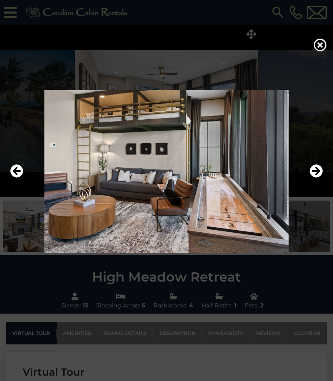
click at [324, 184] on img at bounding box center [166, 171] width 316 height 163
click at [318, 178] on icon "Next" at bounding box center [315, 170] width 13 height 13
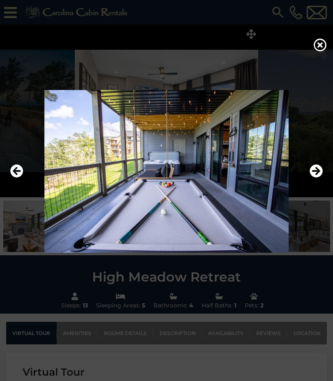
click at [309, 195] on img at bounding box center [166, 171] width 316 height 163
click at [319, 178] on icon "Next" at bounding box center [315, 170] width 13 height 13
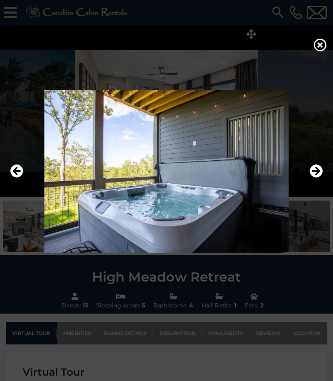
click at [319, 178] on icon "Next" at bounding box center [315, 170] width 13 height 13
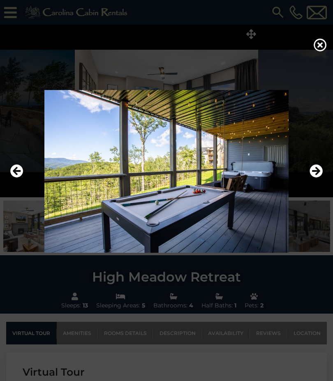
click at [320, 178] on icon "Next" at bounding box center [315, 170] width 13 height 13
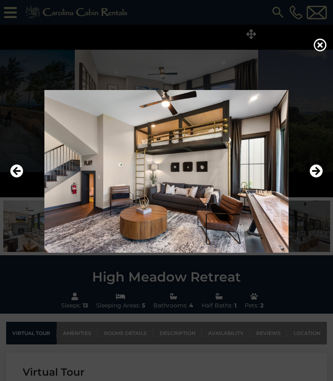
click at [320, 180] on img at bounding box center [166, 171] width 316 height 163
click at [321, 178] on icon "Next" at bounding box center [315, 170] width 13 height 13
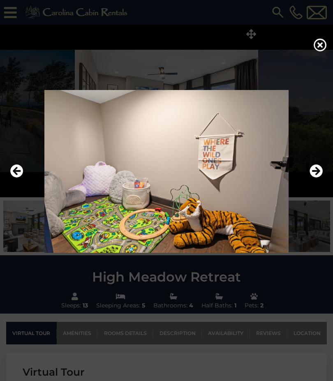
click at [316, 178] on icon "Next" at bounding box center [315, 170] width 13 height 13
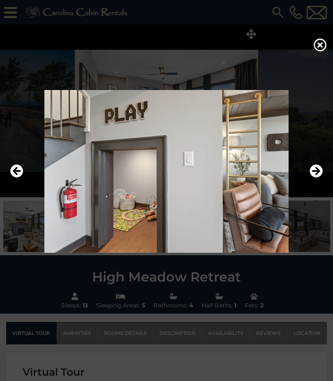
click at [322, 178] on icon "Next" at bounding box center [315, 170] width 13 height 13
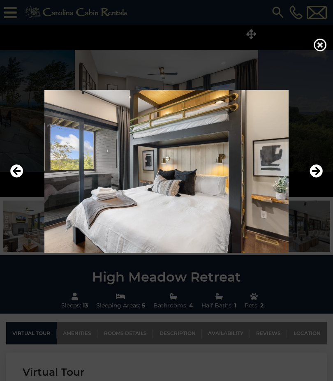
click at [312, 181] on button "Next" at bounding box center [315, 171] width 13 height 19
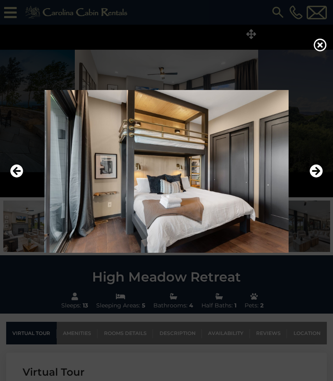
click at [317, 178] on icon "Next" at bounding box center [315, 170] width 13 height 13
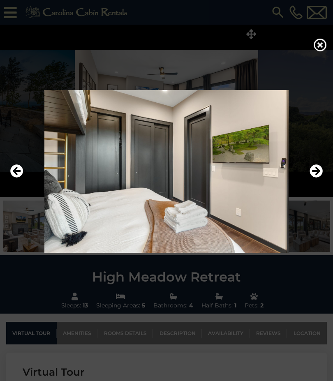
click at [317, 178] on icon "Next" at bounding box center [315, 170] width 13 height 13
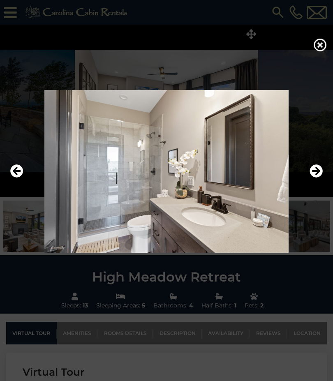
click at [314, 178] on icon "Next" at bounding box center [315, 170] width 13 height 13
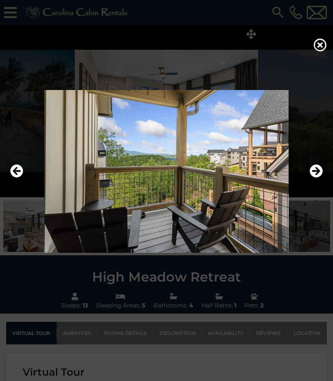
click at [316, 178] on icon "Next" at bounding box center [315, 170] width 13 height 13
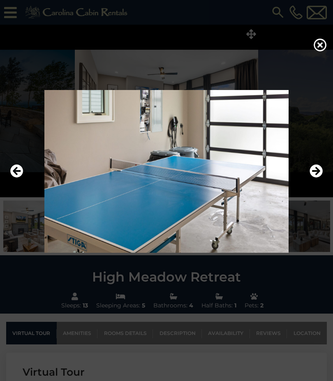
click at [316, 178] on icon "Next" at bounding box center [315, 170] width 13 height 13
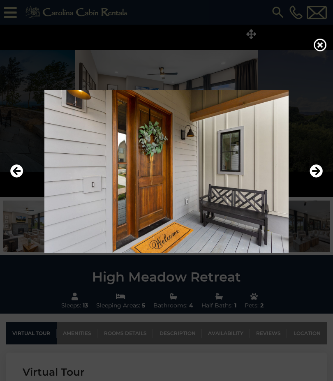
click at [313, 178] on icon "Next" at bounding box center [315, 170] width 13 height 13
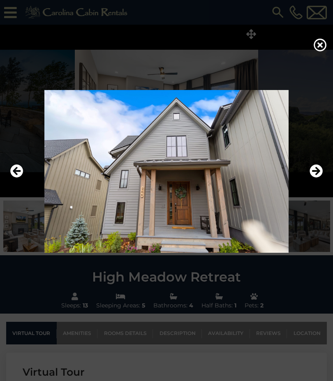
click at [320, 51] on icon at bounding box center [320, 44] width 13 height 13
